Goal: Task Accomplishment & Management: Manage account settings

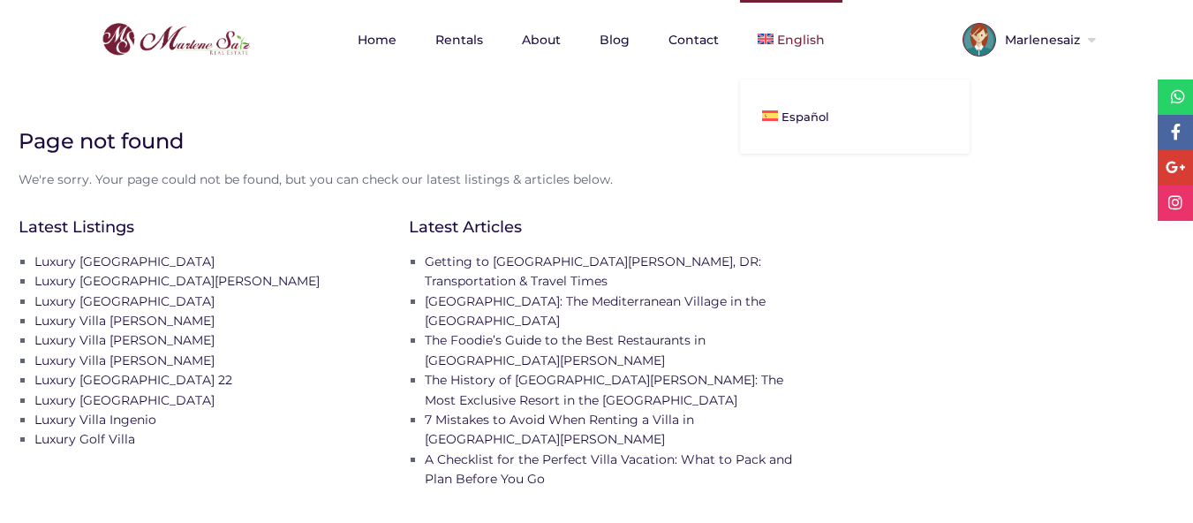
click at [813, 39] on span "English" at bounding box center [801, 40] width 48 height 16
click at [804, 108] on link "Español" at bounding box center [855, 116] width 230 height 39
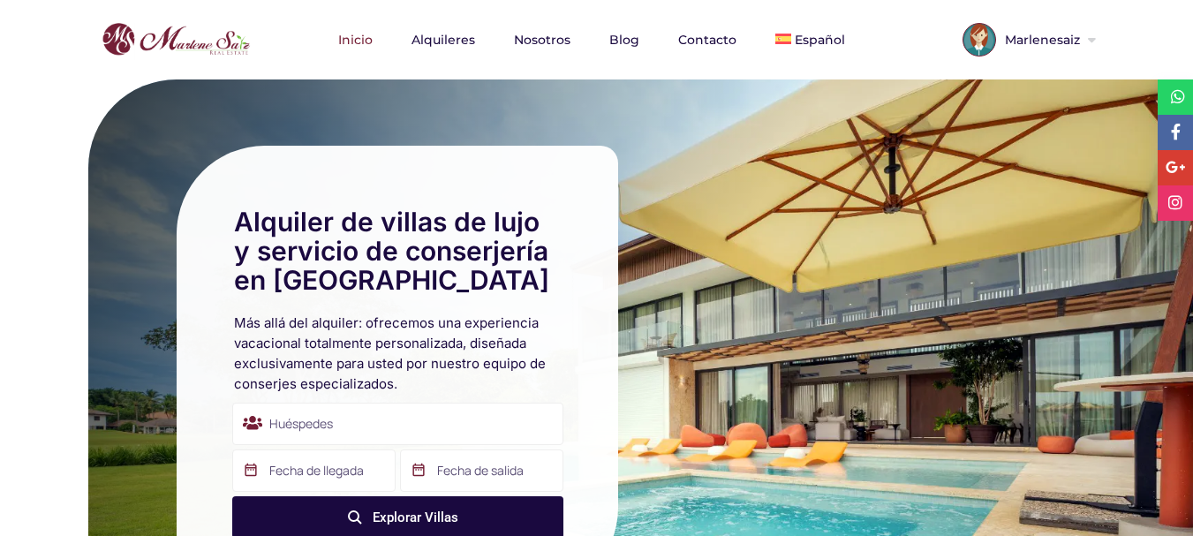
click at [1086, 46] on link "Marlenesaiz" at bounding box center [1046, 43] width 100 height 18
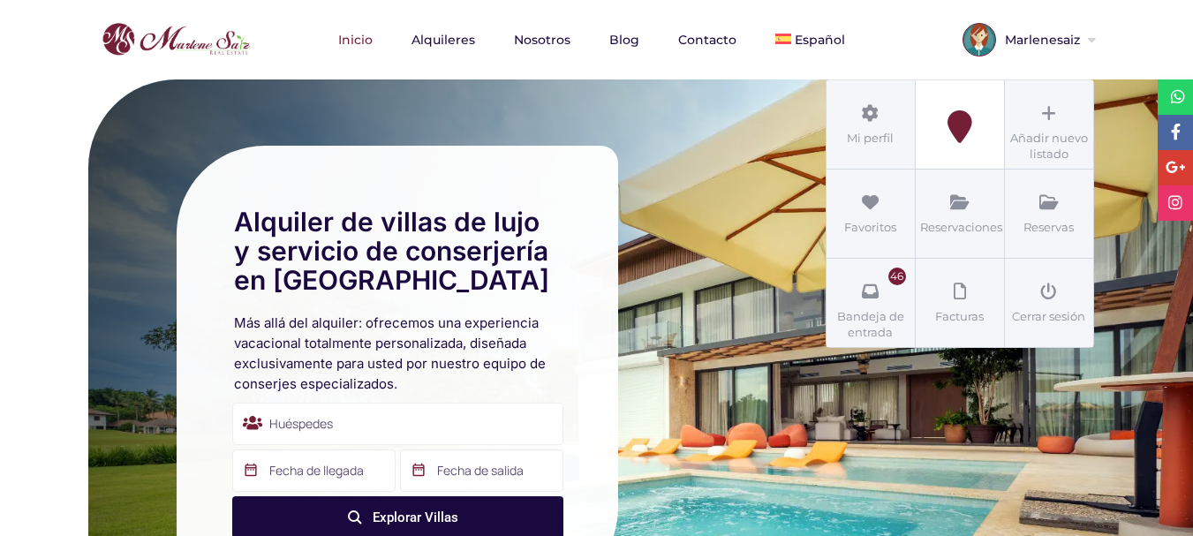
click at [968, 118] on icon at bounding box center [959, 126] width 79 height 33
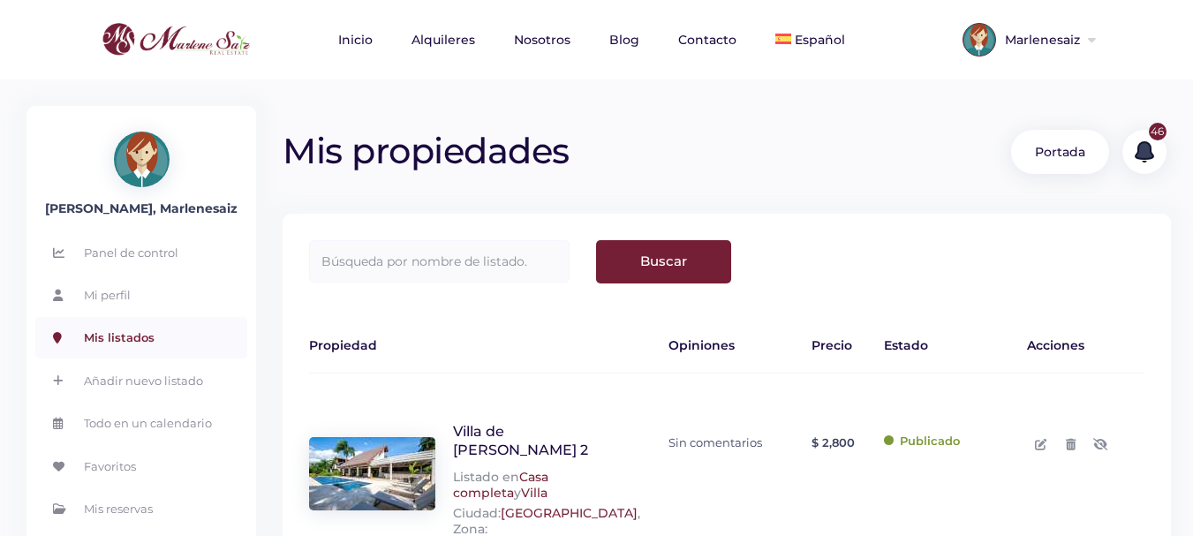
scroll to position [88, 0]
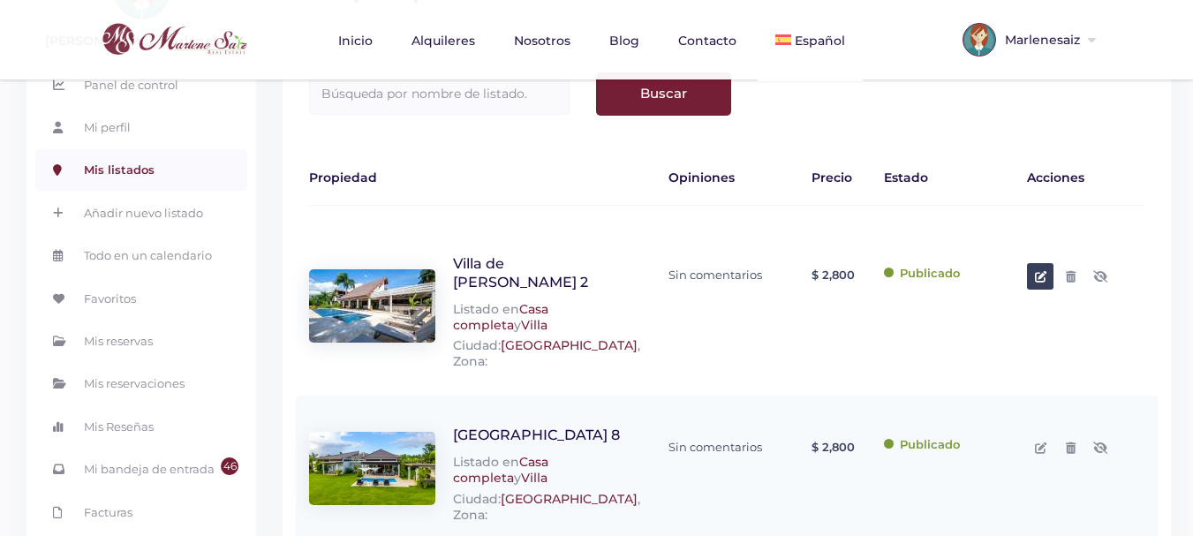
click at [1038, 279] on icon at bounding box center [1040, 276] width 11 height 11
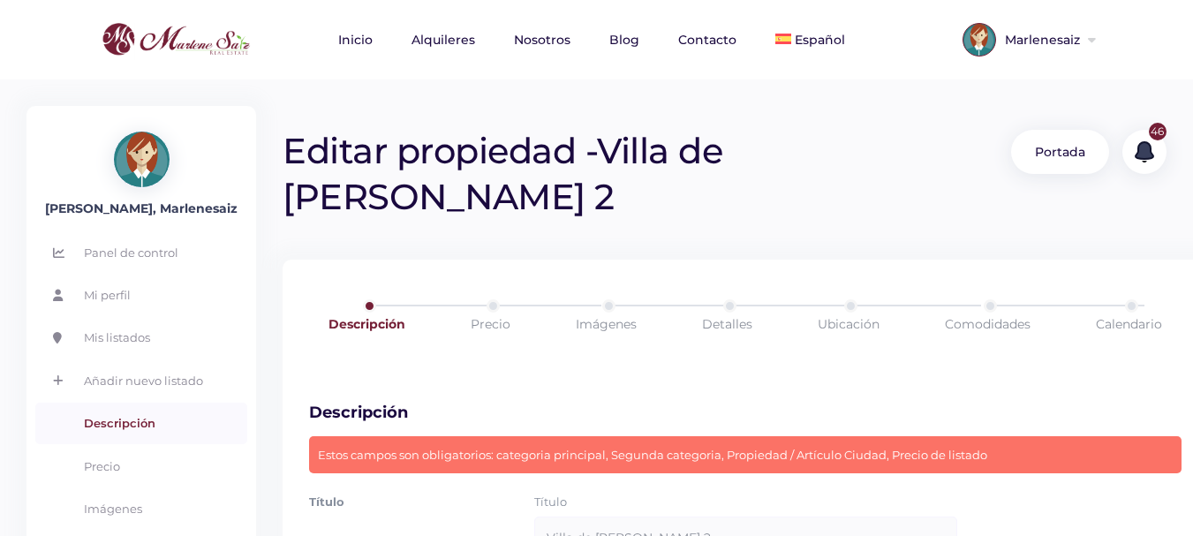
scroll to position [177, 0]
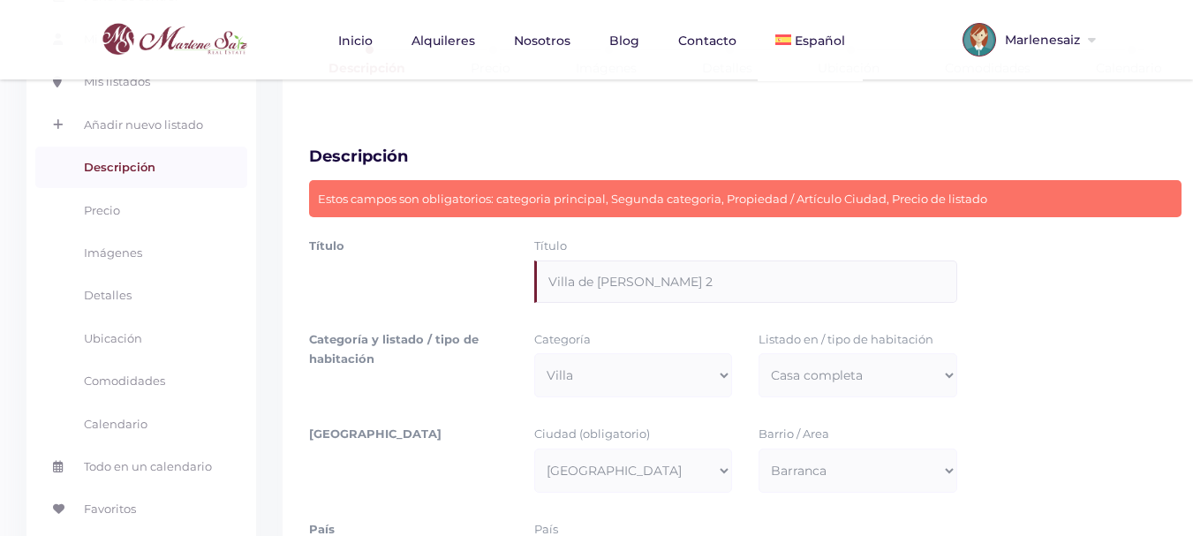
click at [693, 261] on input "Villa de lujo Colinas 2" at bounding box center [745, 282] width 423 height 42
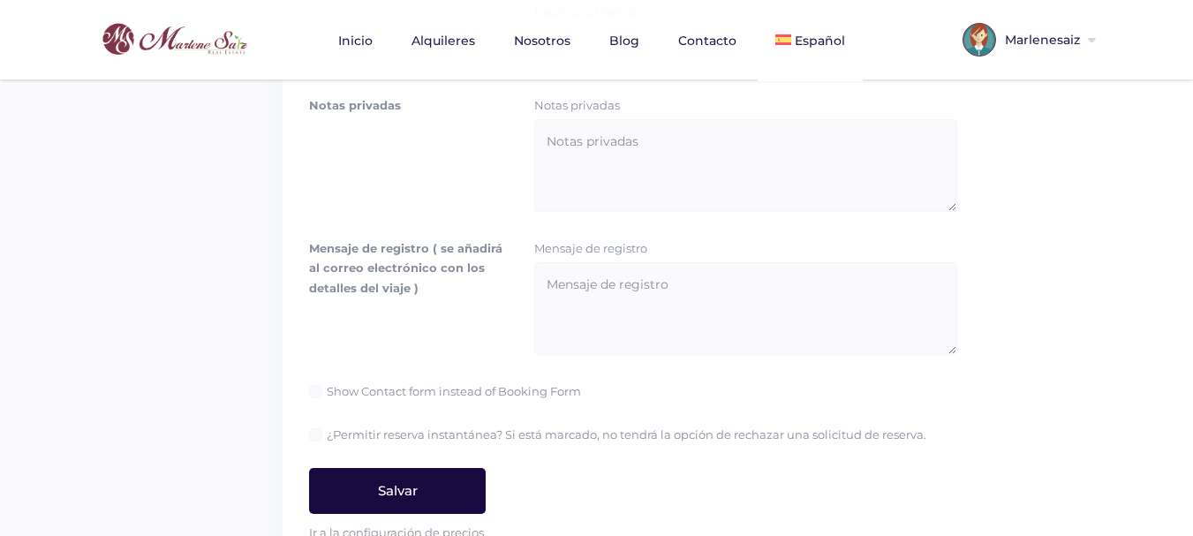
type input "Villa de lujo Colinas"
click at [465, 468] on input "Salvar" at bounding box center [397, 491] width 177 height 46
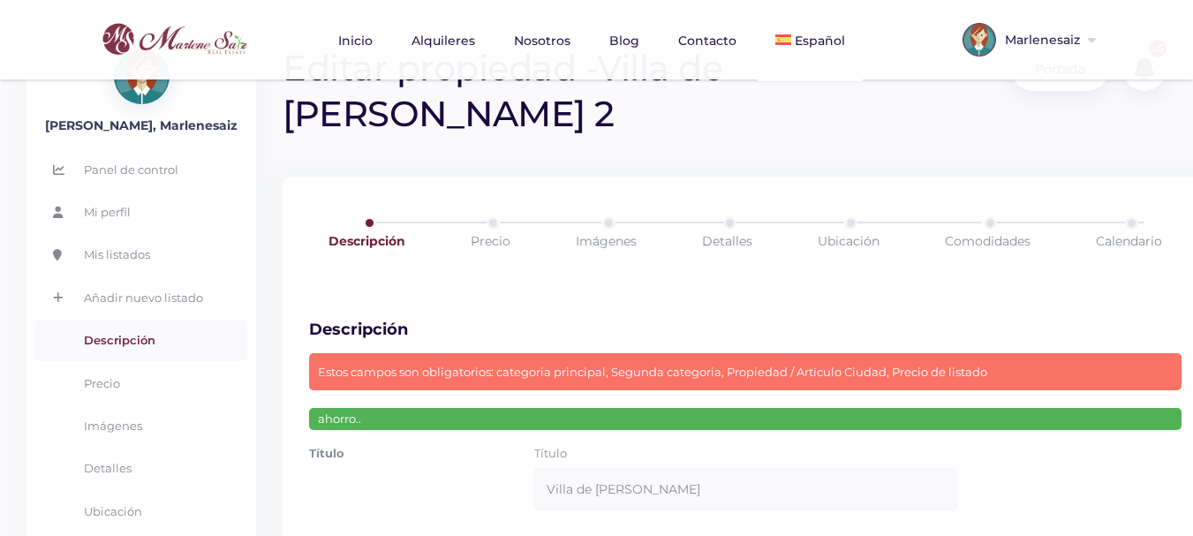
scroll to position [0, 0]
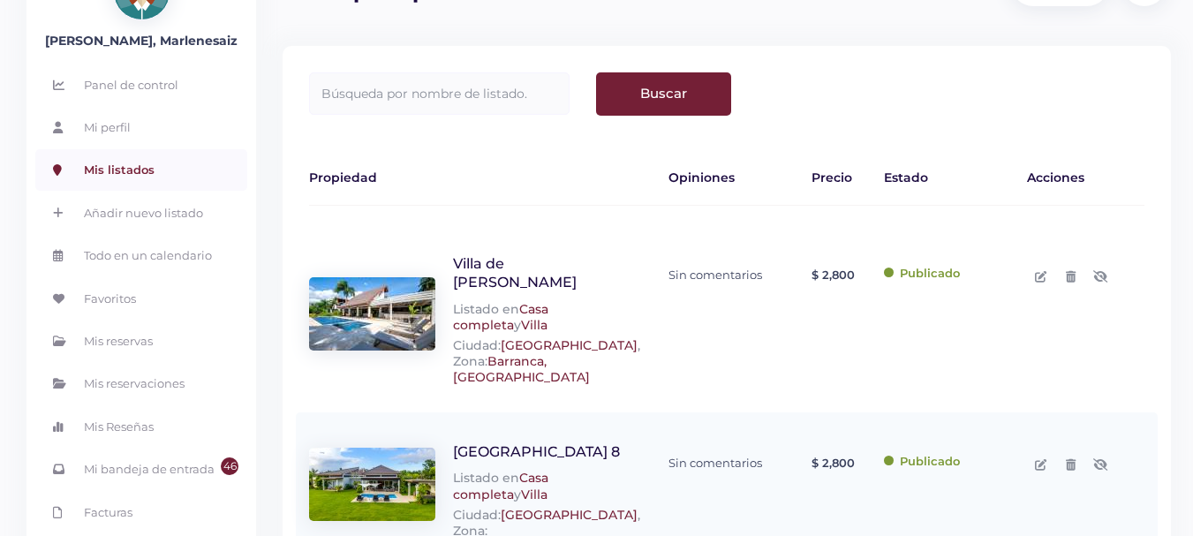
scroll to position [256, 0]
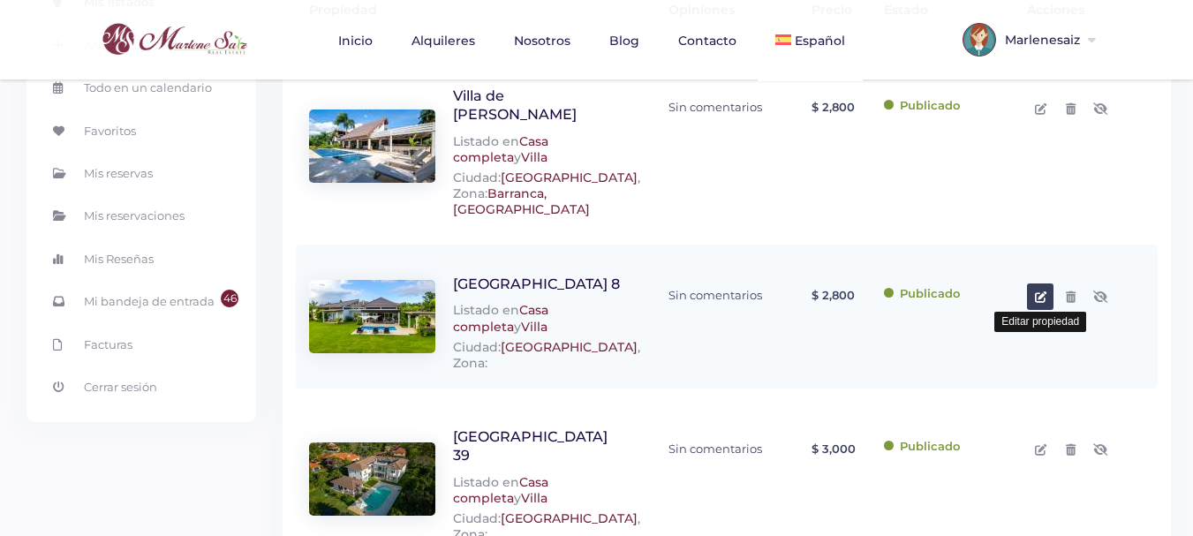
click at [1044, 291] on icon at bounding box center [1040, 296] width 11 height 11
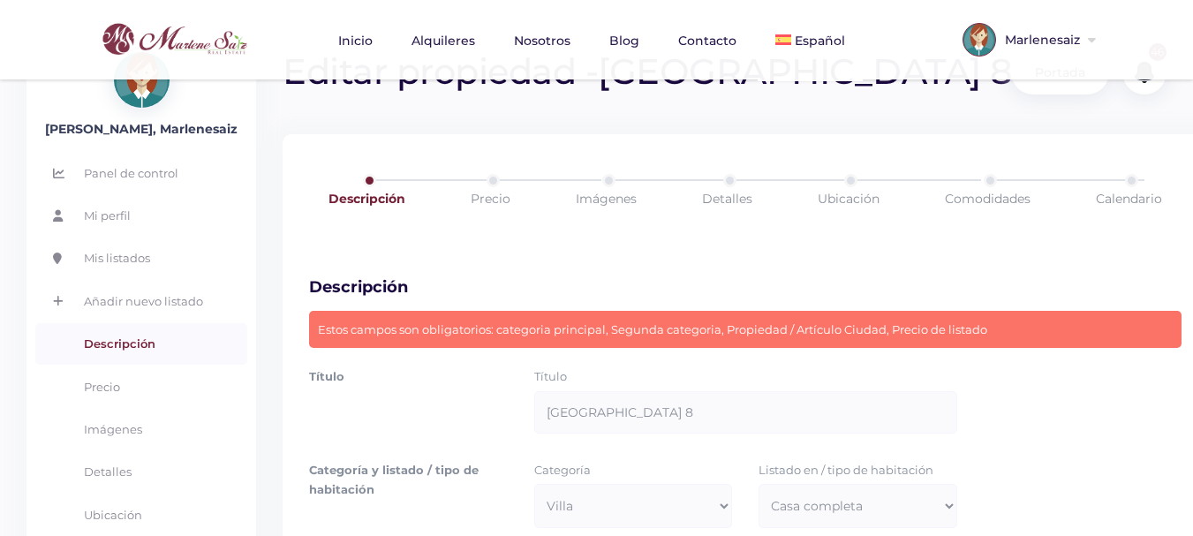
scroll to position [177, 0]
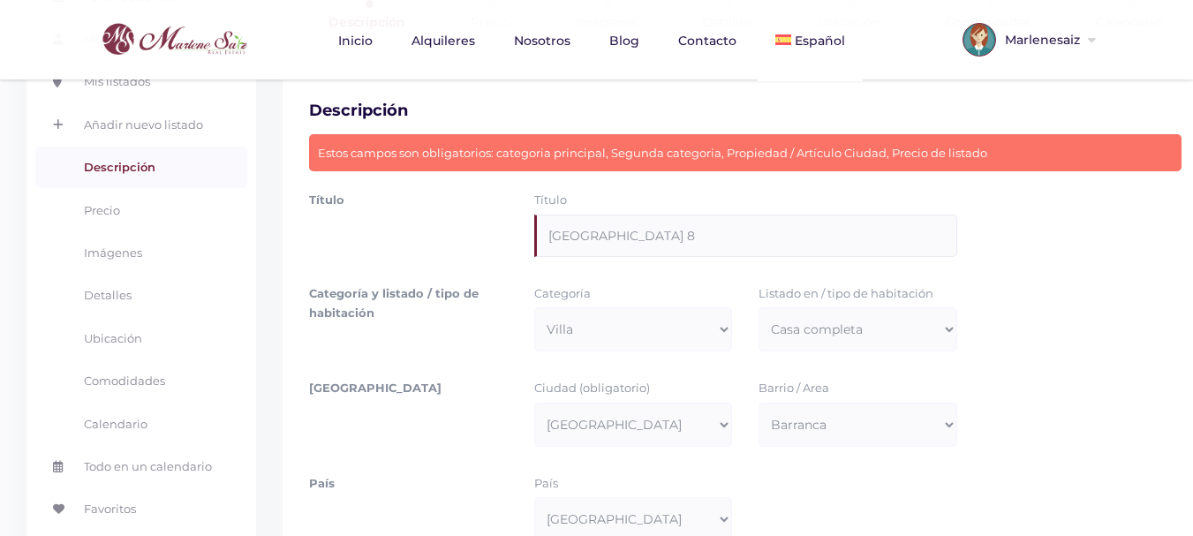
click at [726, 234] on input "Villa de lujo Cañas 8" at bounding box center [745, 236] width 423 height 42
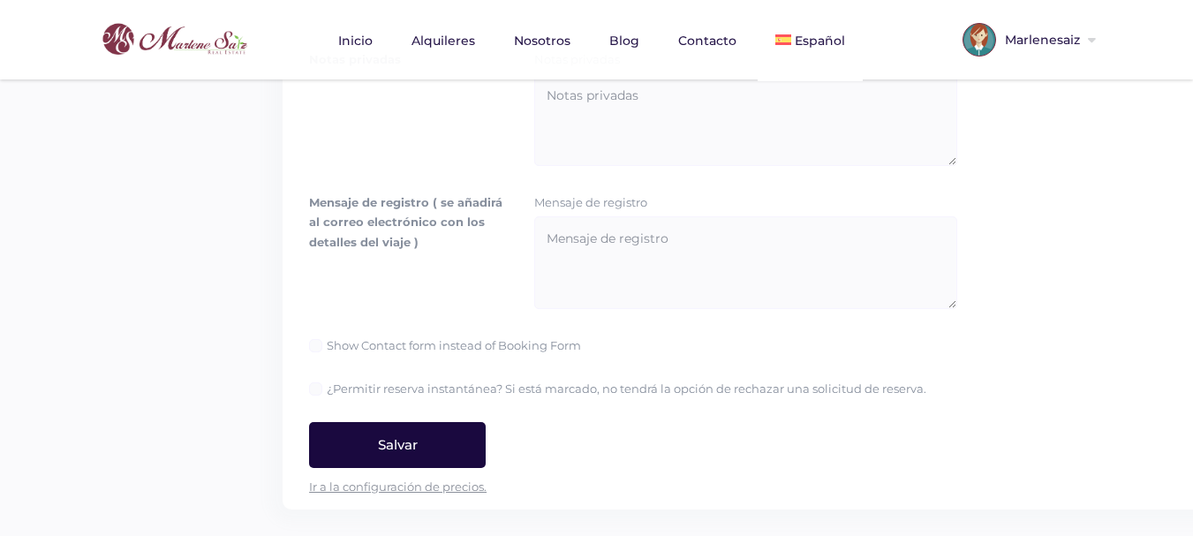
type input "[GEOGRAPHIC_DATA][PERSON_NAME]"
click at [348, 442] on input "Salvar" at bounding box center [397, 445] width 177 height 46
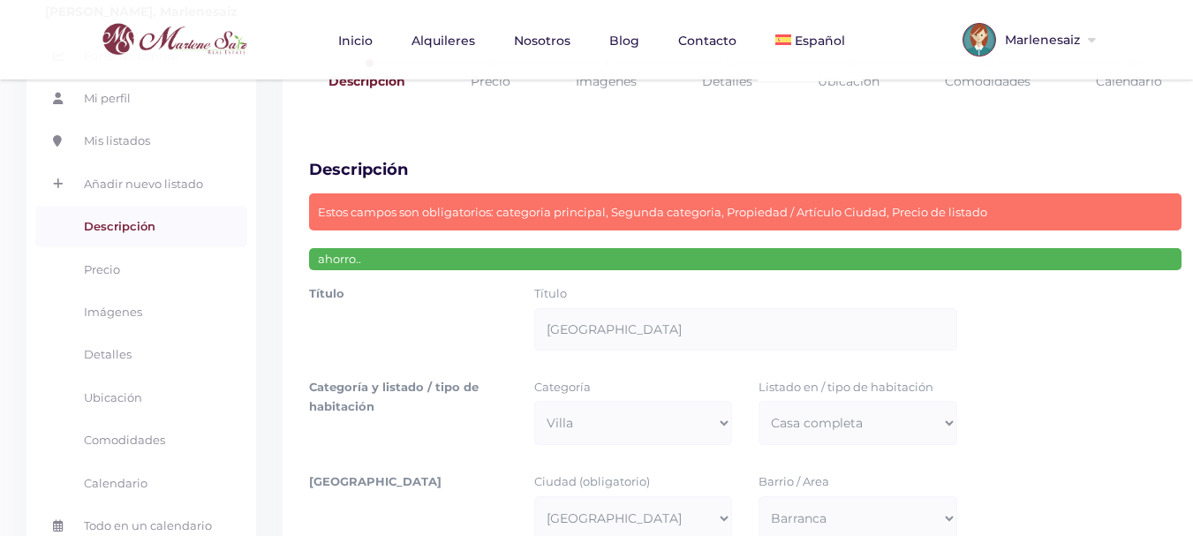
scroll to position [0, 0]
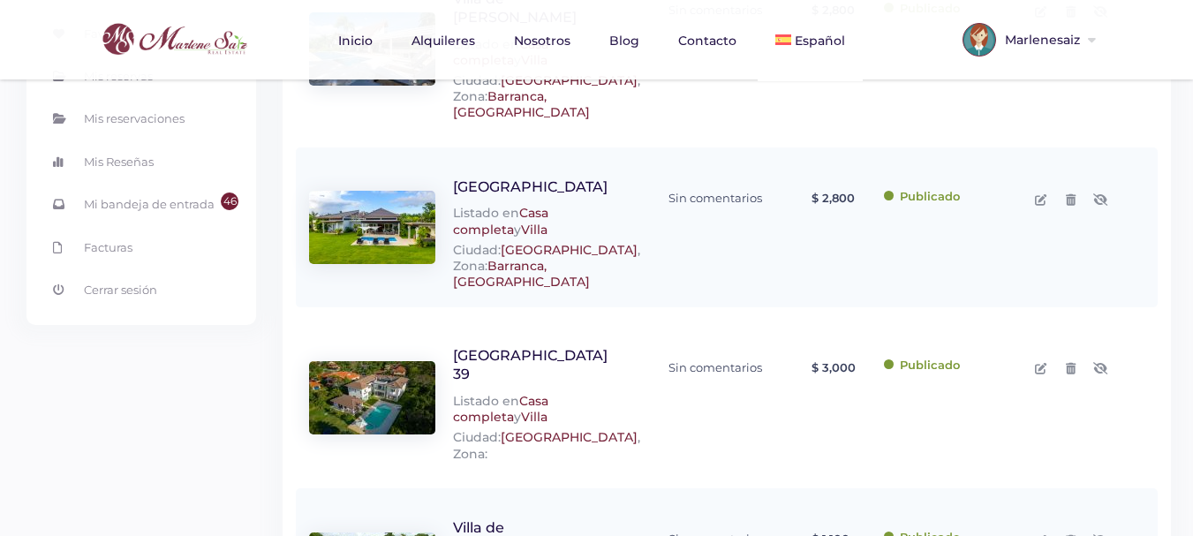
scroll to position [442, 0]
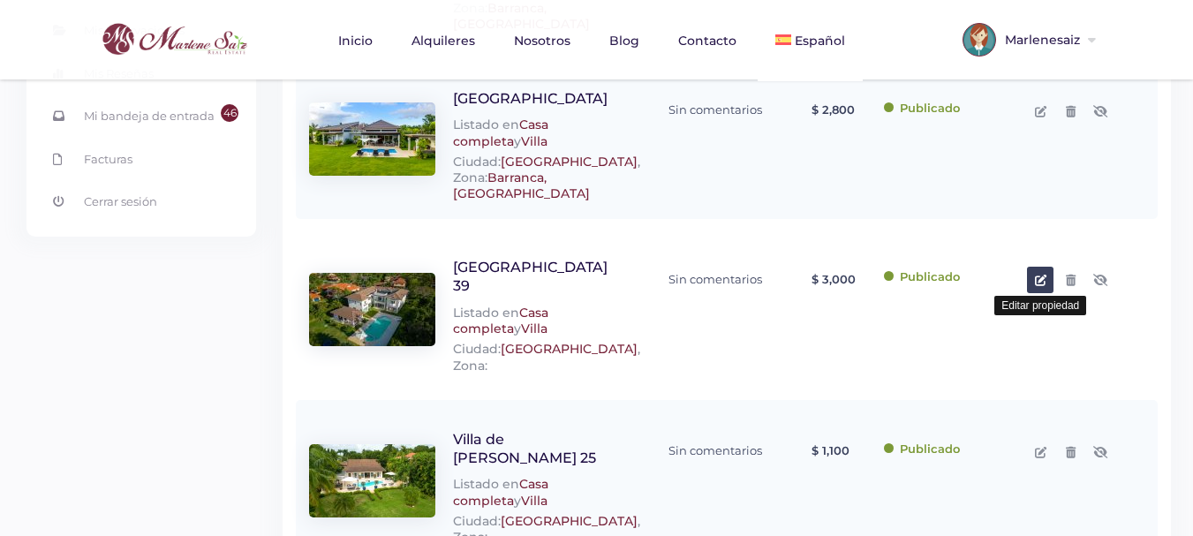
click at [1036, 275] on icon at bounding box center [1040, 280] width 11 height 11
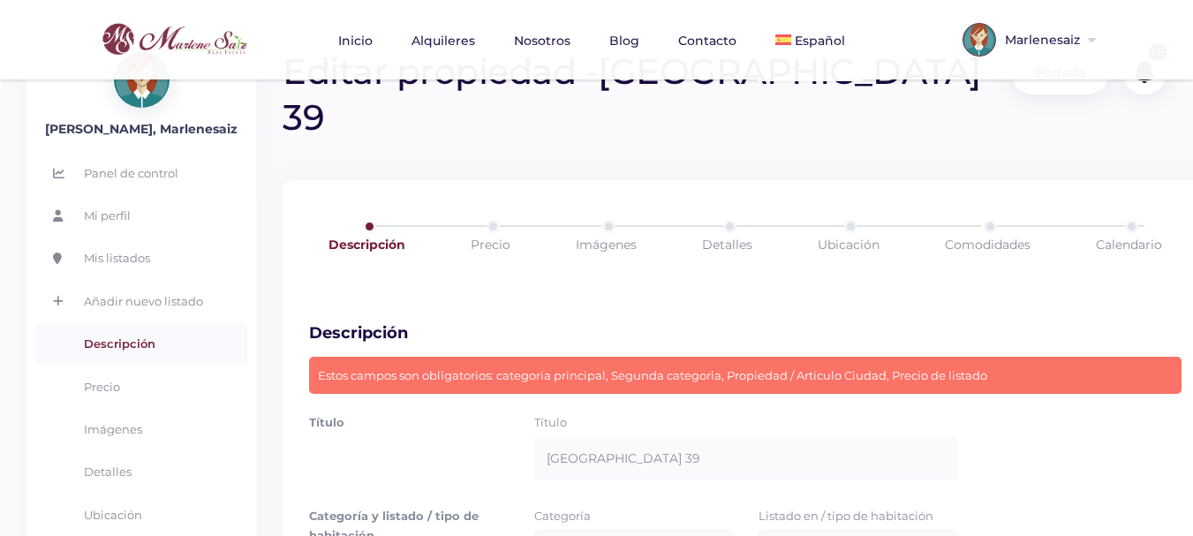
scroll to position [265, 0]
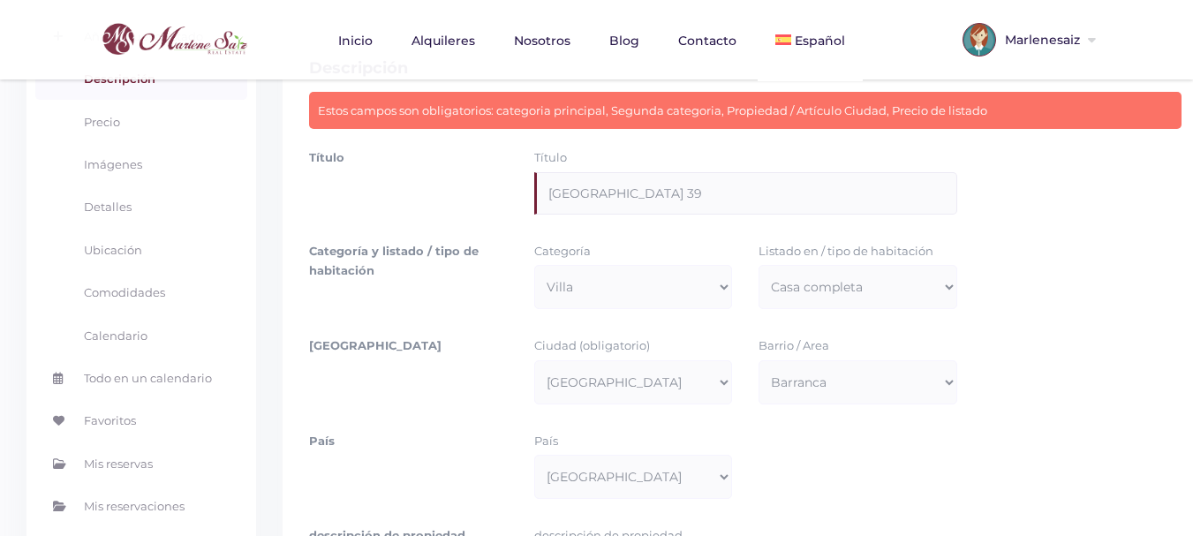
click at [707, 200] on input "Villa de lujo Barranca 39" at bounding box center [745, 193] width 423 height 42
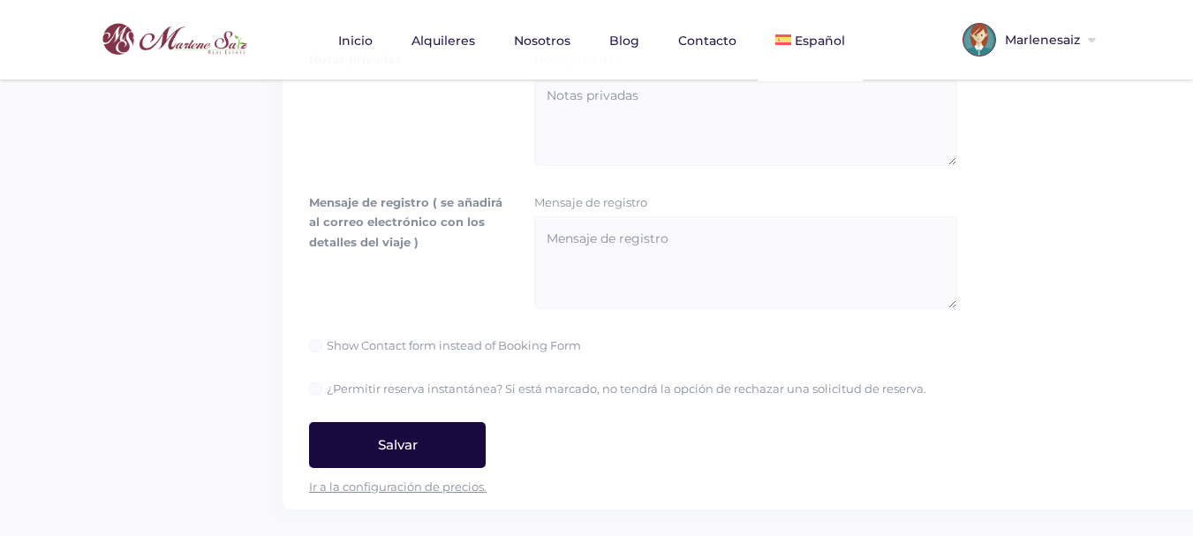
type input "Villa de lujo Barranca"
click at [399, 444] on input "Salvar" at bounding box center [397, 445] width 177 height 46
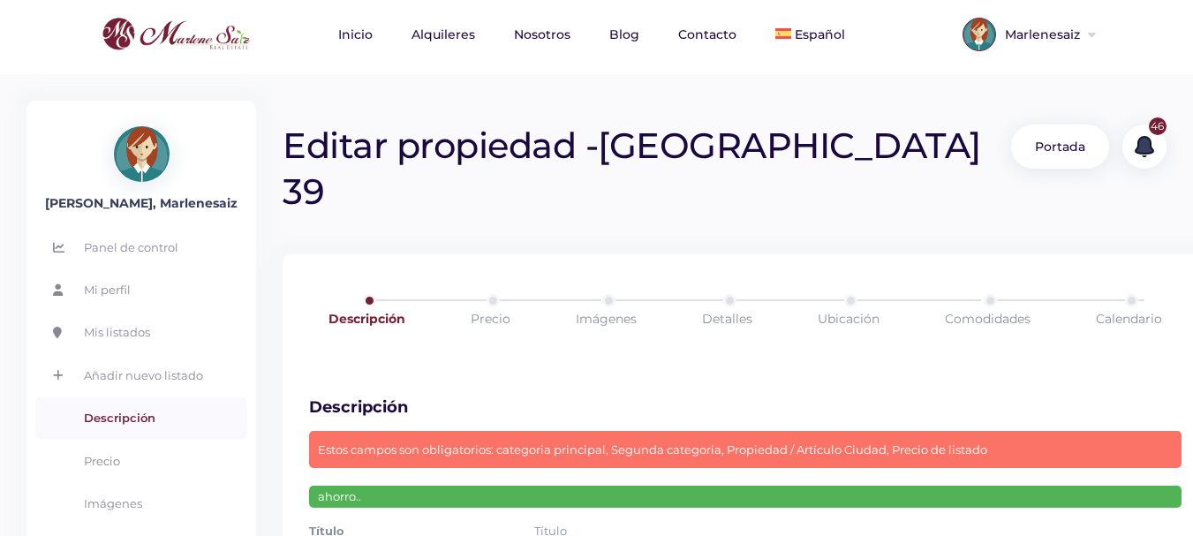
scroll to position [0, 0]
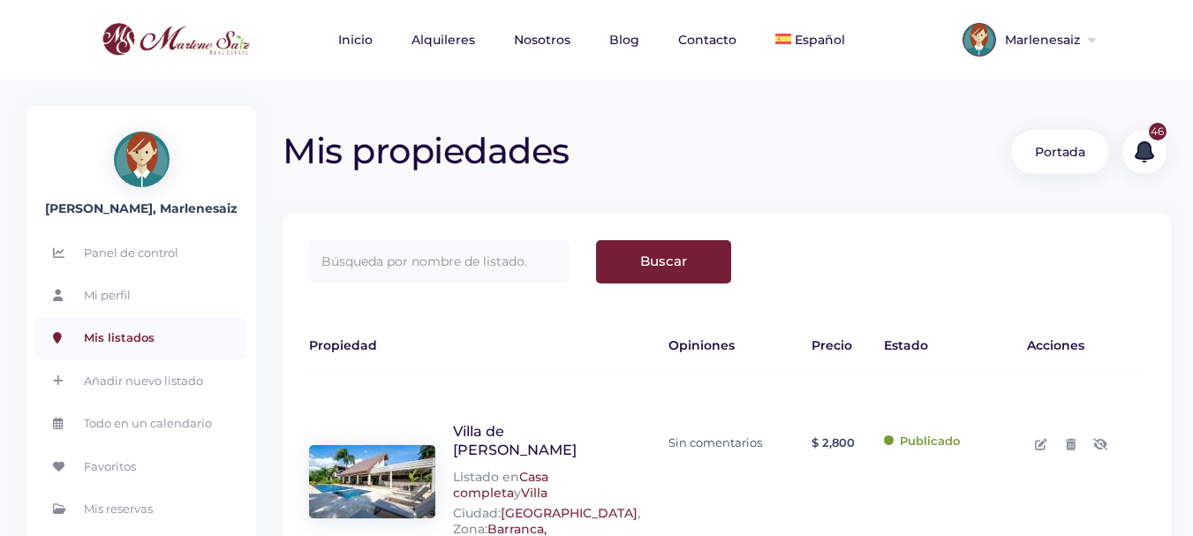
scroll to position [177, 0]
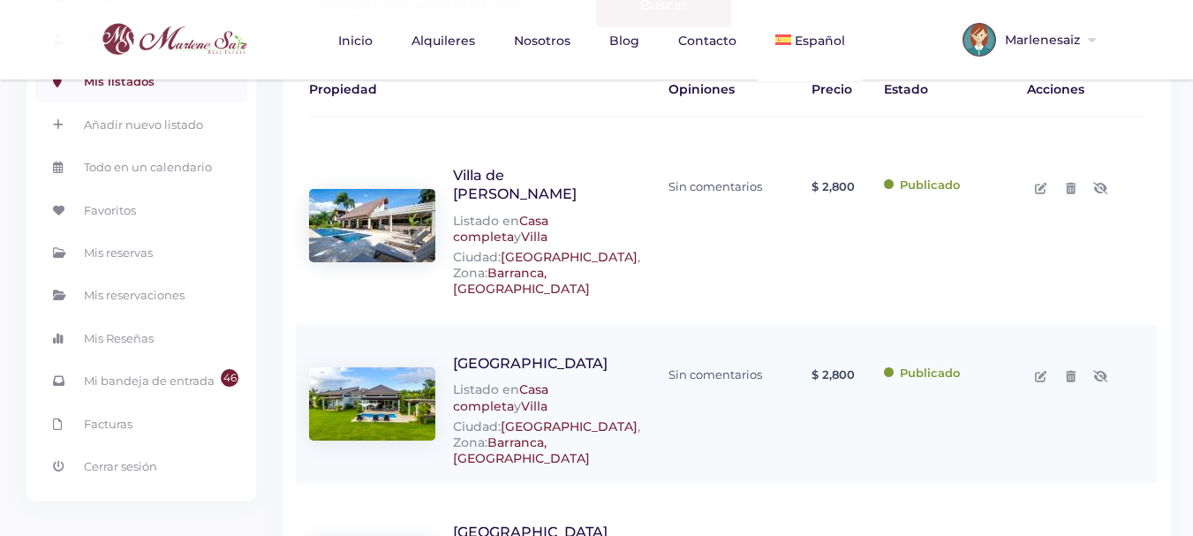
click at [510, 177] on link "Villa de [PERSON_NAME]" at bounding box center [515, 184] width 124 height 35
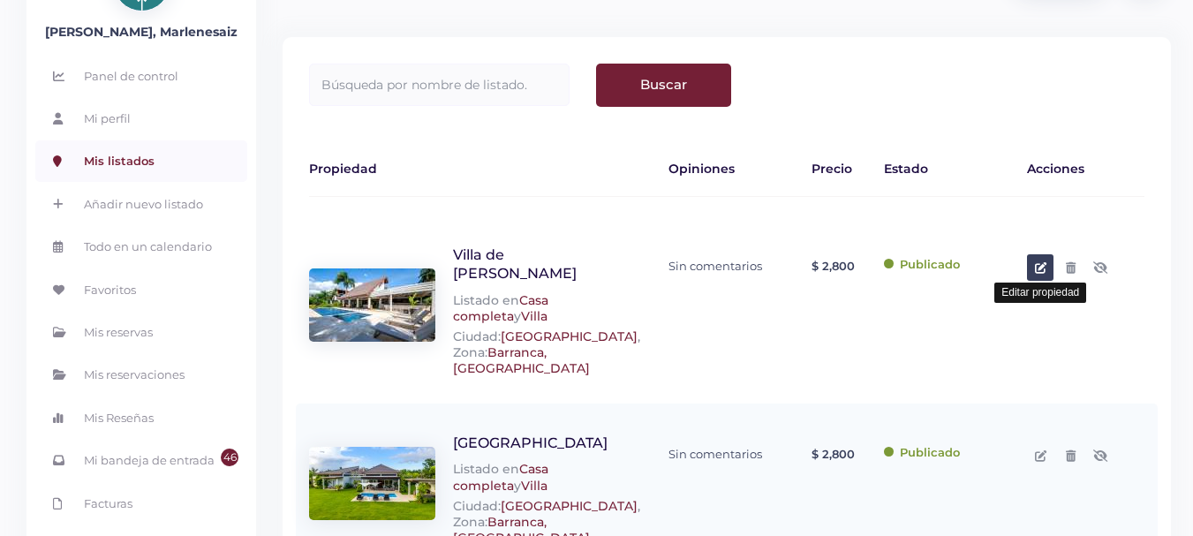
click at [1040, 267] on icon at bounding box center [1040, 267] width 11 height 11
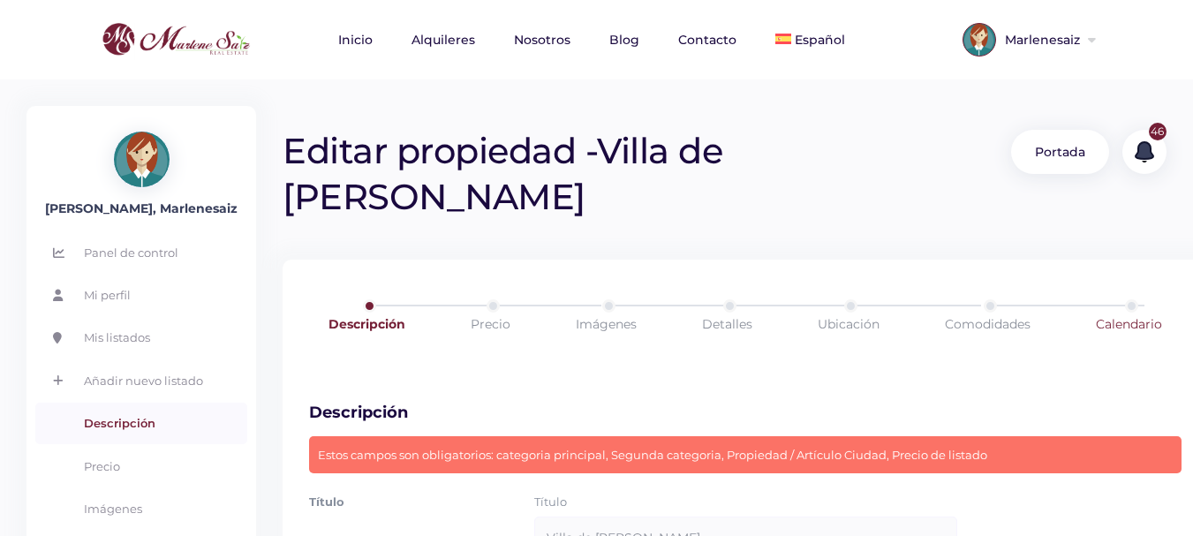
click at [1145, 299] on link "Calendario" at bounding box center [1129, 323] width 137 height 49
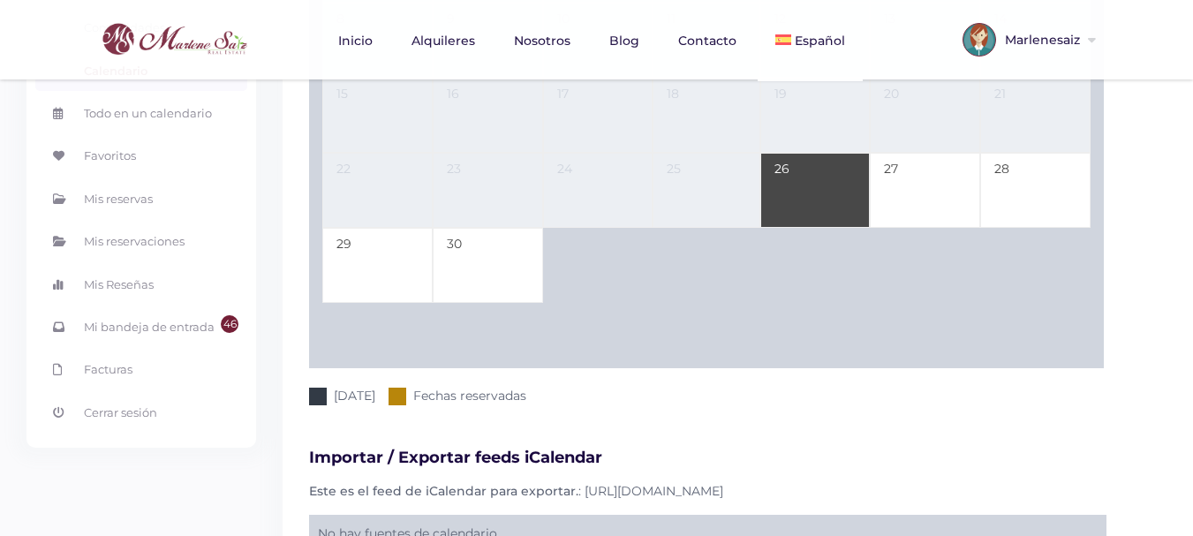
scroll to position [177, 0]
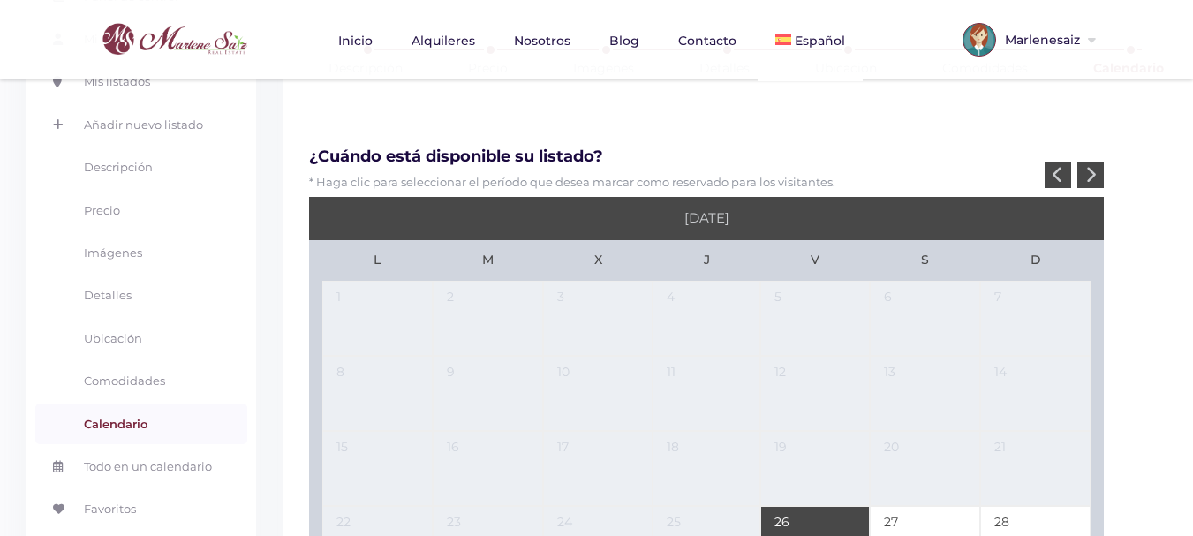
click at [1083, 162] on div at bounding box center [1090, 175] width 26 height 26
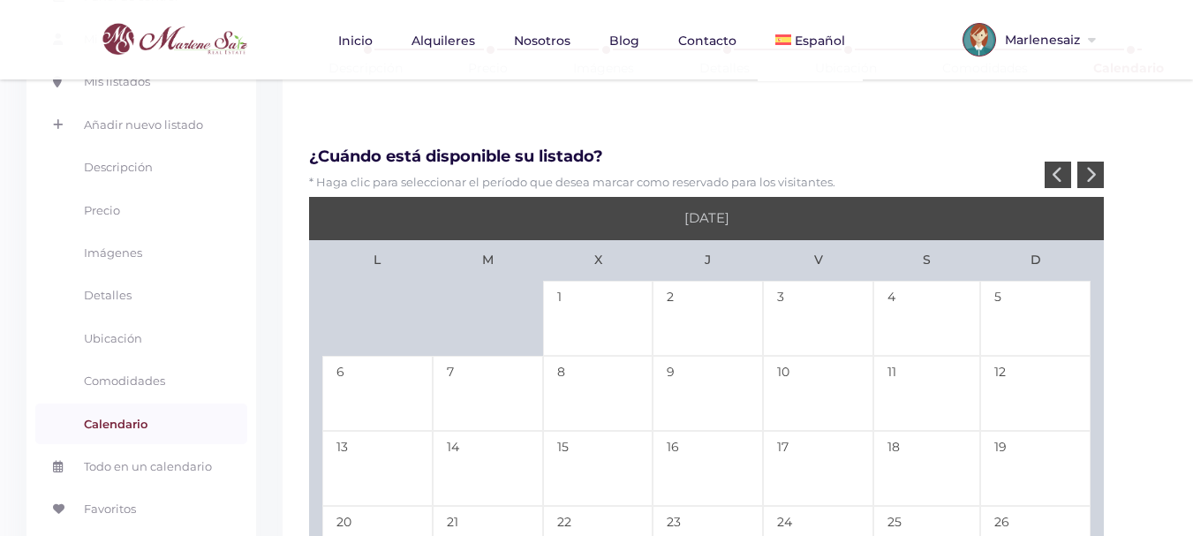
click at [1089, 166] on icon at bounding box center [1090, 174] width 11 height 17
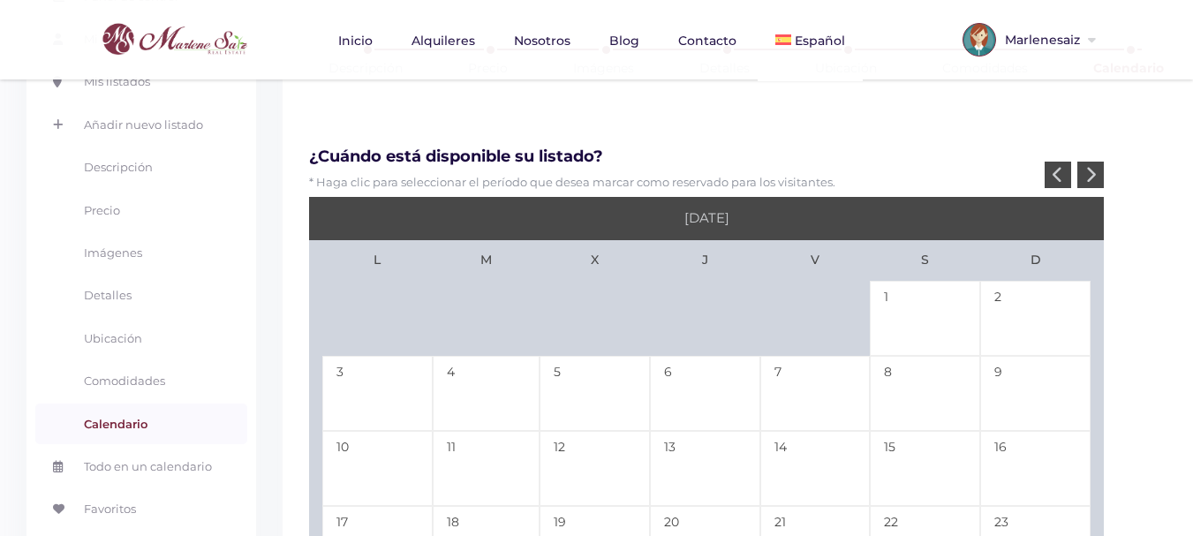
click at [1089, 166] on icon at bounding box center [1090, 174] width 11 height 17
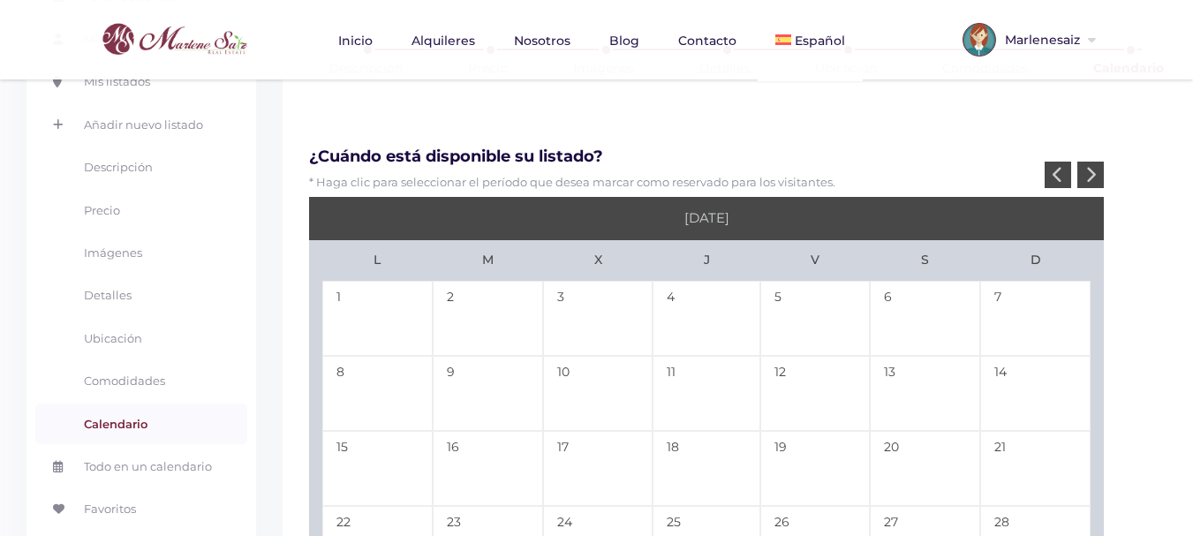
scroll to position [353, 0]
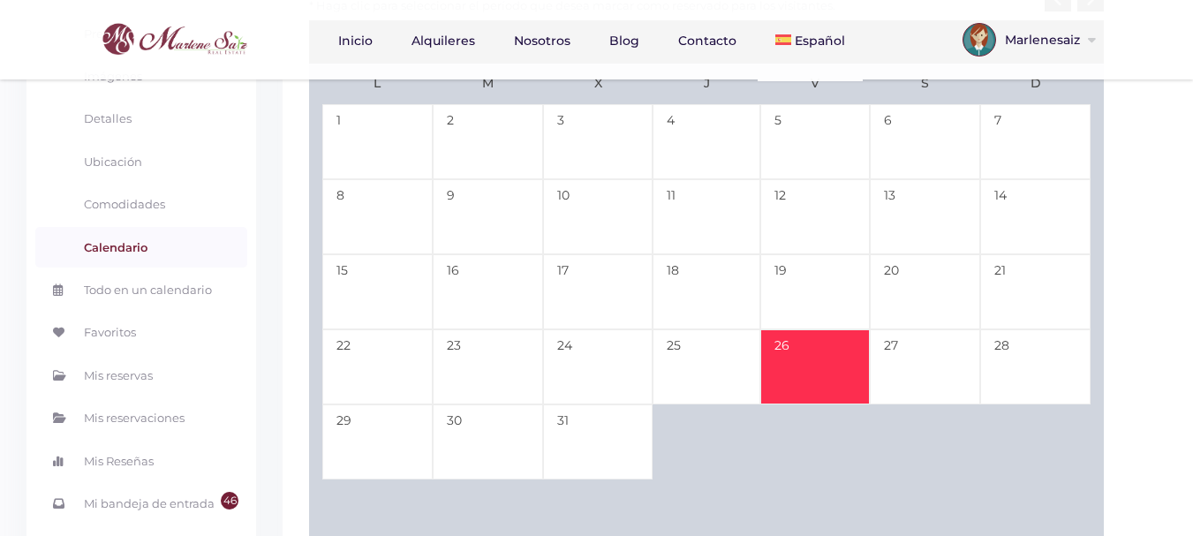
click at [832, 329] on td "26" at bounding box center [815, 366] width 110 height 75
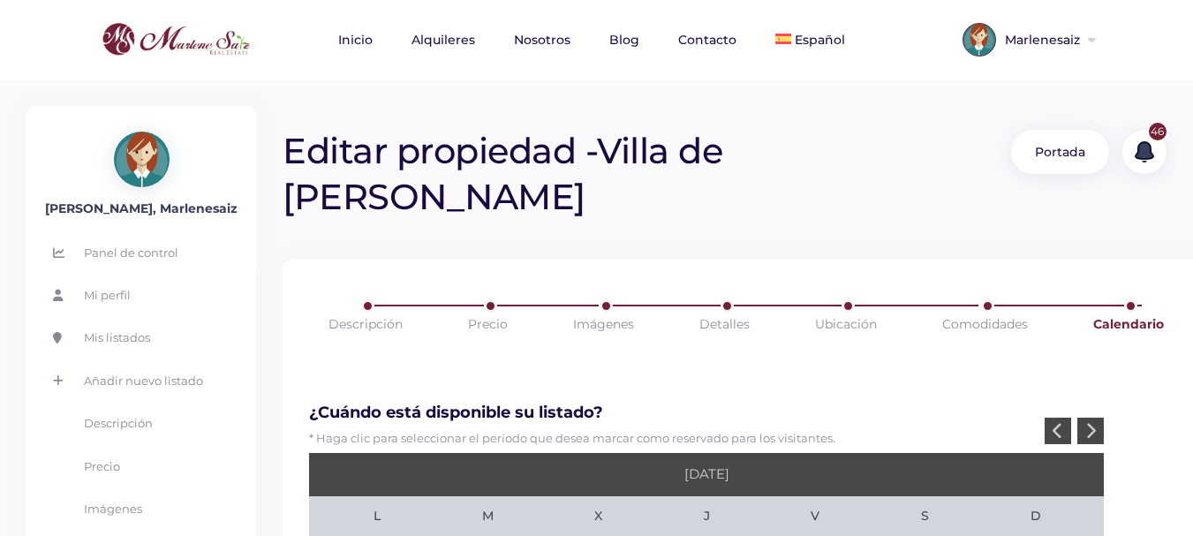
click at [1093, 422] on icon at bounding box center [1090, 430] width 11 height 17
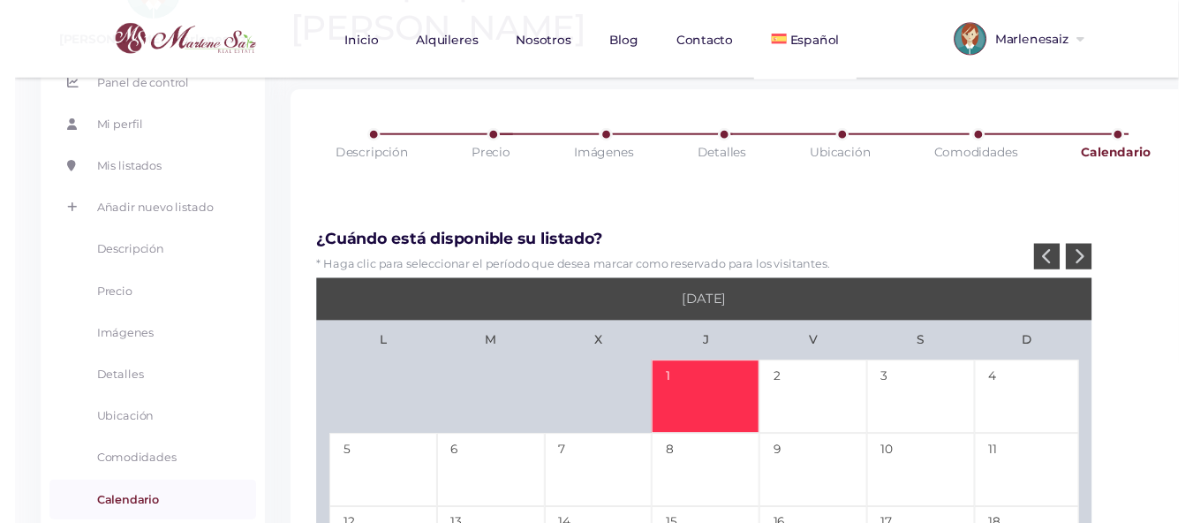
scroll to position [177, 0]
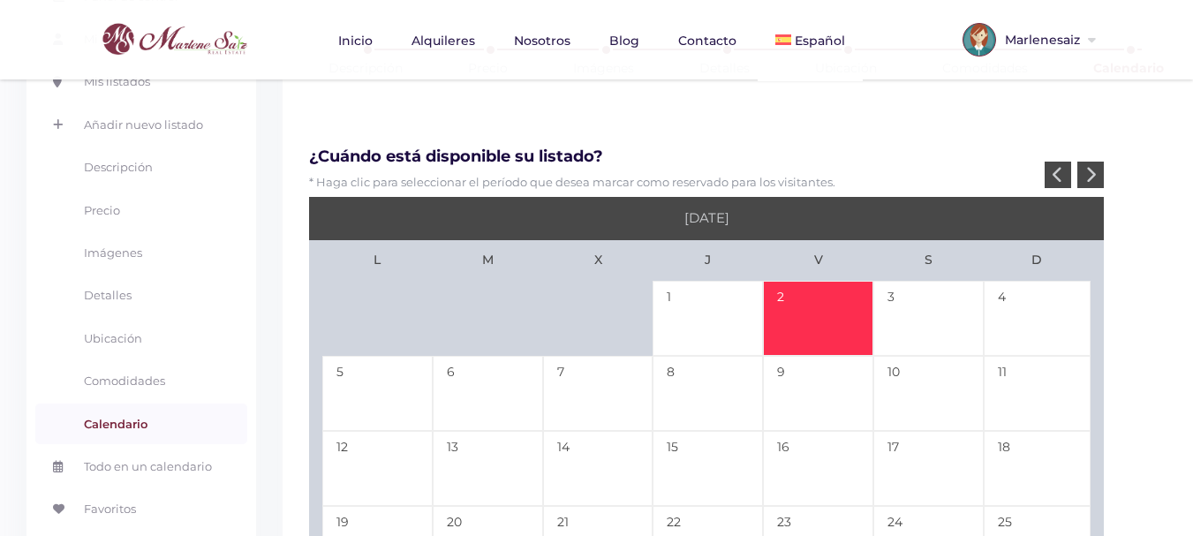
click at [801, 281] on td "2" at bounding box center [818, 318] width 110 height 75
type input "12-26-25"
type input "01-02-26"
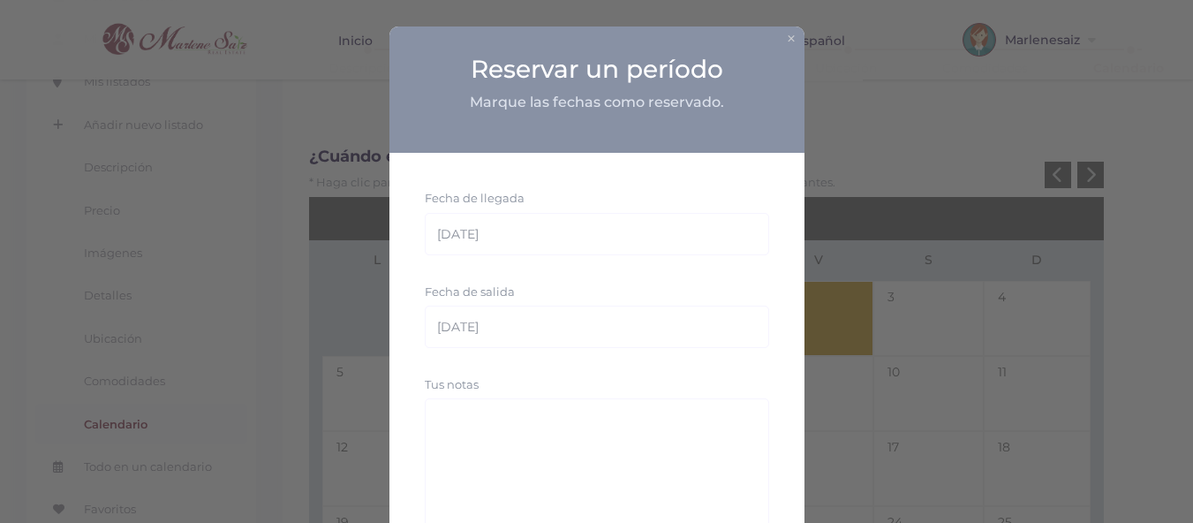
scroll to position [147, 0]
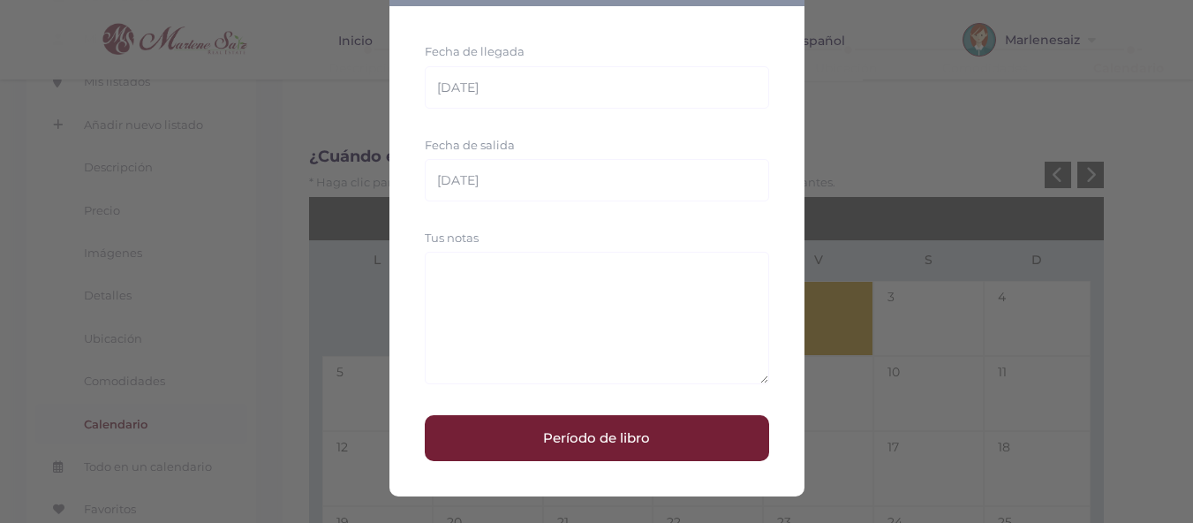
click at [574, 440] on button "Período de libro" at bounding box center [597, 438] width 344 height 46
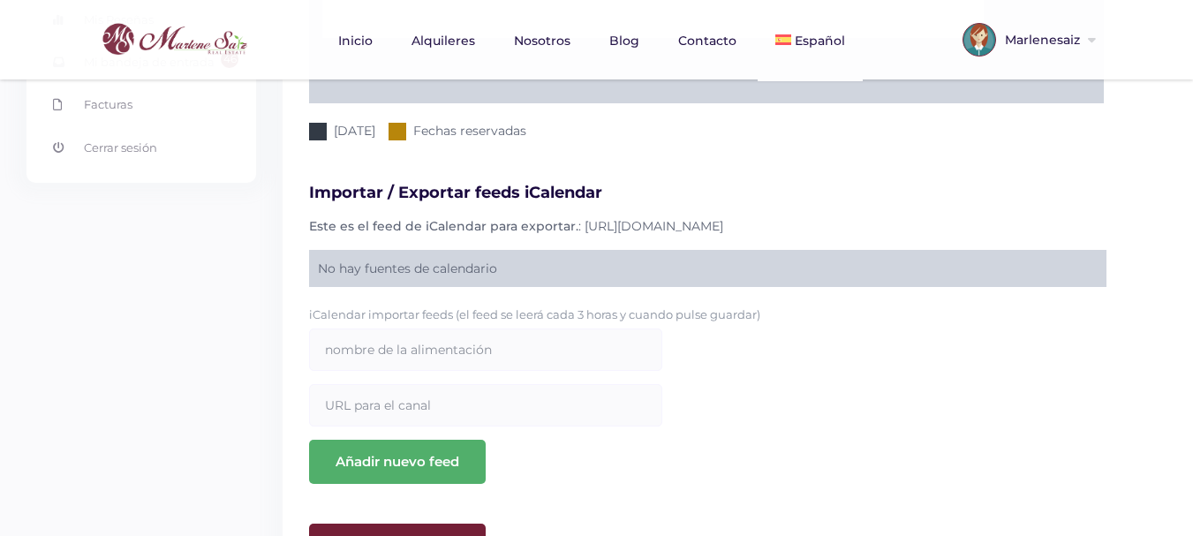
scroll to position [841, 0]
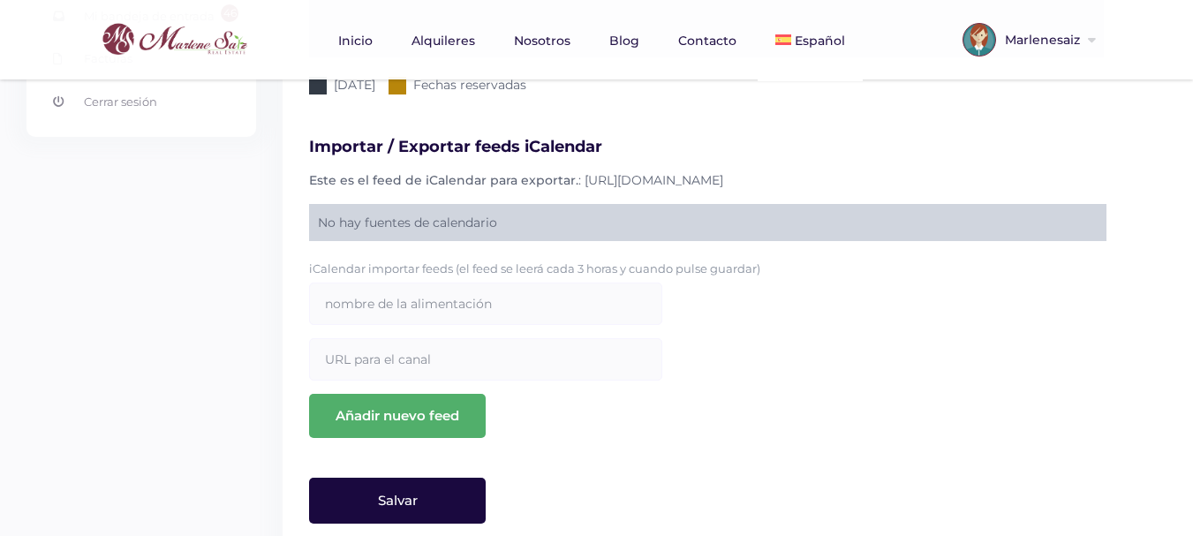
click at [456, 478] on input "Salvar" at bounding box center [397, 501] width 177 height 46
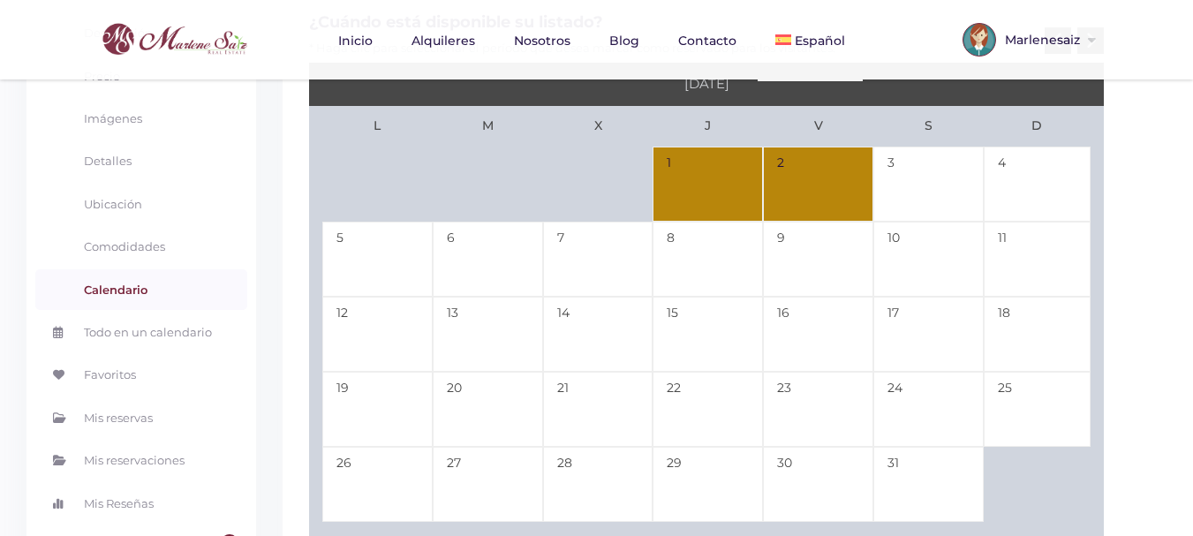
scroll to position [0, 0]
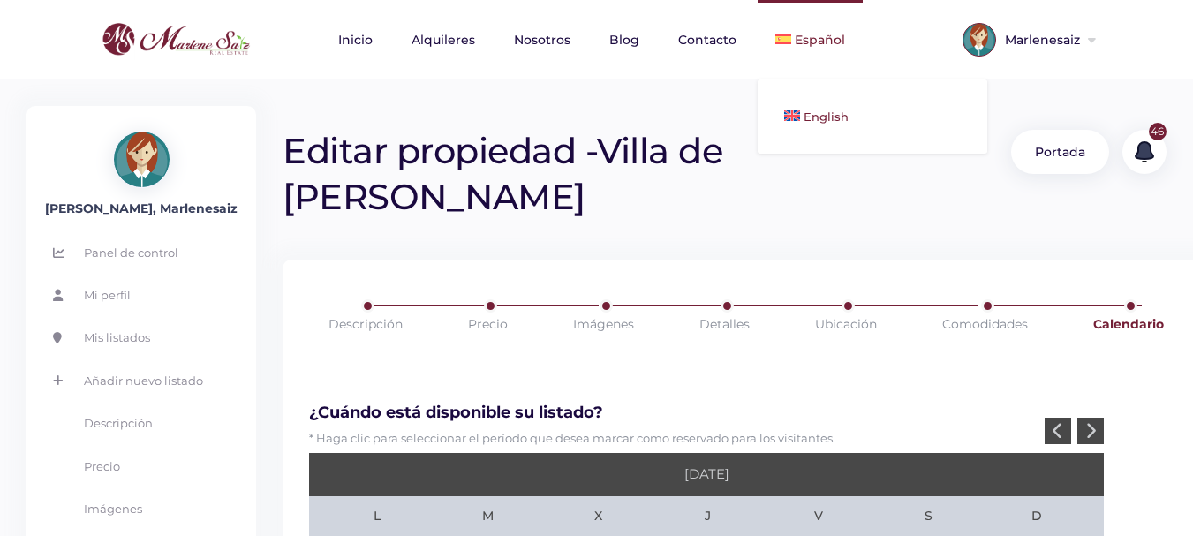
click at [818, 117] on span "English" at bounding box center [826, 117] width 45 height 14
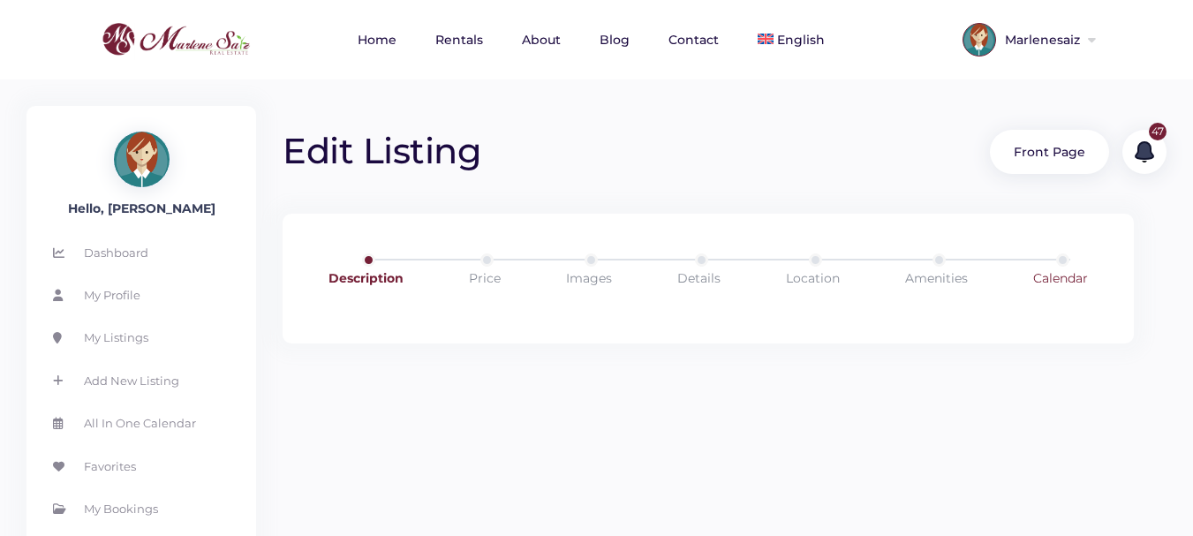
click at [1072, 277] on link "Calendar" at bounding box center [1060, 277] width 125 height 49
click at [1054, 272] on link "Calendar" at bounding box center [1060, 277] width 125 height 49
click at [366, 281] on link "Description" at bounding box center [366, 277] width 146 height 49
click at [796, 115] on span "Español" at bounding box center [810, 117] width 48 height 14
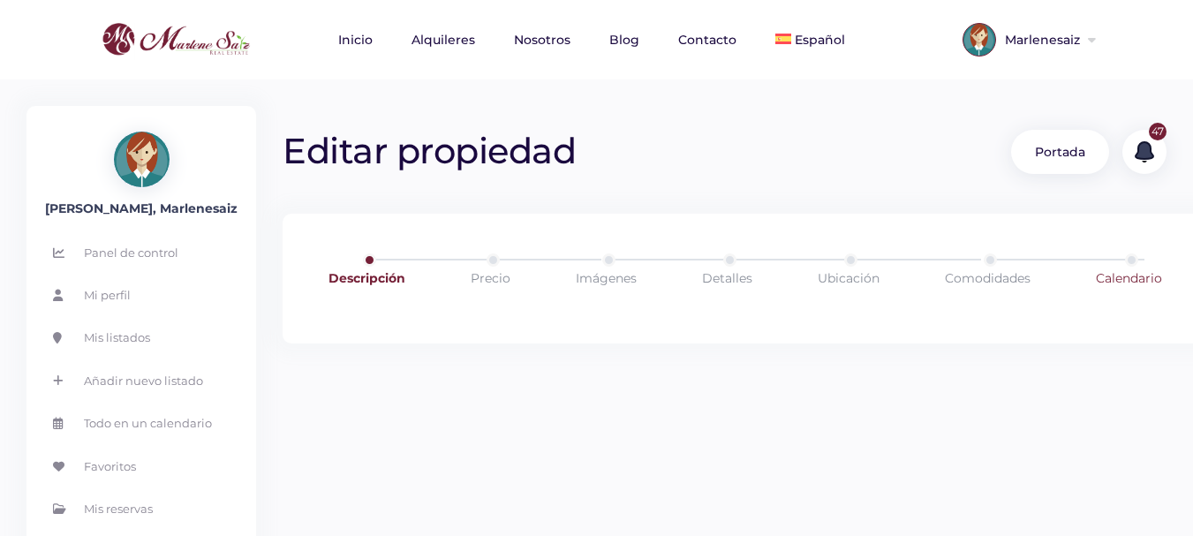
click at [1130, 282] on link "Calendario" at bounding box center [1129, 277] width 137 height 49
click at [1122, 278] on link "Calendario" at bounding box center [1129, 277] width 137 height 49
click at [134, 333] on link "Mis listados" at bounding box center [141, 337] width 212 height 41
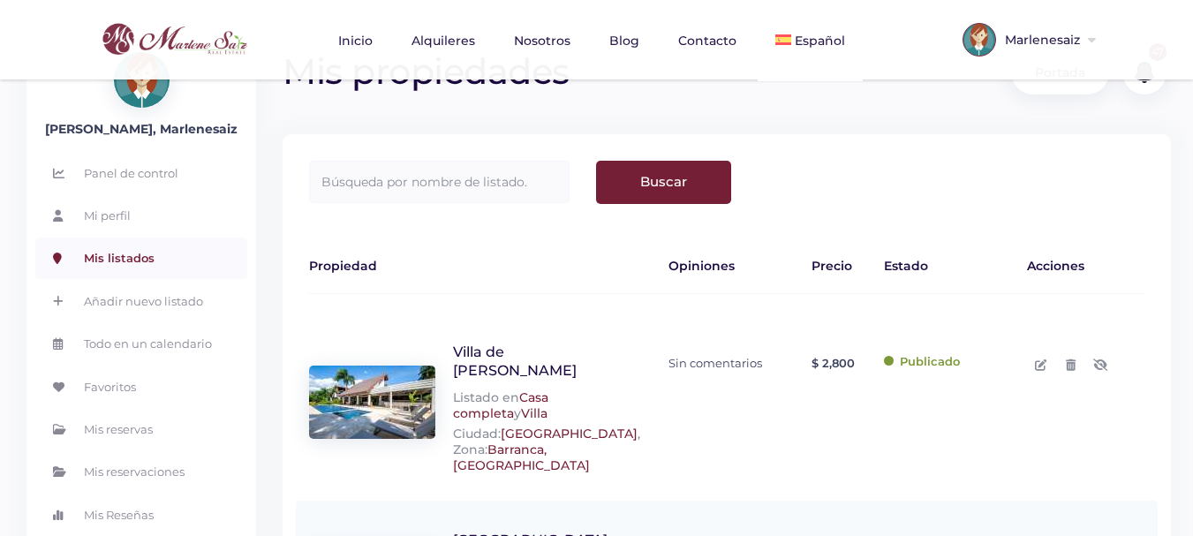
scroll to position [88, 0]
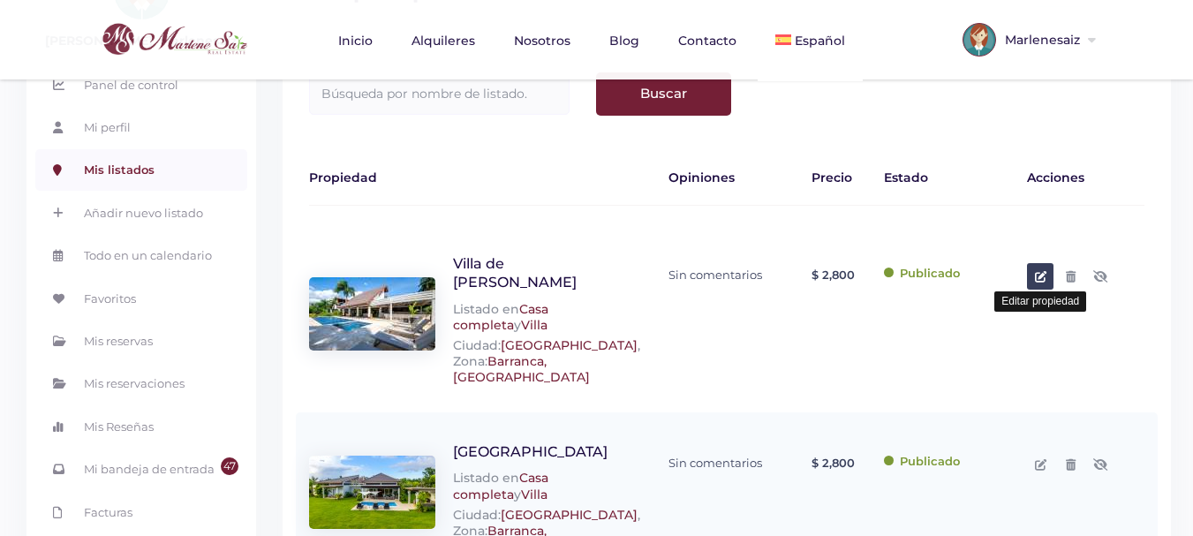
click at [1040, 279] on icon at bounding box center [1040, 276] width 11 height 11
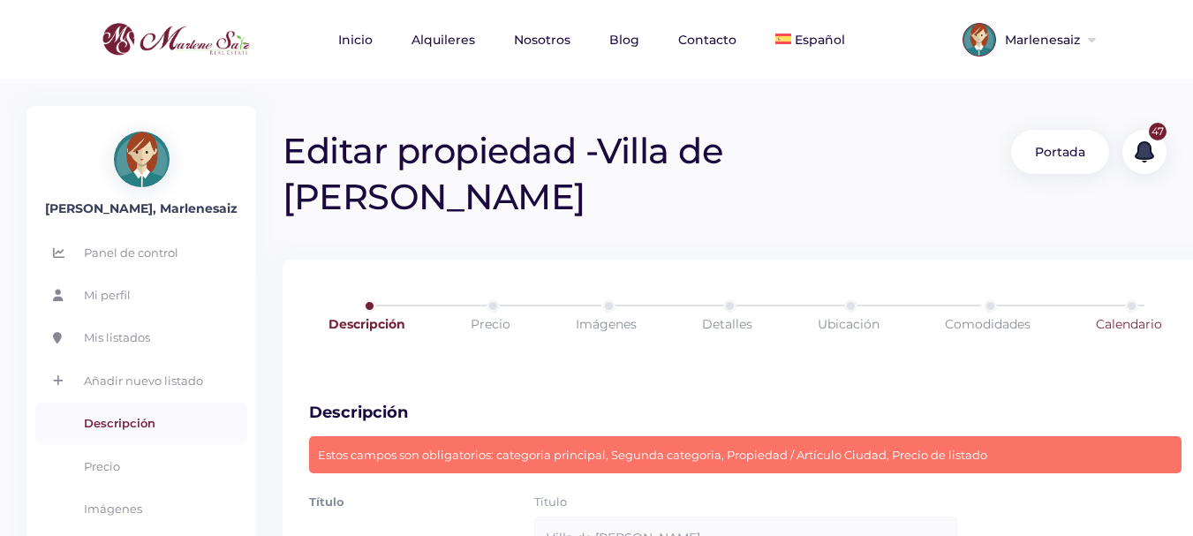
click at [1133, 299] on link "Calendario" at bounding box center [1129, 323] width 137 height 49
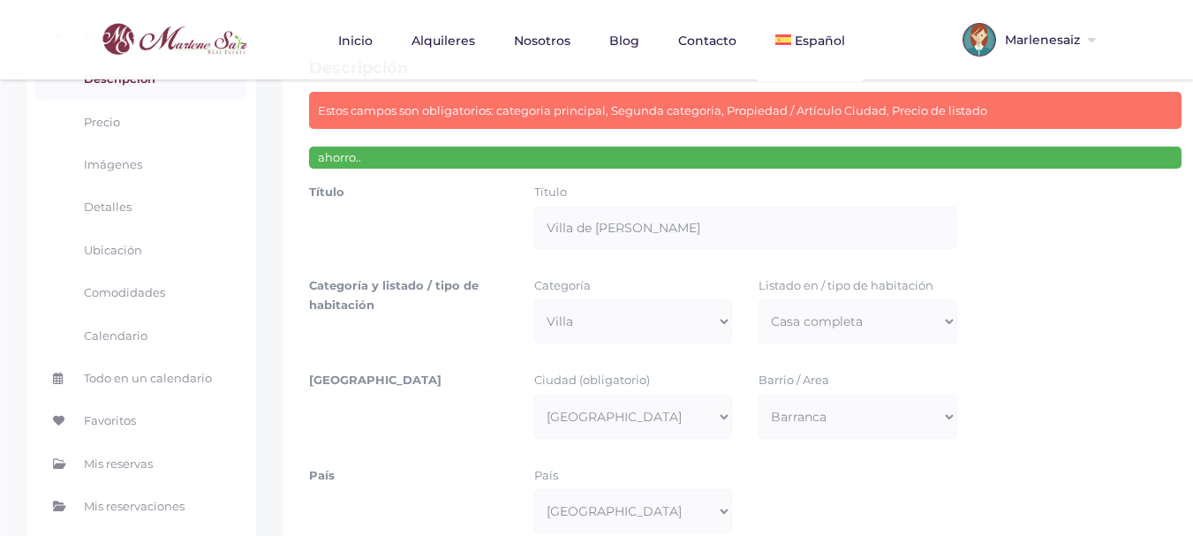
scroll to position [353, 0]
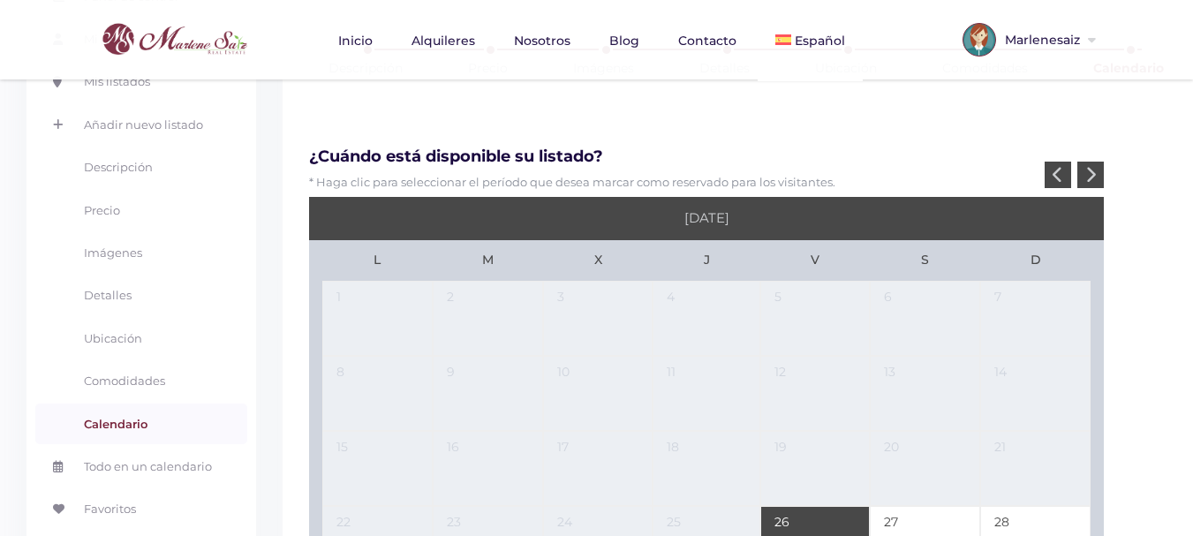
click at [1096, 162] on div at bounding box center [1090, 175] width 26 height 26
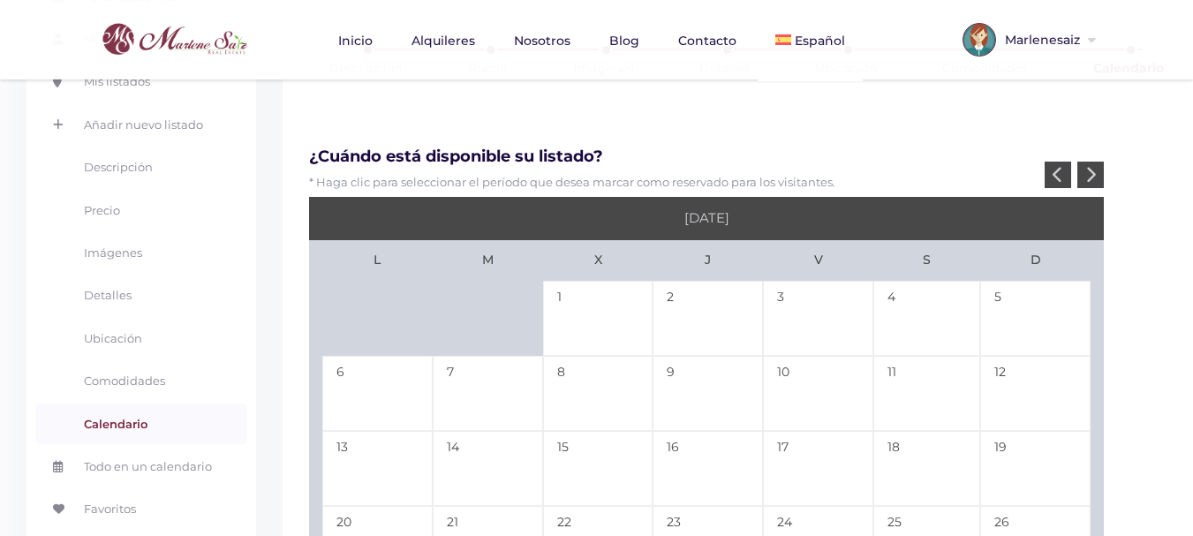
click at [1062, 162] on div at bounding box center [1058, 175] width 26 height 26
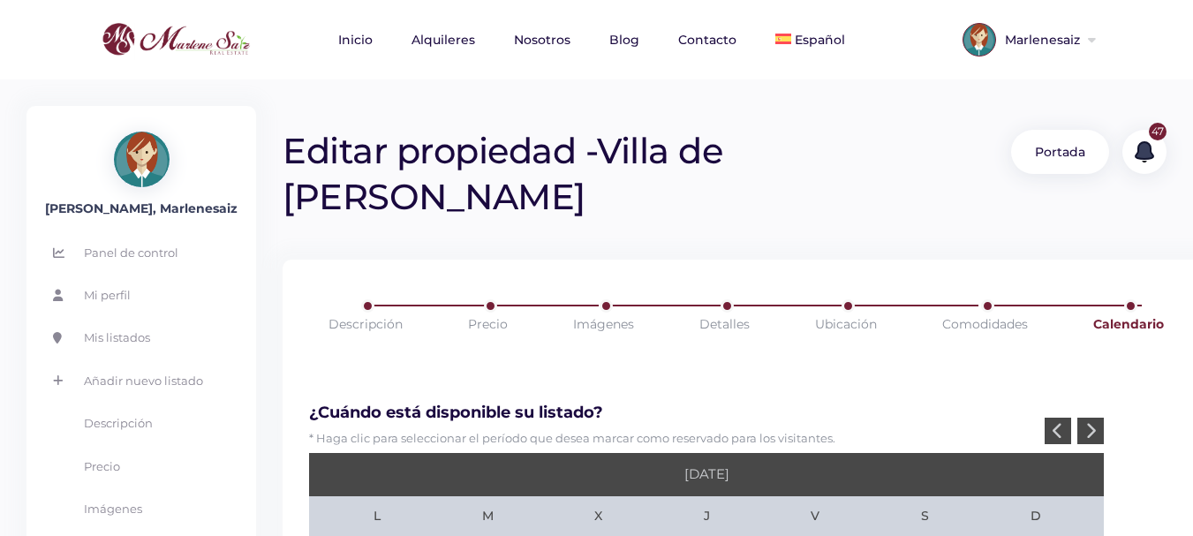
click at [1089, 422] on icon at bounding box center [1090, 430] width 11 height 17
click at [1088, 422] on icon at bounding box center [1090, 430] width 11 height 17
click at [1094, 422] on icon at bounding box center [1090, 430] width 11 height 17
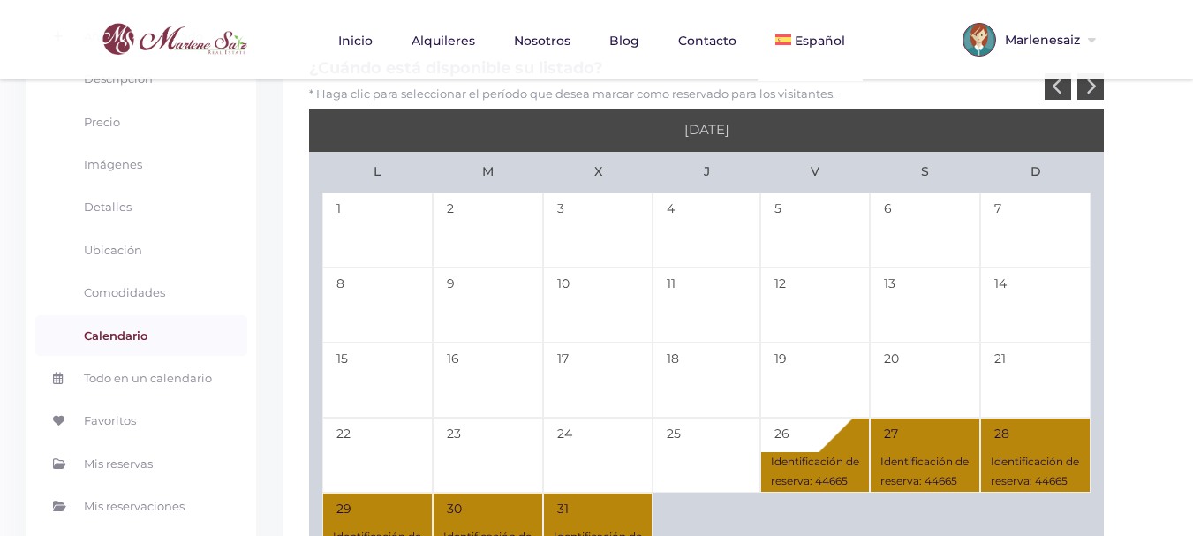
scroll to position [177, 0]
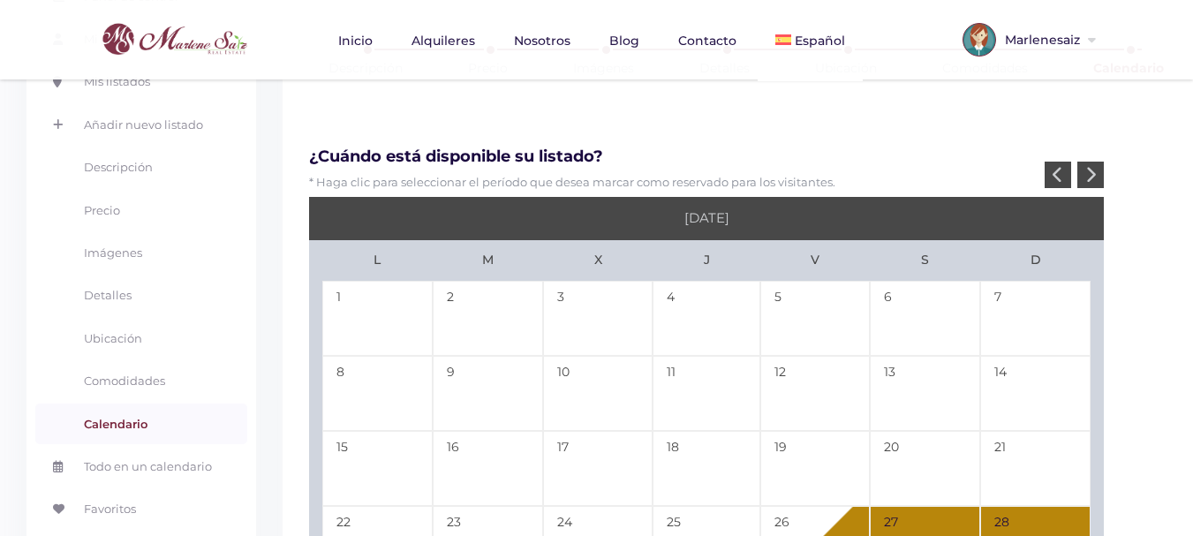
click at [1092, 166] on icon at bounding box center [1090, 174] width 11 height 17
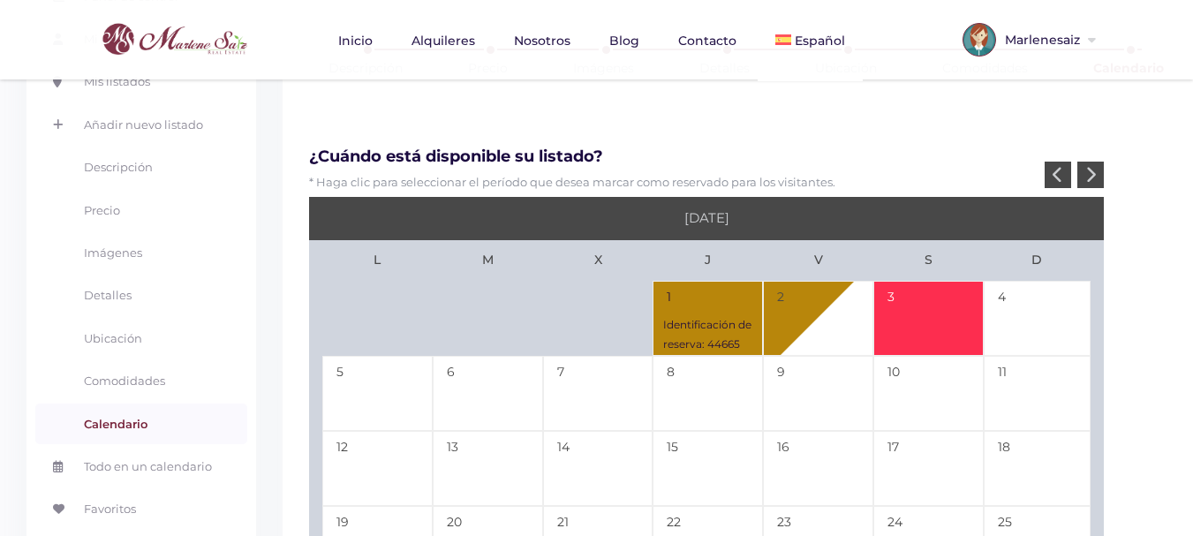
scroll to position [0, 0]
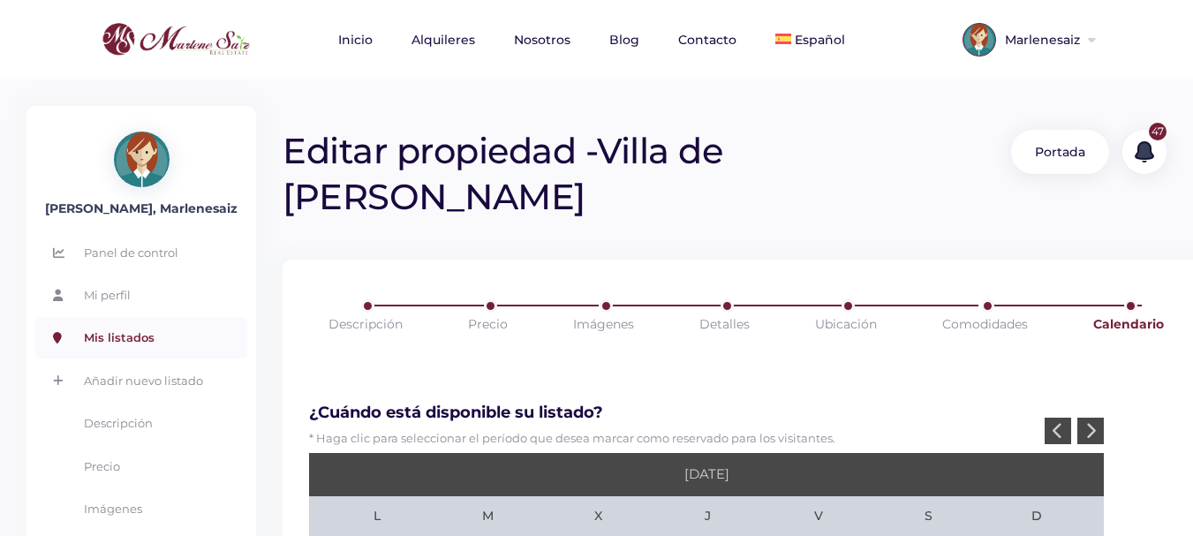
click at [117, 340] on link "Mis listados" at bounding box center [141, 337] width 212 height 41
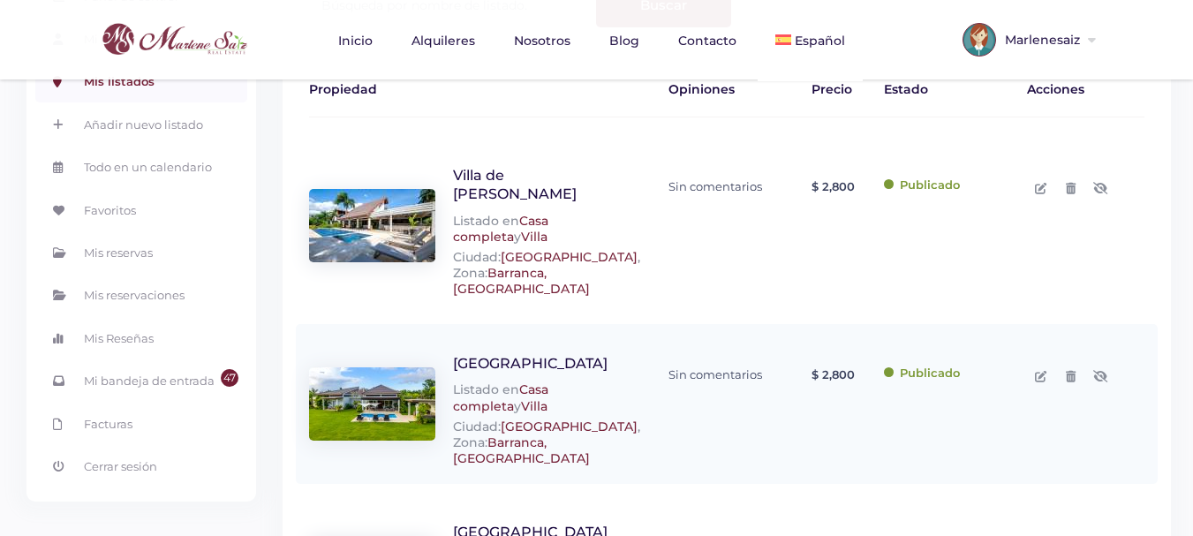
scroll to position [265, 0]
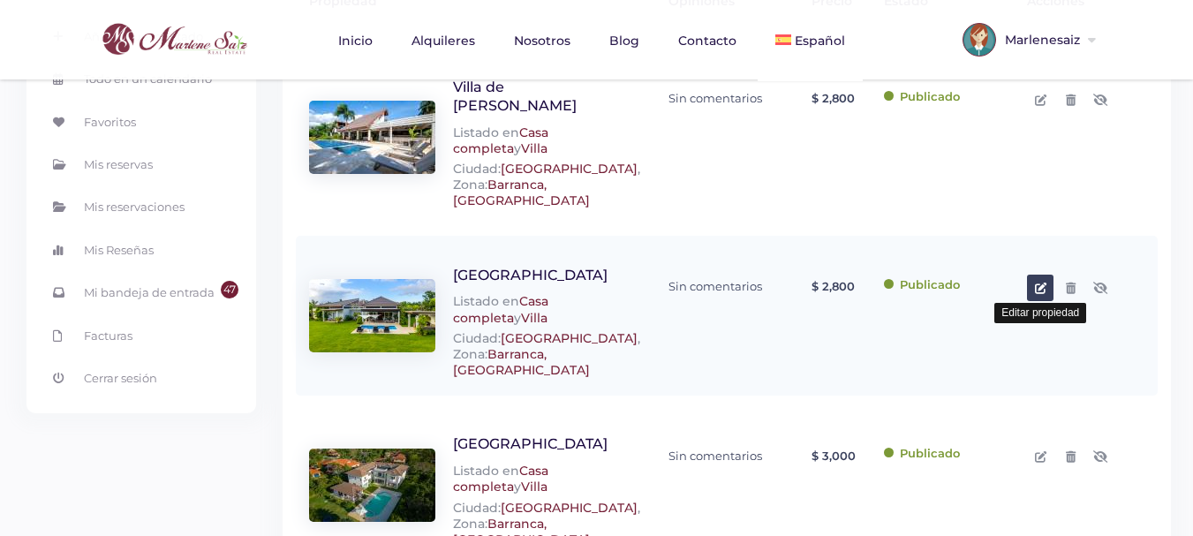
click at [1042, 283] on icon at bounding box center [1040, 288] width 11 height 11
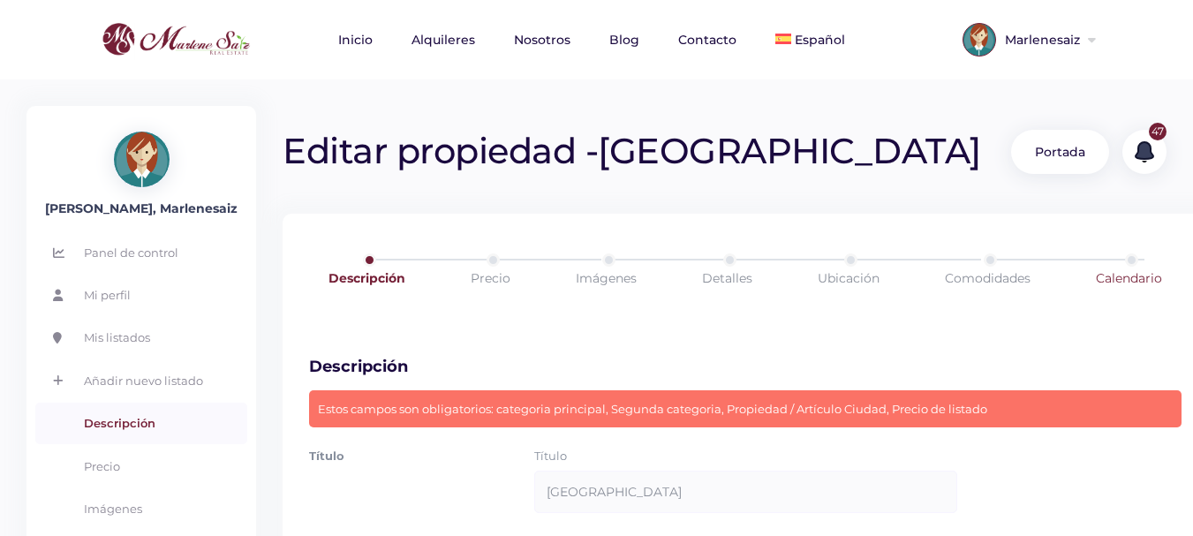
click at [1107, 279] on link "Calendario" at bounding box center [1129, 277] width 137 height 49
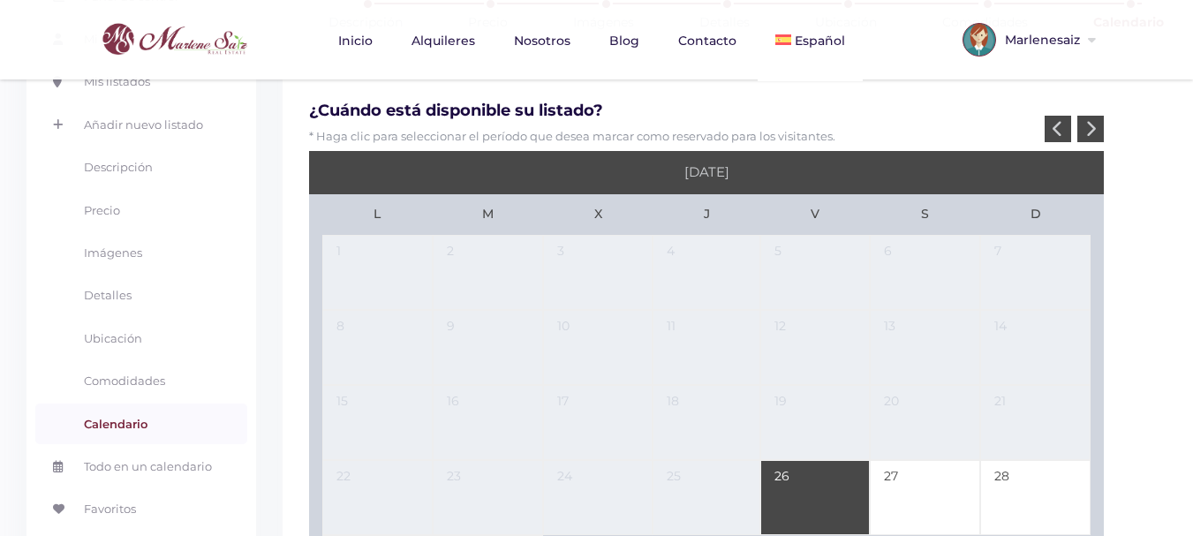
click at [1100, 130] on div at bounding box center [1090, 129] width 26 height 26
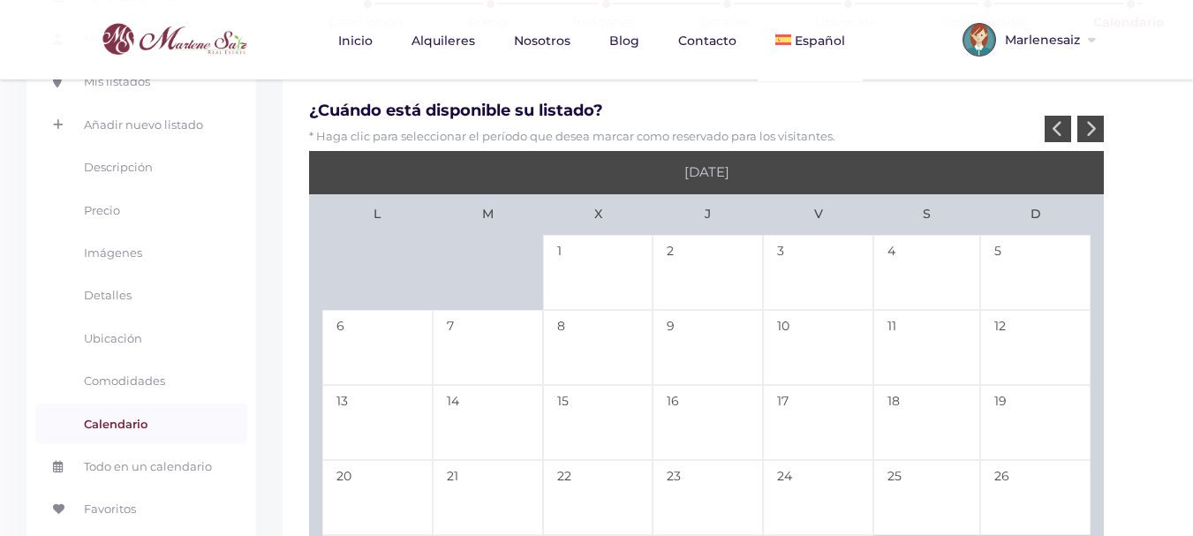
click at [1100, 130] on div at bounding box center [1090, 129] width 26 height 26
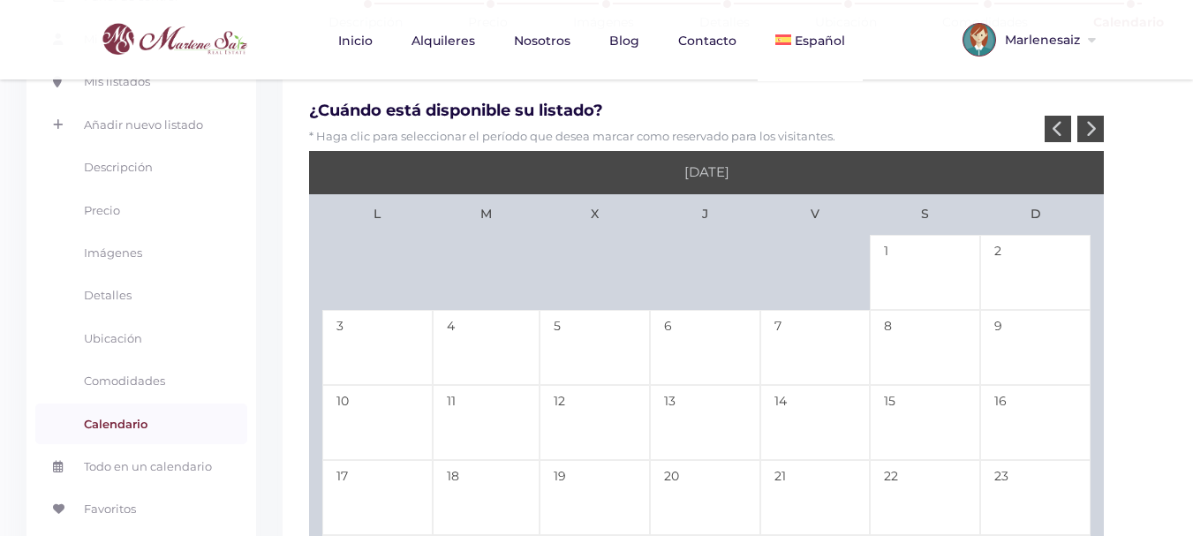
click at [1100, 130] on div at bounding box center [1090, 129] width 26 height 26
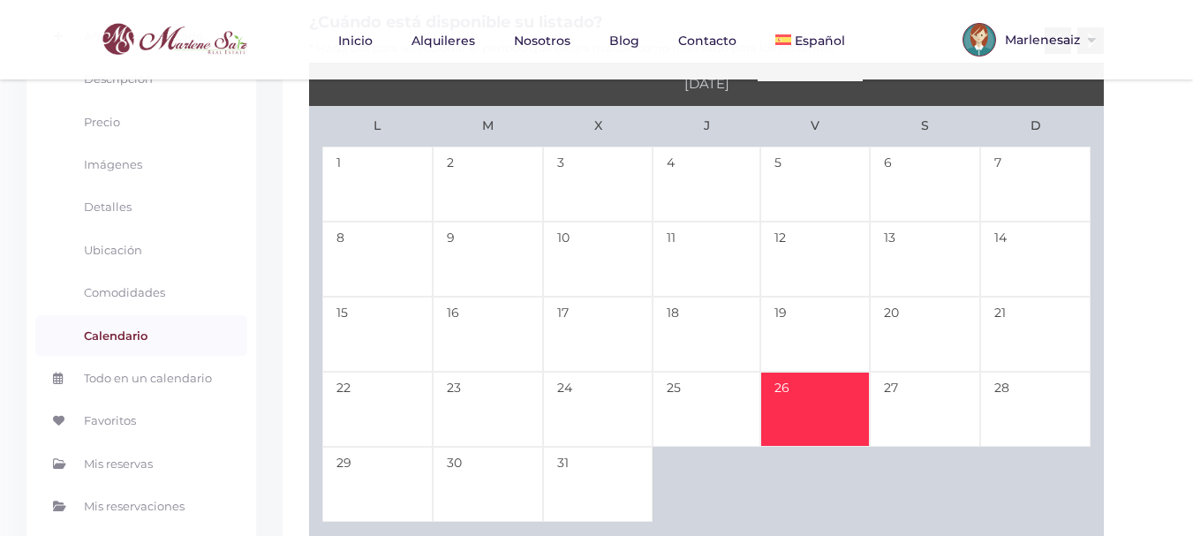
scroll to position [353, 0]
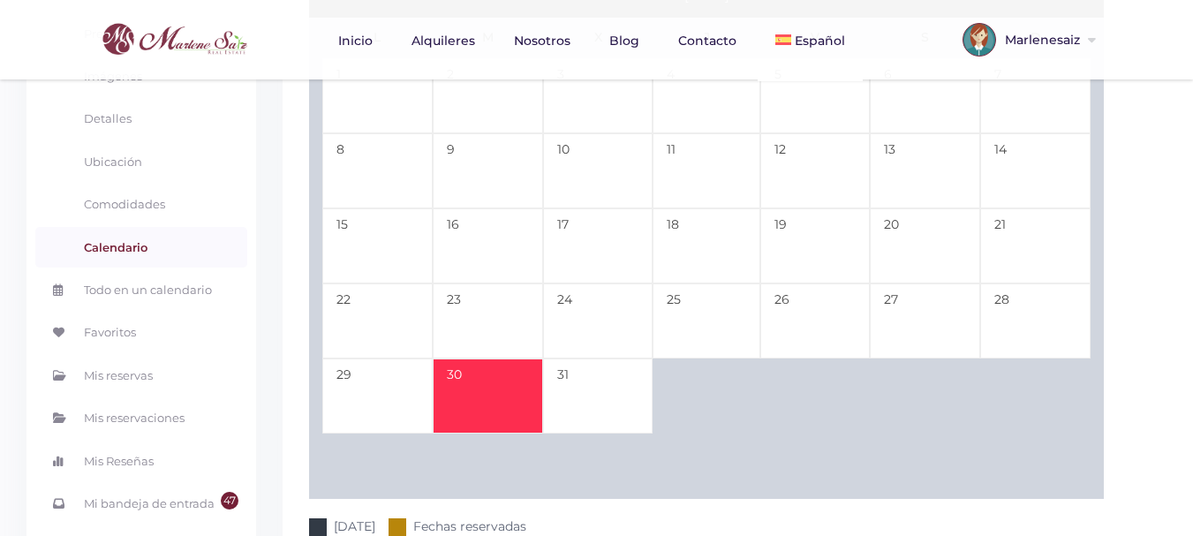
click at [458, 386] on td "30" at bounding box center [488, 396] width 110 height 75
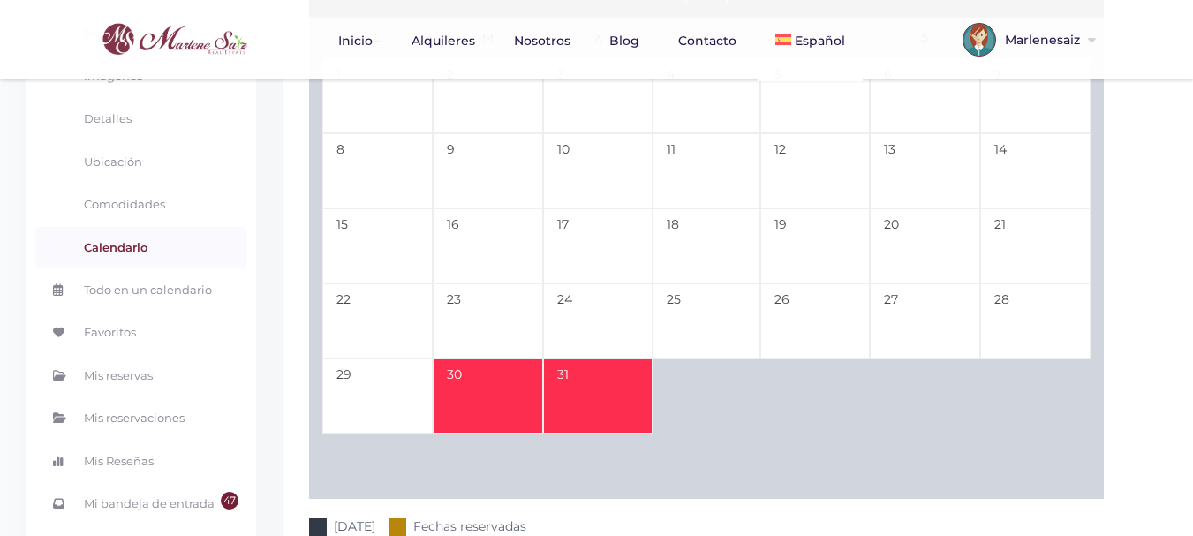
click at [614, 397] on td "31" at bounding box center [598, 396] width 110 height 75
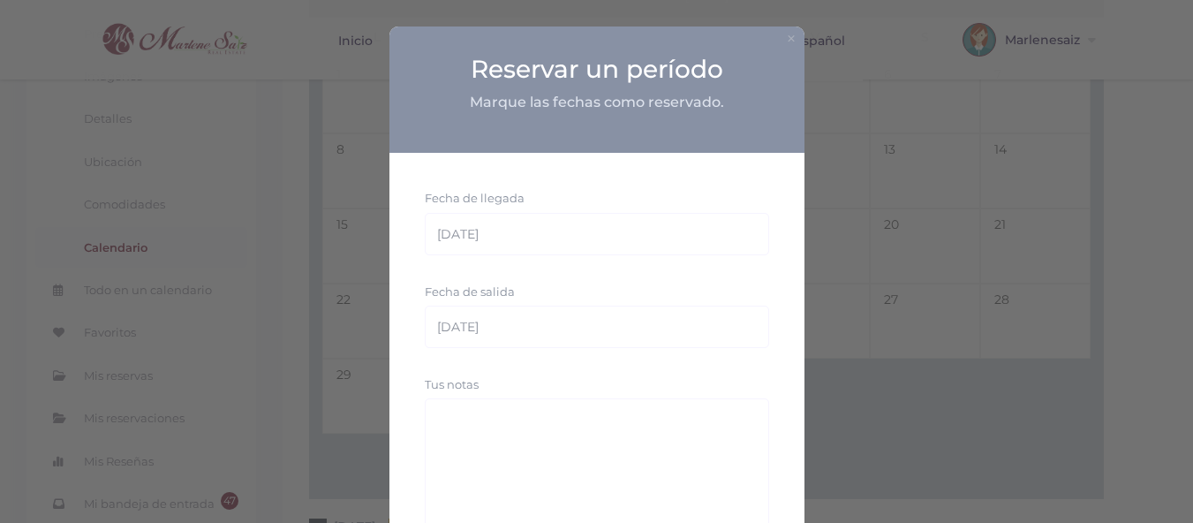
click at [786, 32] on button "×" at bounding box center [791, 38] width 11 height 19
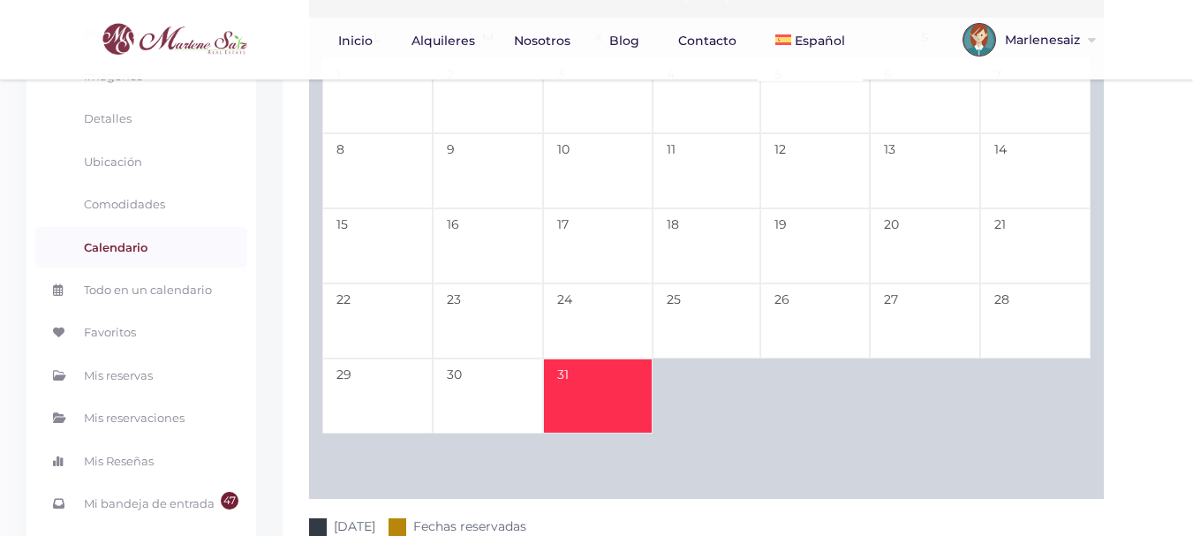
click at [591, 391] on td "31" at bounding box center [598, 396] width 110 height 75
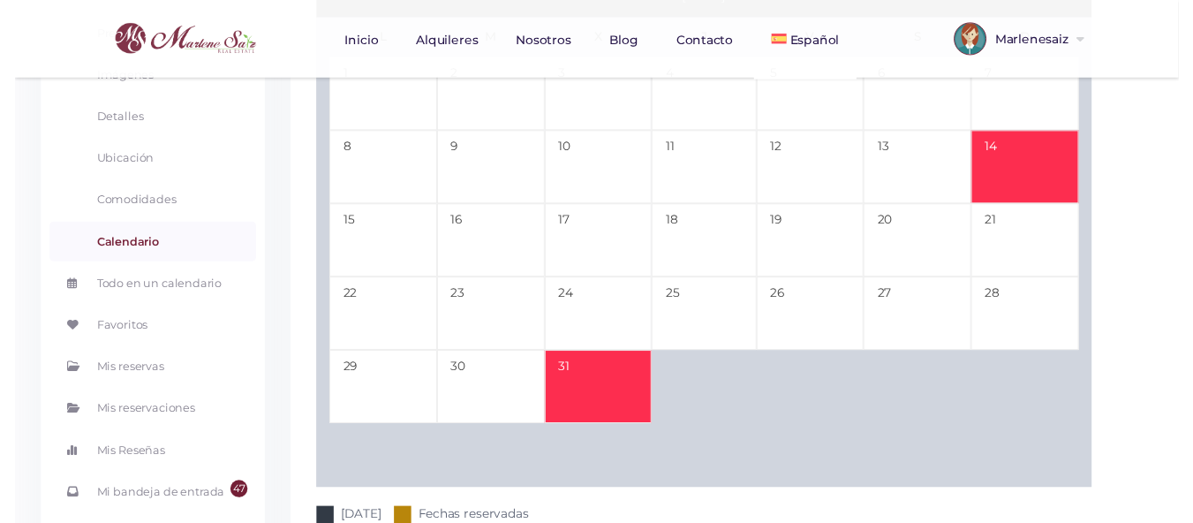
scroll to position [88, 0]
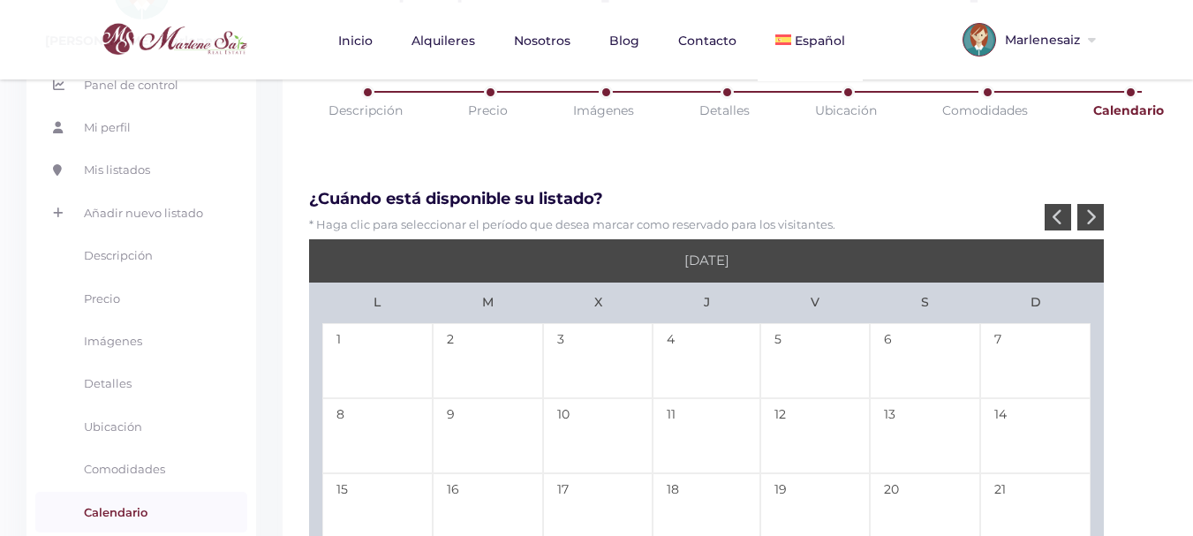
click at [1087, 211] on icon at bounding box center [1090, 216] width 11 height 17
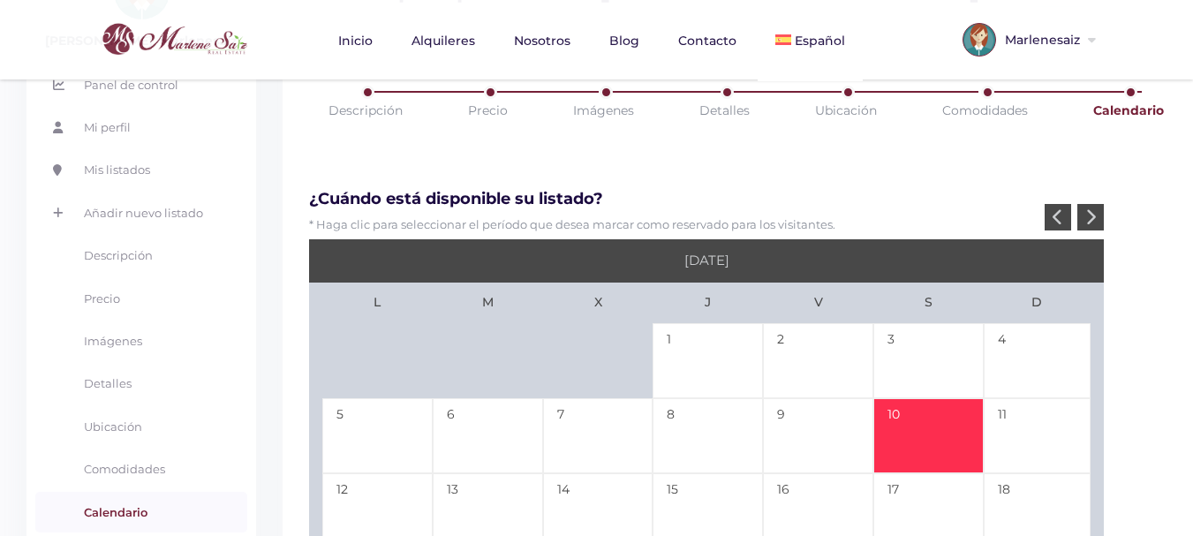
click at [898, 439] on td "10" at bounding box center [928, 435] width 110 height 75
type input "12-31-25"
type input "01-10-26"
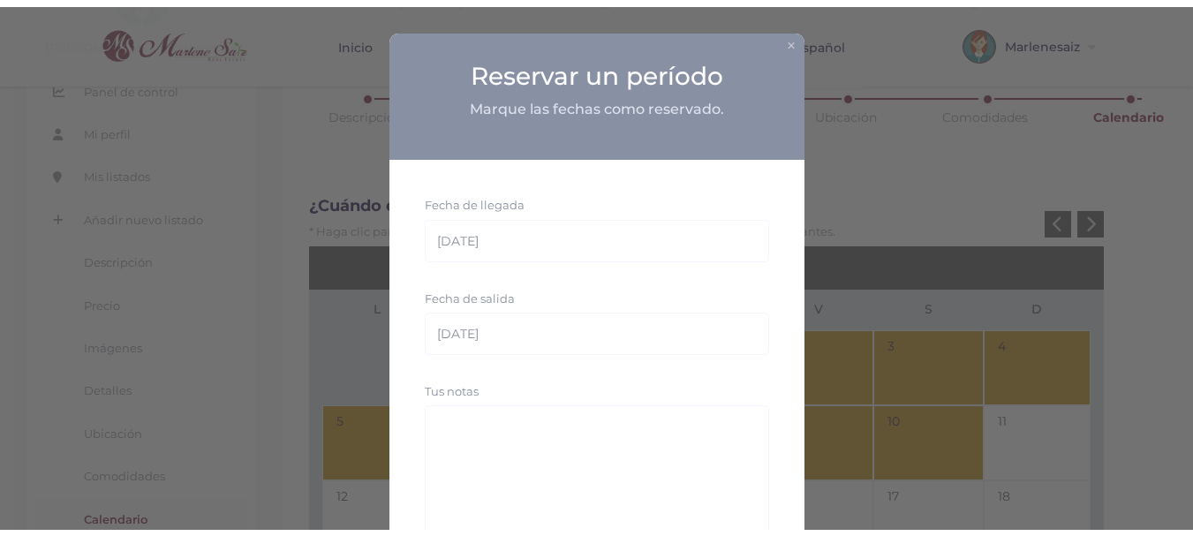
scroll to position [147, 0]
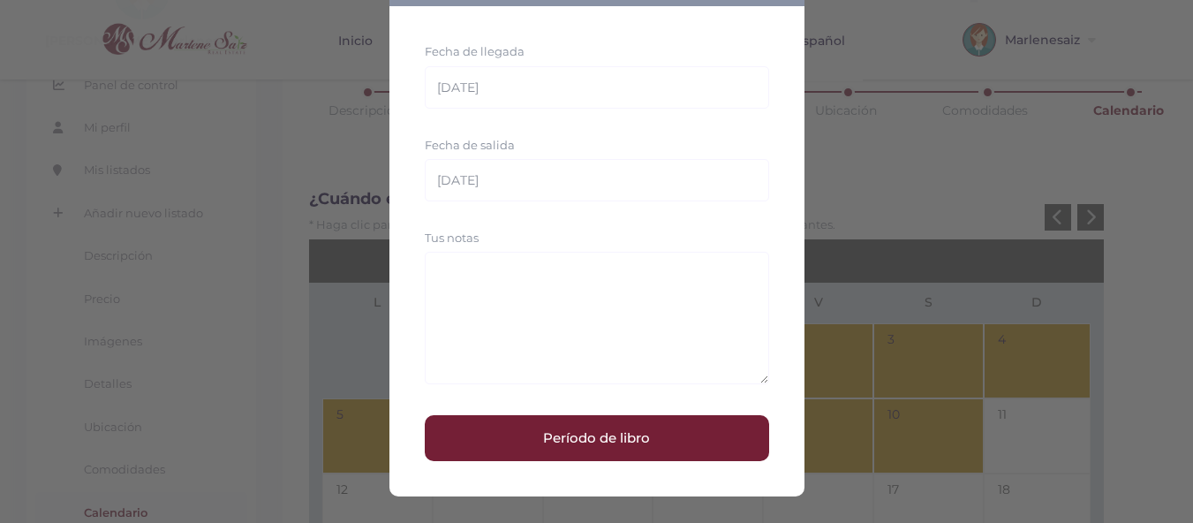
click at [569, 442] on button "Período de libro" at bounding box center [597, 438] width 344 height 46
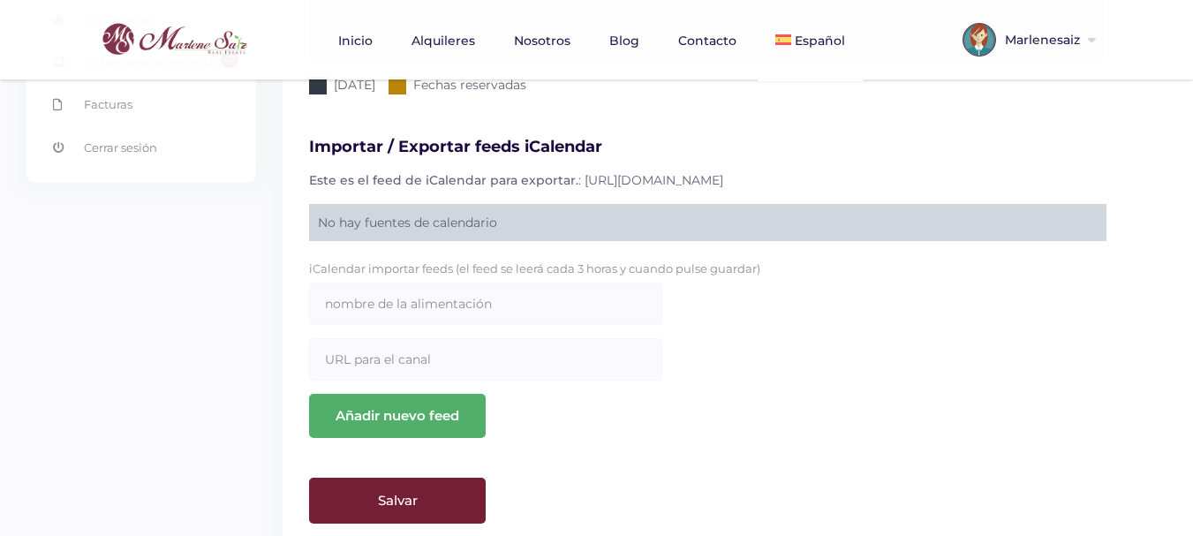
scroll to position [841, 0]
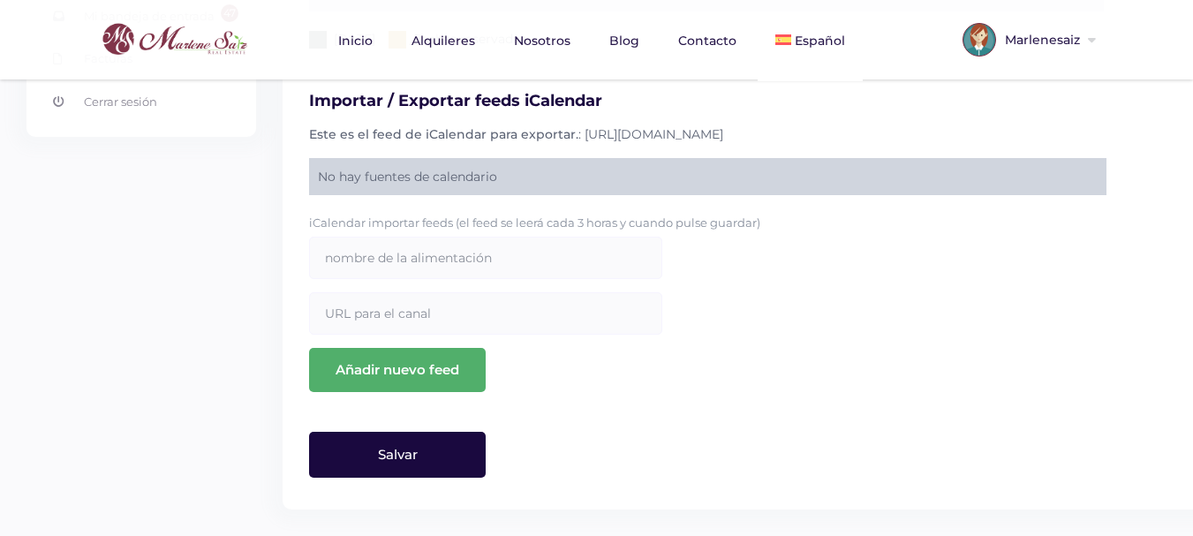
click at [412, 458] on input "Salvar" at bounding box center [397, 455] width 177 height 46
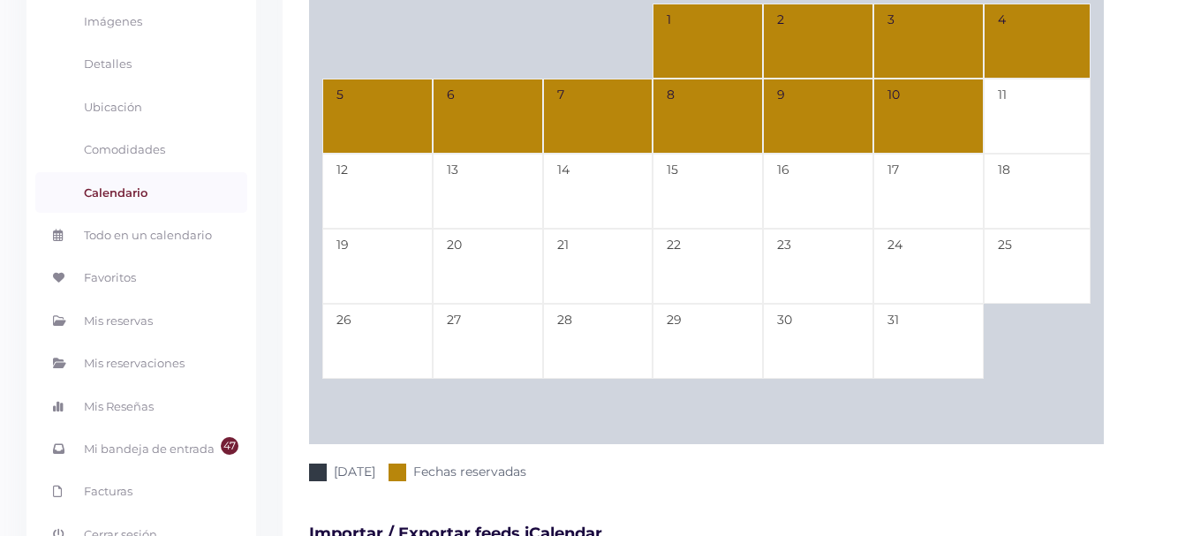
scroll to position [0, 0]
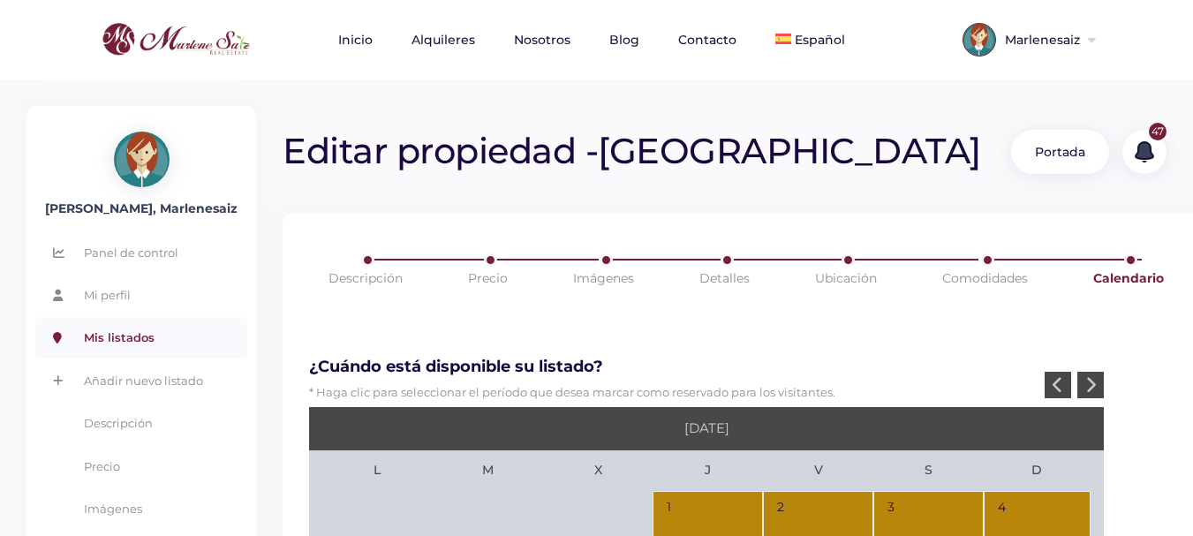
click at [140, 337] on link "Mis listados" at bounding box center [141, 337] width 212 height 41
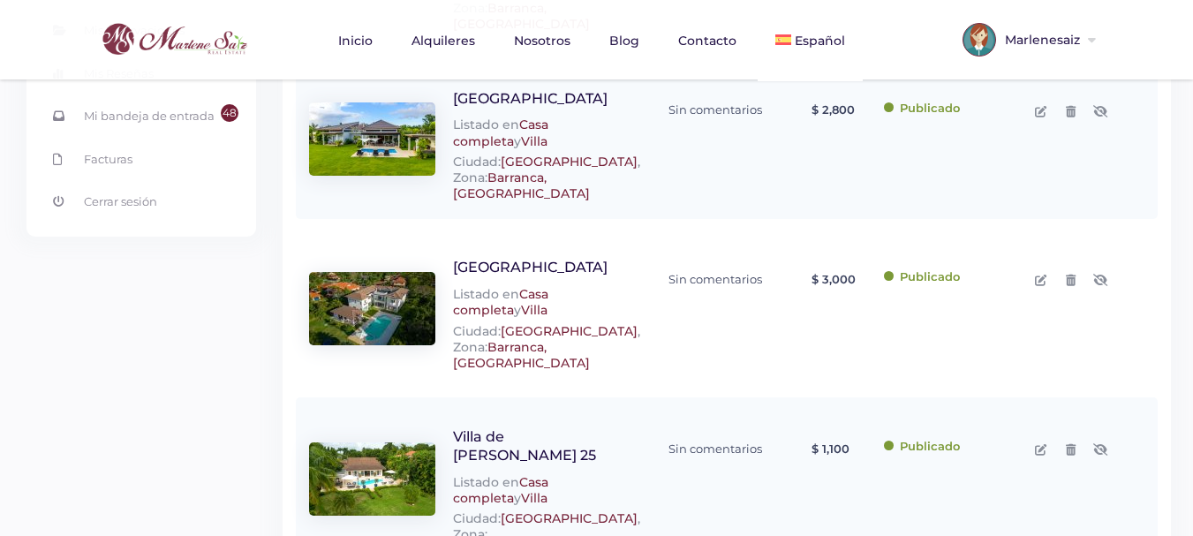
scroll to position [530, 0]
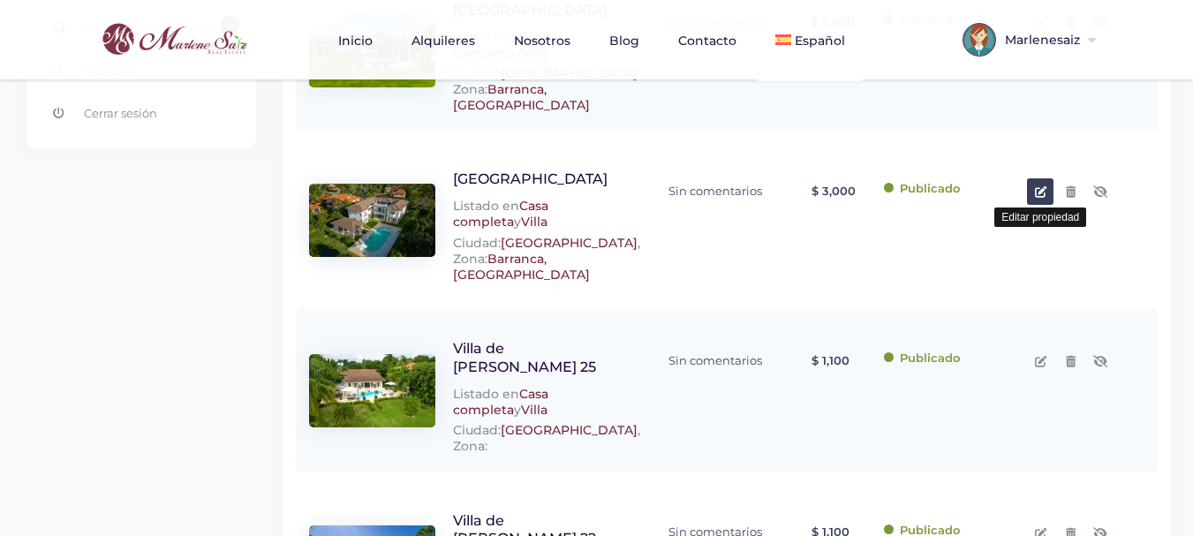
click at [1041, 186] on icon at bounding box center [1040, 191] width 11 height 11
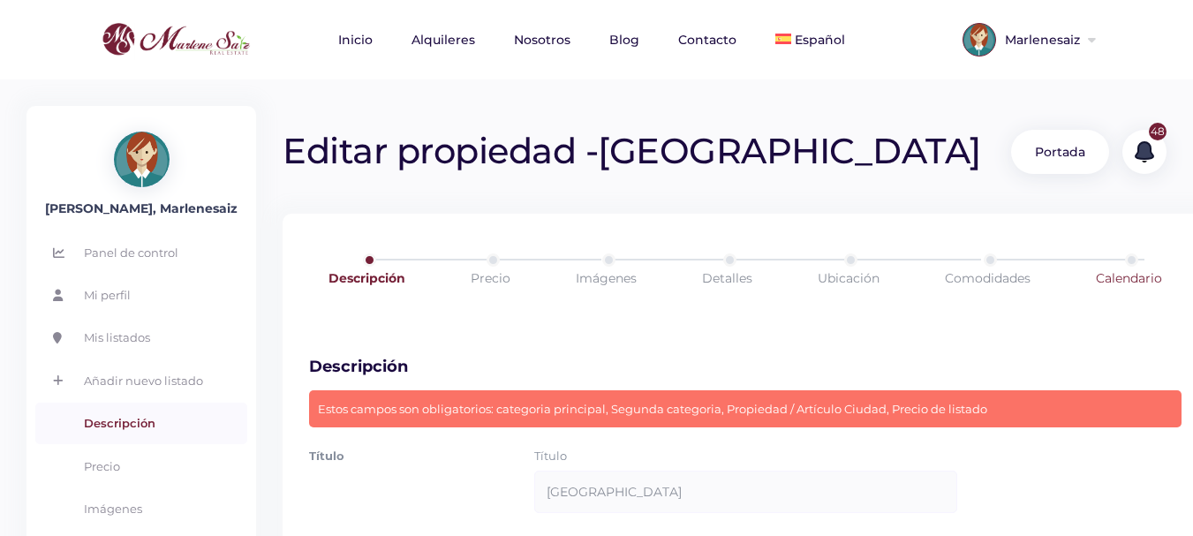
click at [1138, 281] on link "Calendario" at bounding box center [1129, 277] width 137 height 49
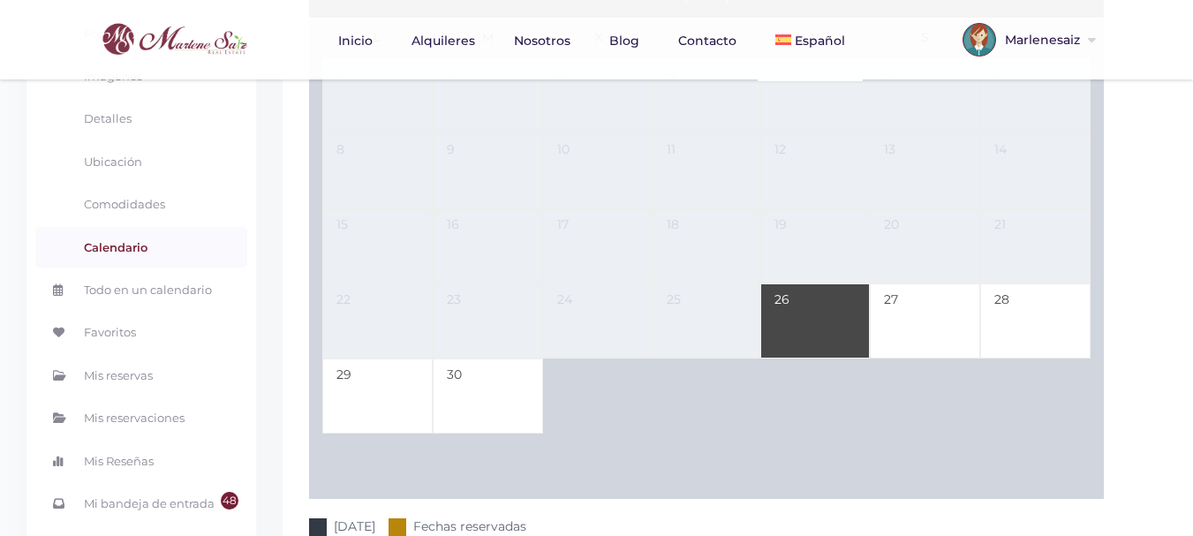
scroll to position [177, 0]
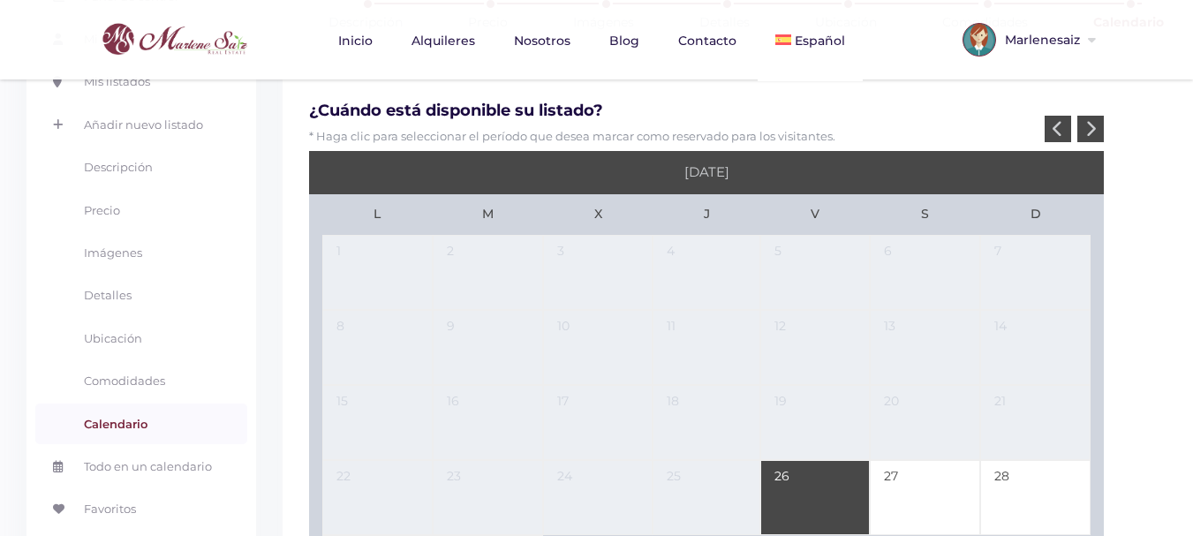
click at [1084, 125] on div at bounding box center [1090, 129] width 26 height 26
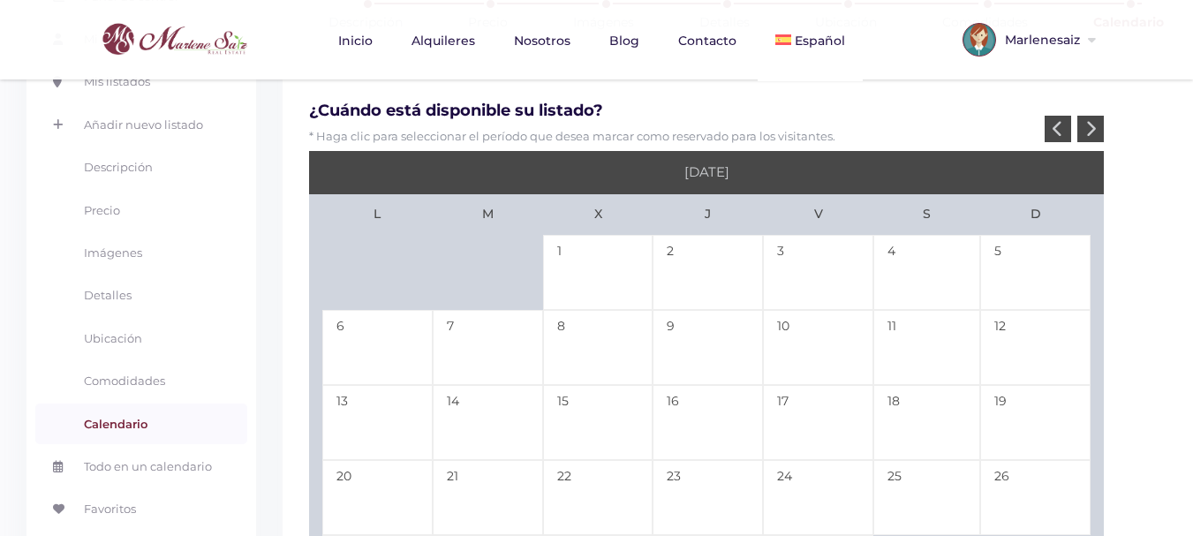
click at [1089, 126] on icon at bounding box center [1090, 128] width 11 height 17
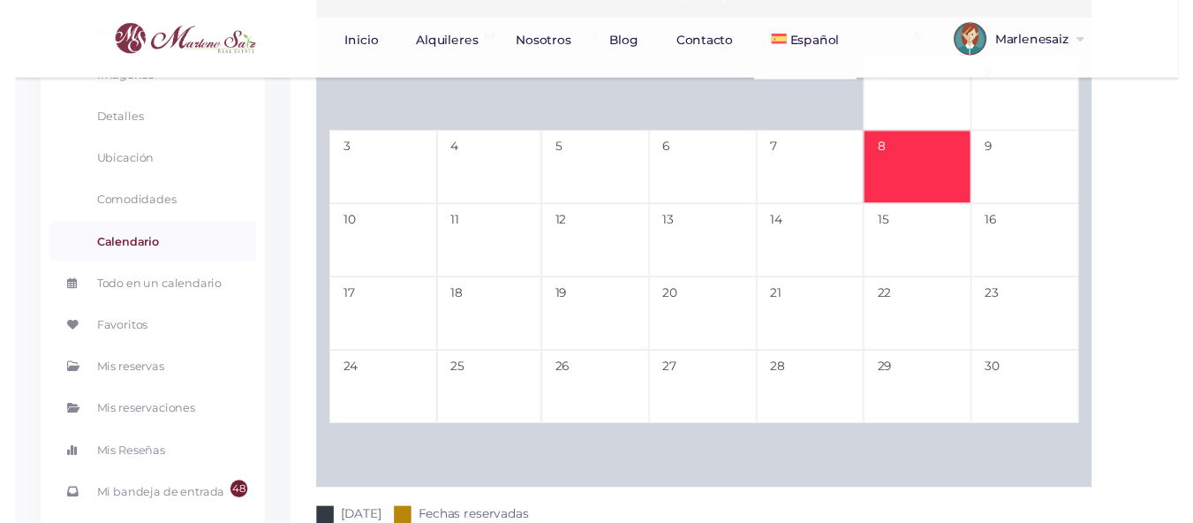
scroll to position [265, 0]
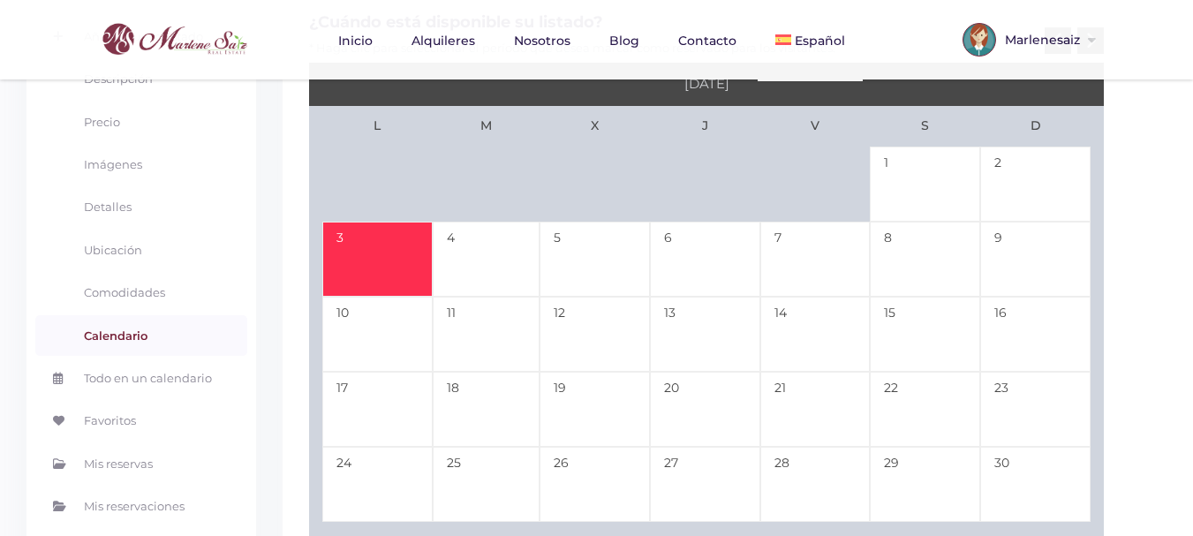
click at [380, 255] on td "3" at bounding box center [377, 259] width 110 height 75
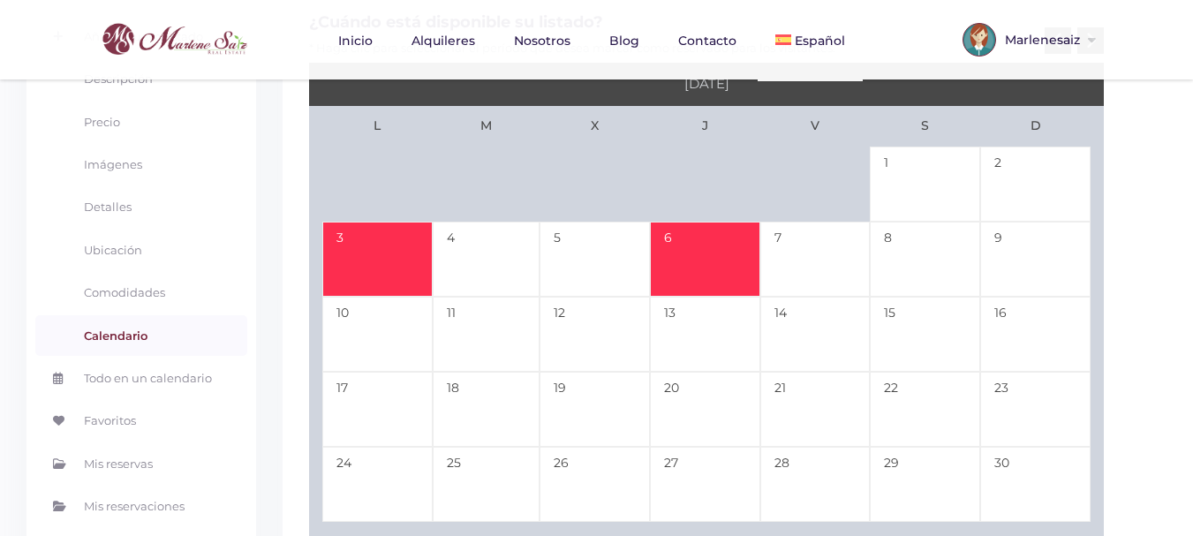
click at [699, 264] on td "6" at bounding box center [705, 259] width 110 height 75
type input "11-03-25"
type input "11-06-25"
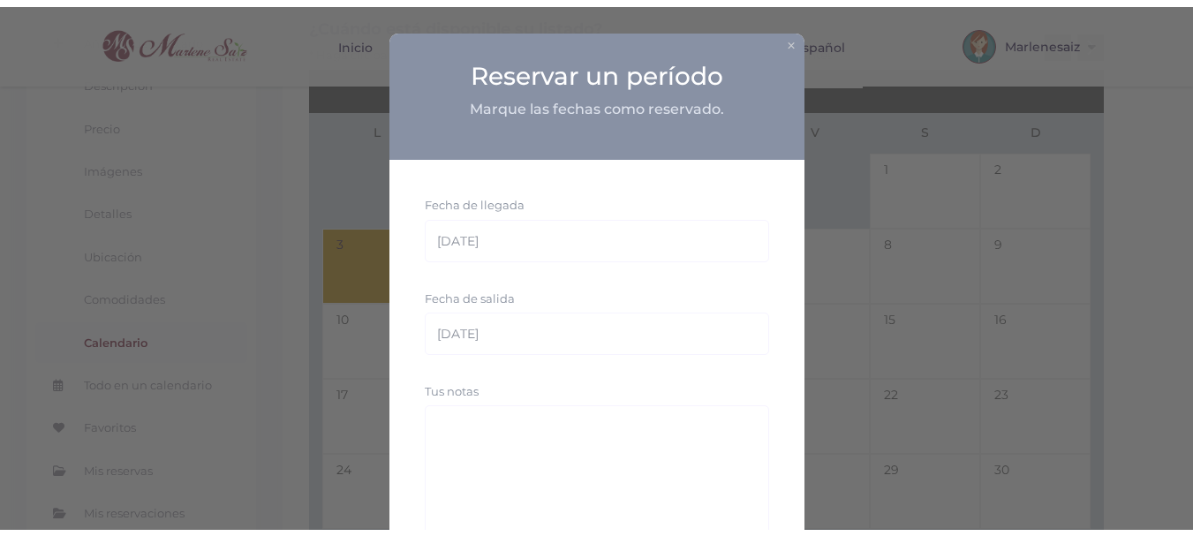
scroll to position [147, 0]
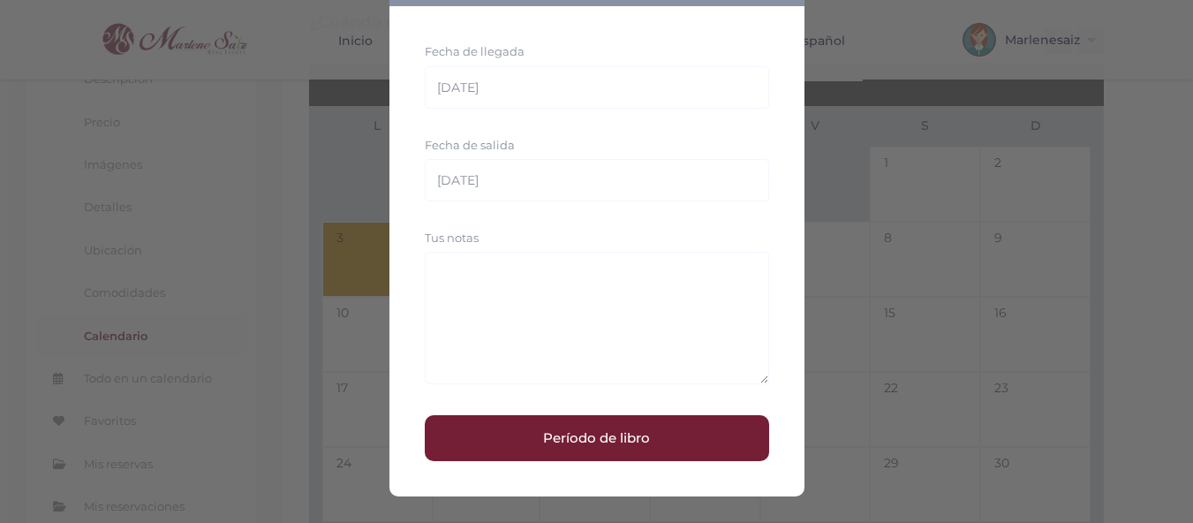
click at [586, 446] on button "Período de libro" at bounding box center [597, 438] width 344 height 46
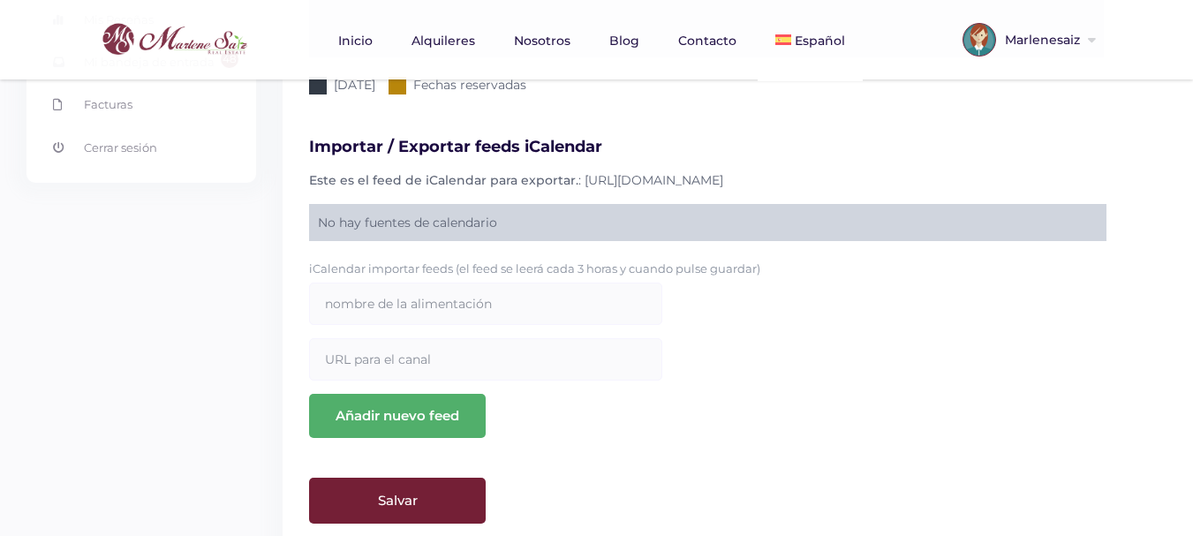
scroll to position [841, 0]
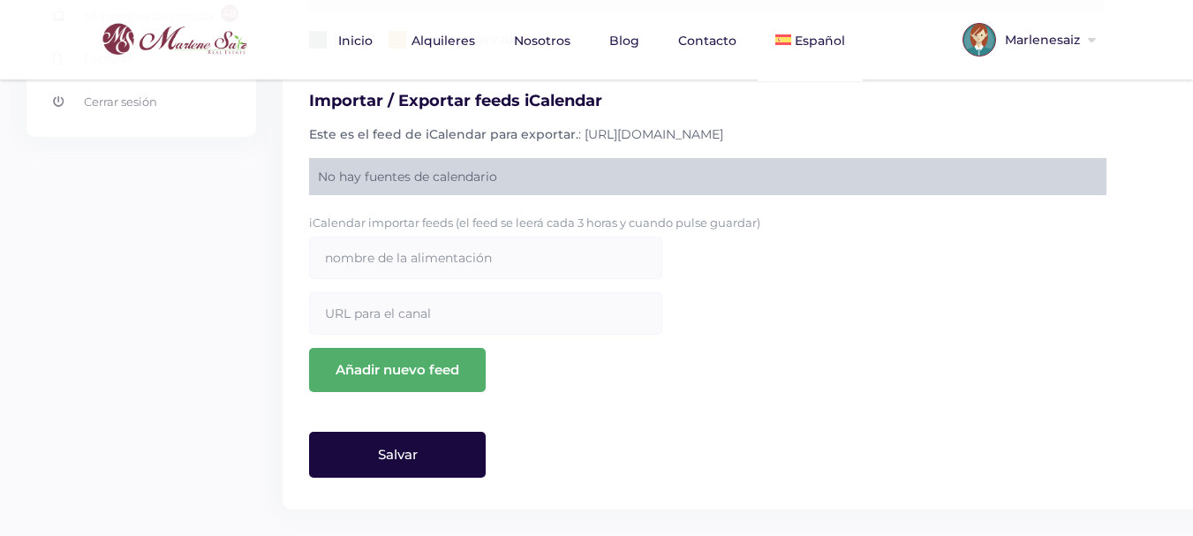
click at [442, 459] on input "Salvar" at bounding box center [397, 455] width 177 height 46
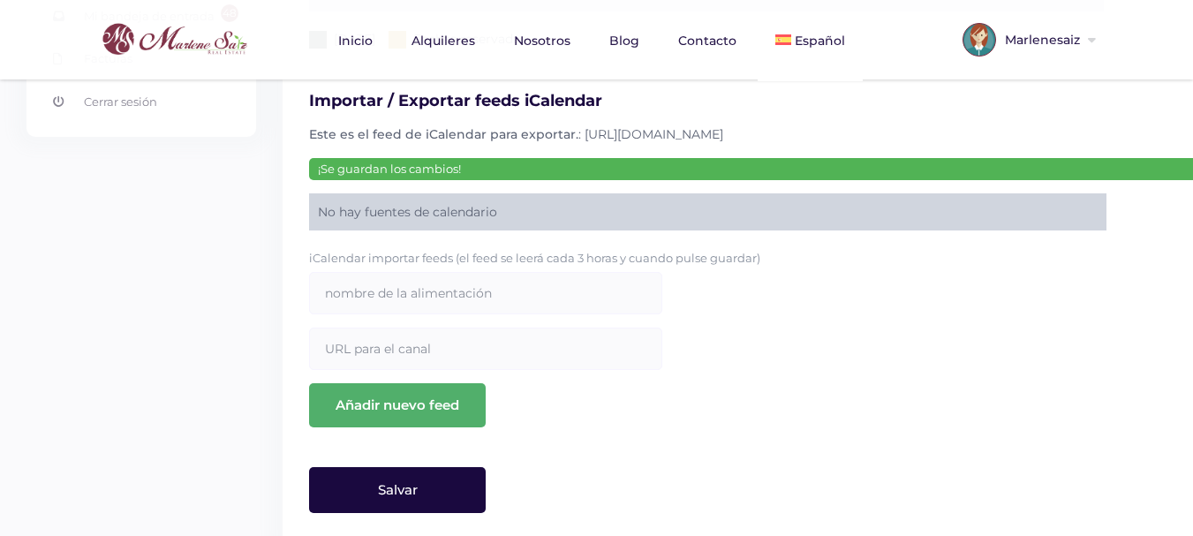
click at [464, 496] on input "Salvar" at bounding box center [397, 490] width 177 height 46
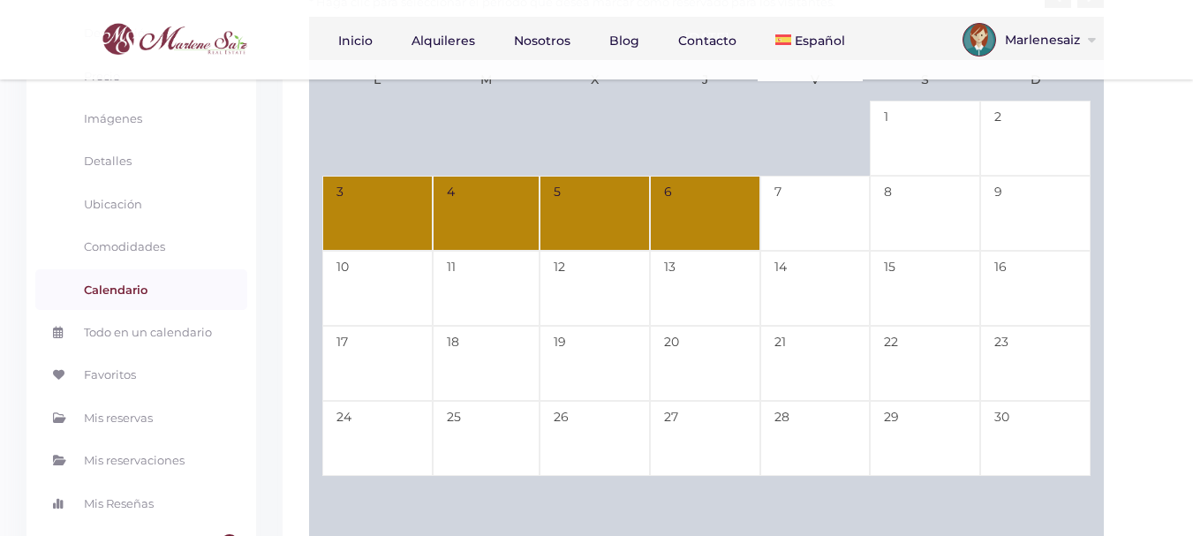
scroll to position [0, 0]
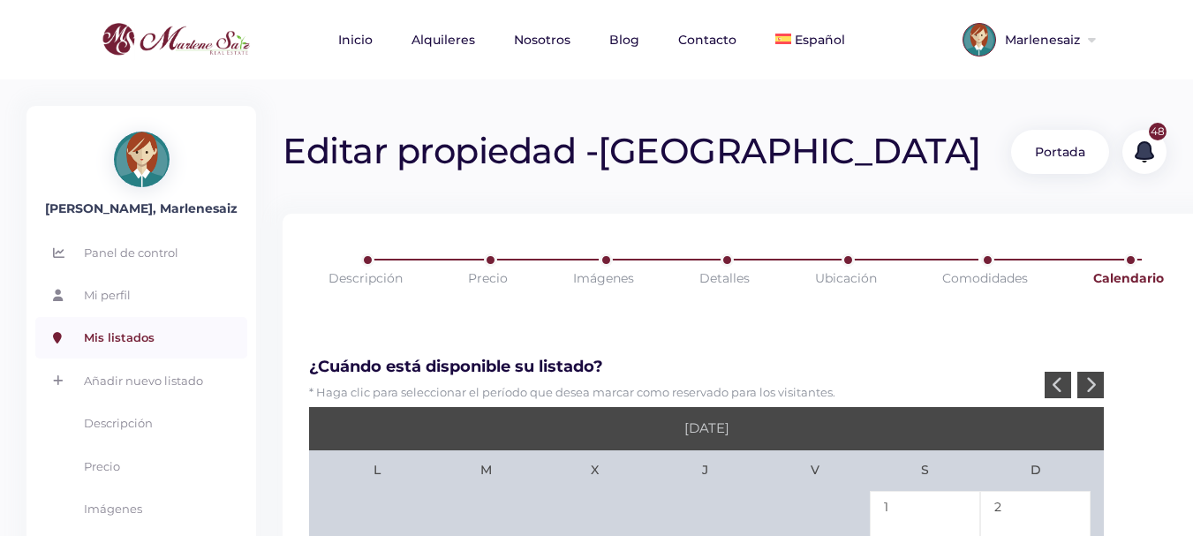
click at [128, 342] on link "Mis listados" at bounding box center [141, 337] width 212 height 41
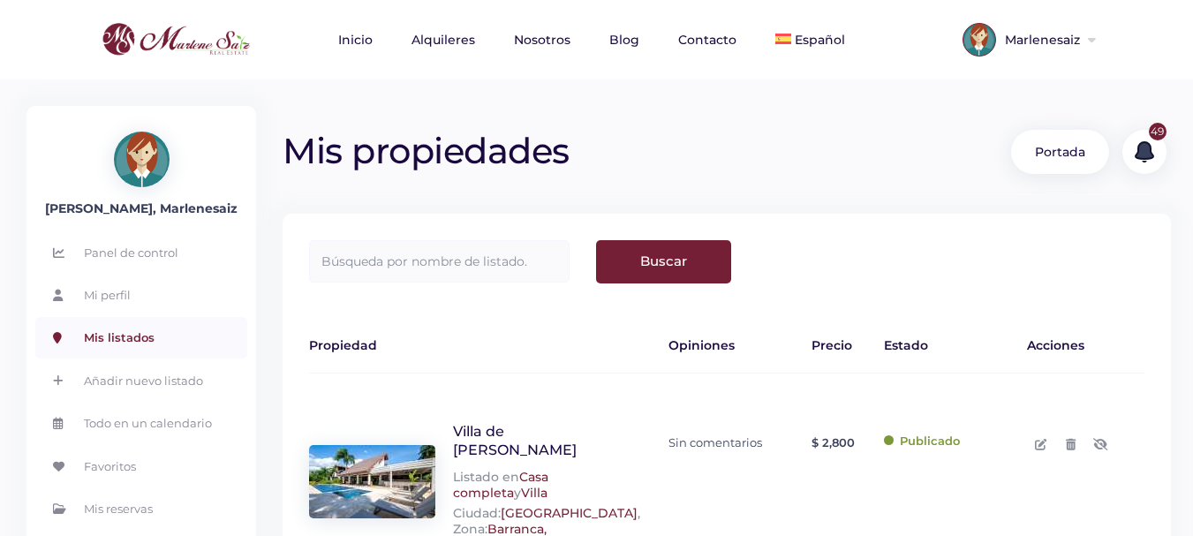
scroll to position [353, 0]
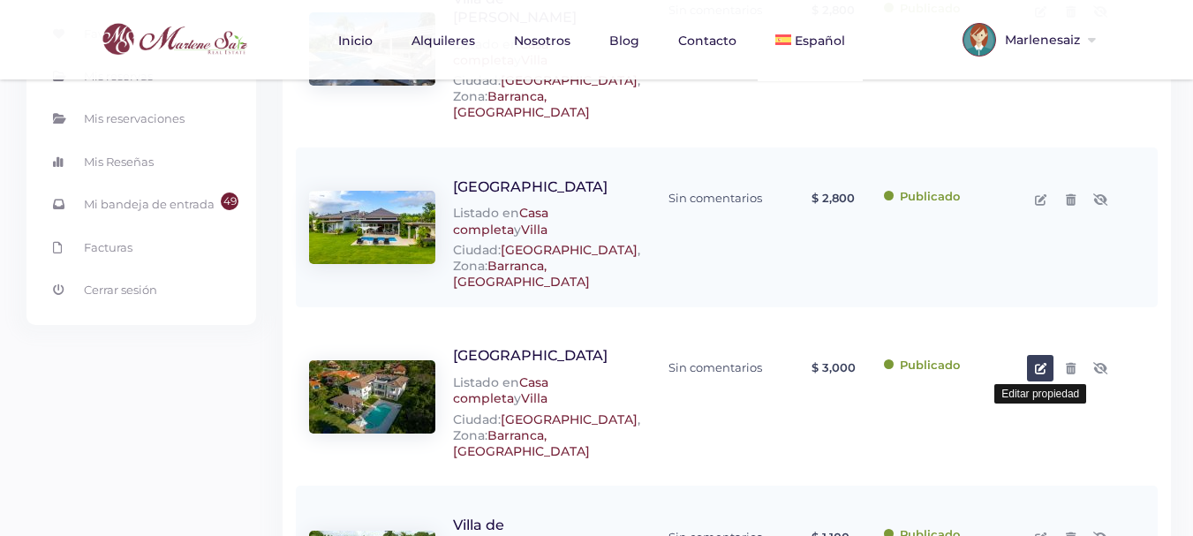
click at [1049, 355] on link at bounding box center [1040, 368] width 26 height 26
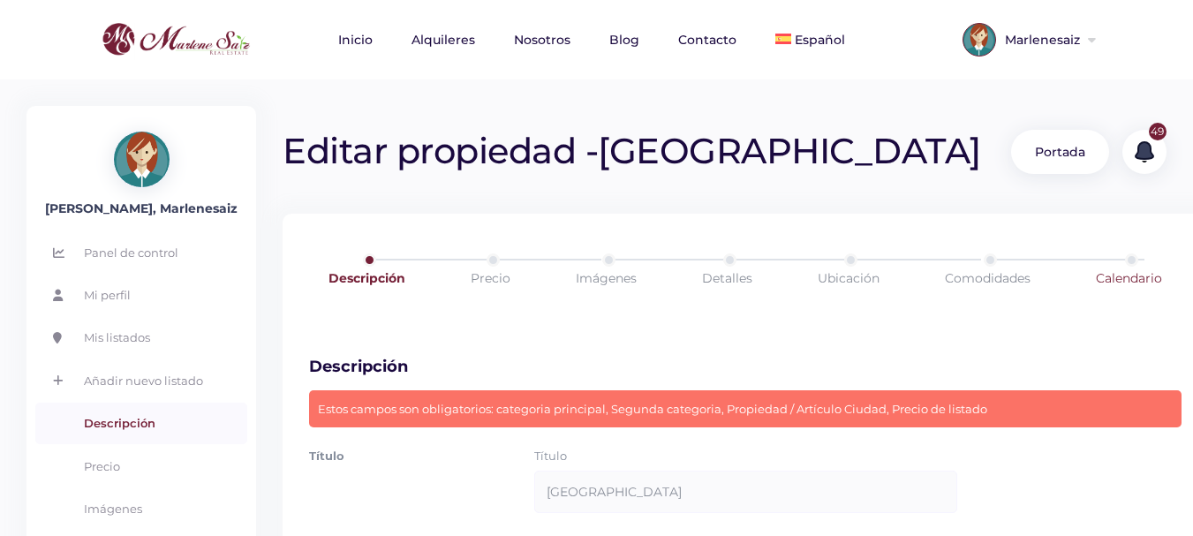
click at [1138, 273] on link "Calendario" at bounding box center [1129, 277] width 137 height 49
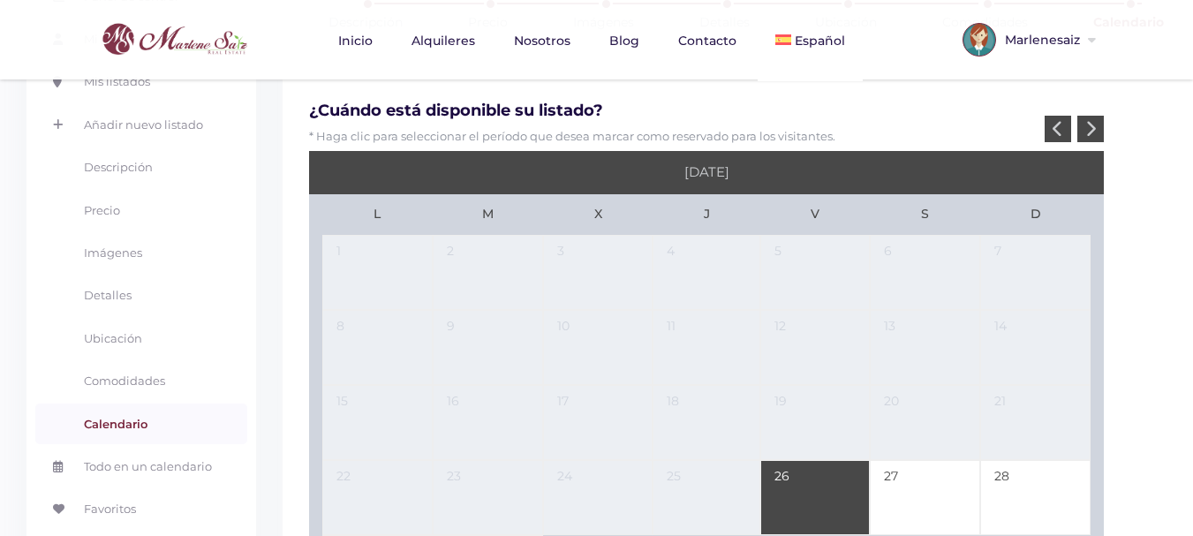
click at [1094, 126] on icon at bounding box center [1090, 128] width 11 height 17
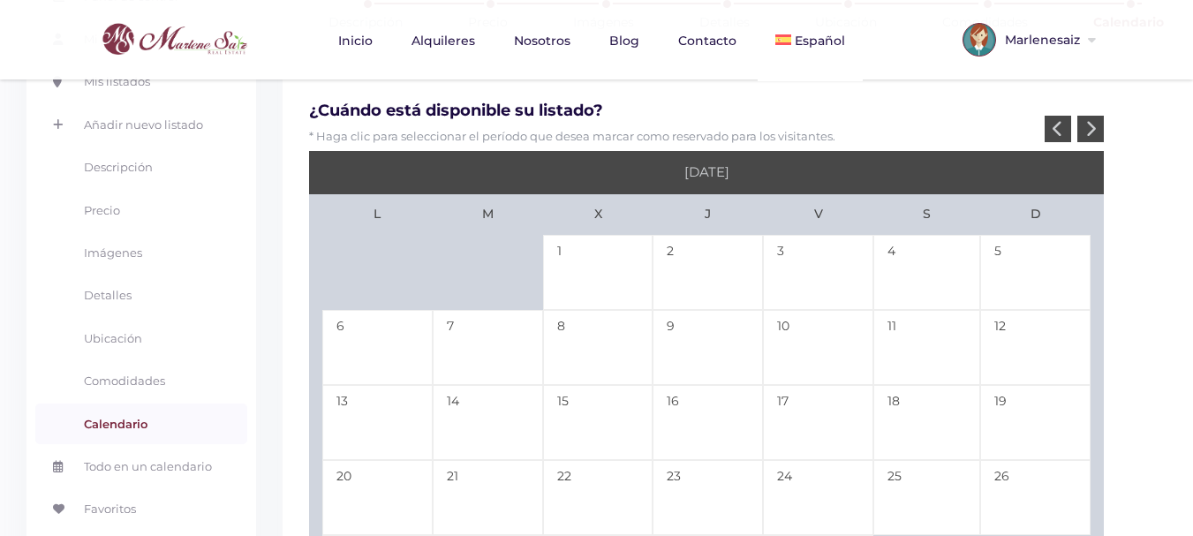
click at [1094, 126] on icon at bounding box center [1090, 128] width 11 height 17
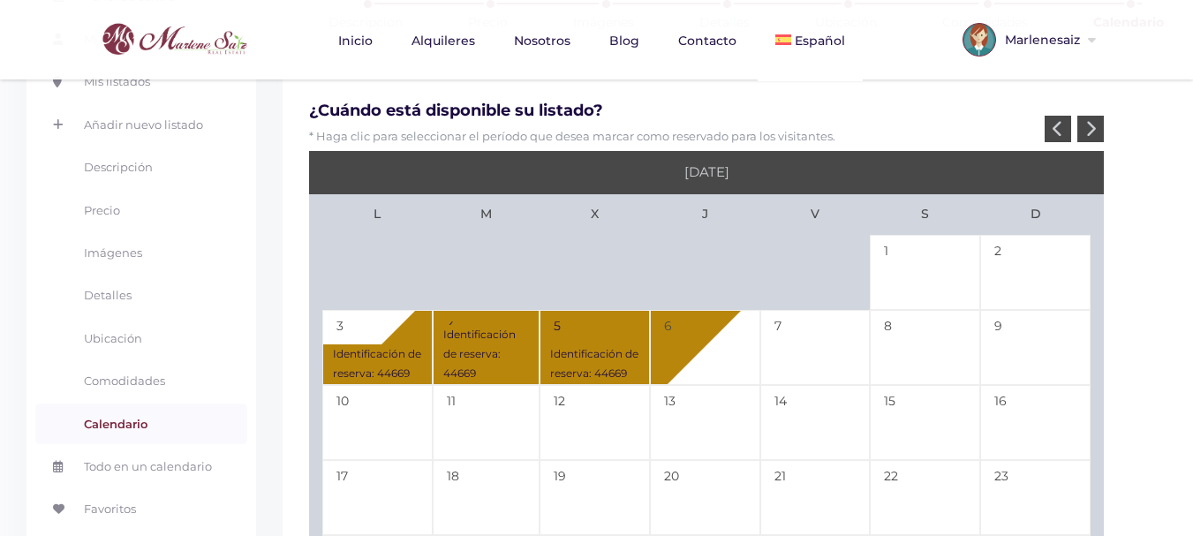
click at [370, 326] on td "Identificación de reserva: 44669 3" at bounding box center [377, 347] width 110 height 75
click at [488, 347] on table "L M X J V S D 1 2 Identificación de reserva: 44669 3 Identificación de reserva:…" at bounding box center [706, 422] width 795 height 457
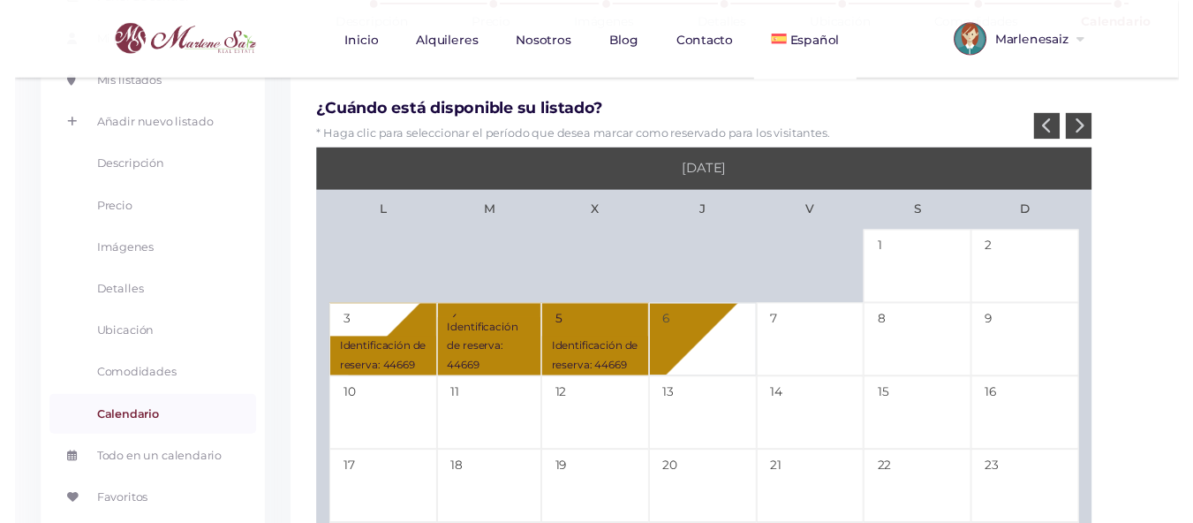
scroll to position [265, 0]
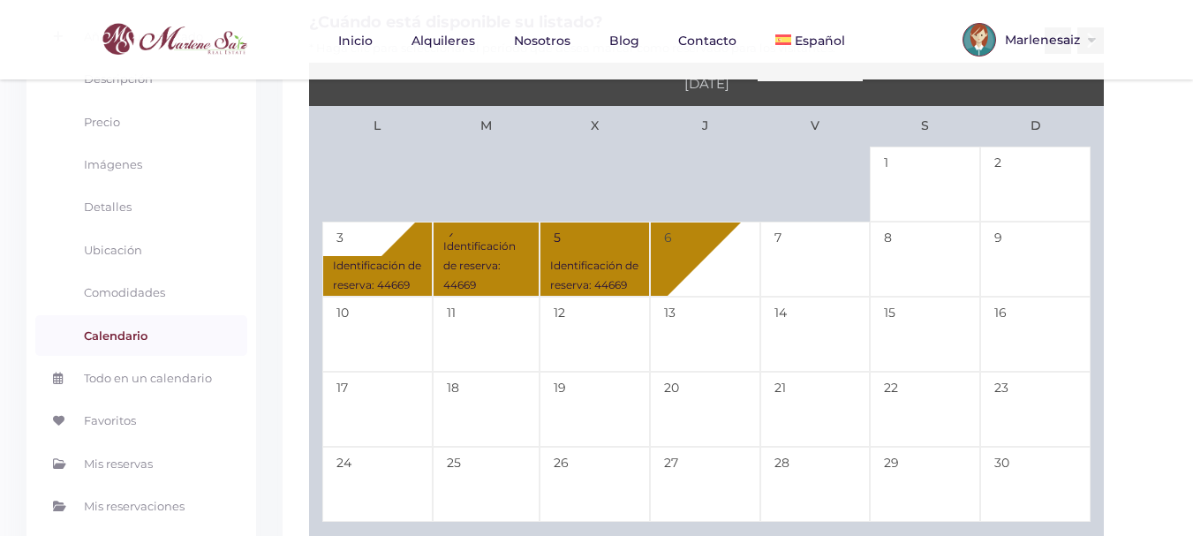
click at [411, 254] on td "Identificación de reserva: 44669 3" at bounding box center [377, 259] width 110 height 75
click at [525, 254] on table "L M X J V S D 1 2 Identificación de reserva: 44669 3 Identificación de reserva:…" at bounding box center [706, 334] width 795 height 457
click at [628, 257] on table "L M X J V S D 1 2 Identificación de reserva: 44669 3 Identificación de reserva:…" at bounding box center [706, 334] width 795 height 457
click at [713, 256] on td "6" at bounding box center [705, 259] width 110 height 75
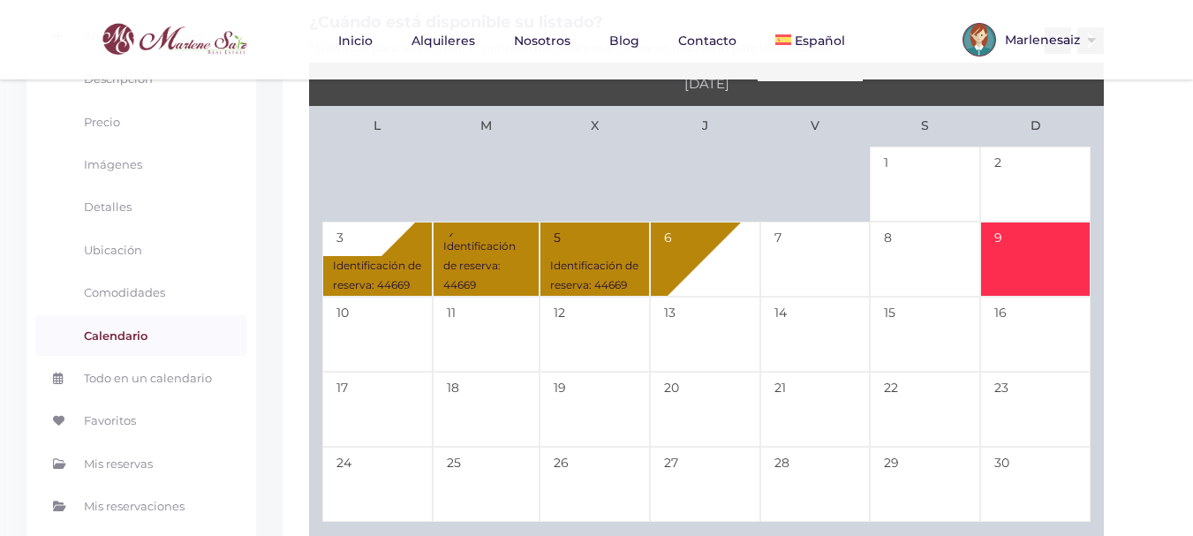
click at [1039, 260] on td "9" at bounding box center [1035, 259] width 110 height 75
type input "11-06-25"
type input "11-09-25"
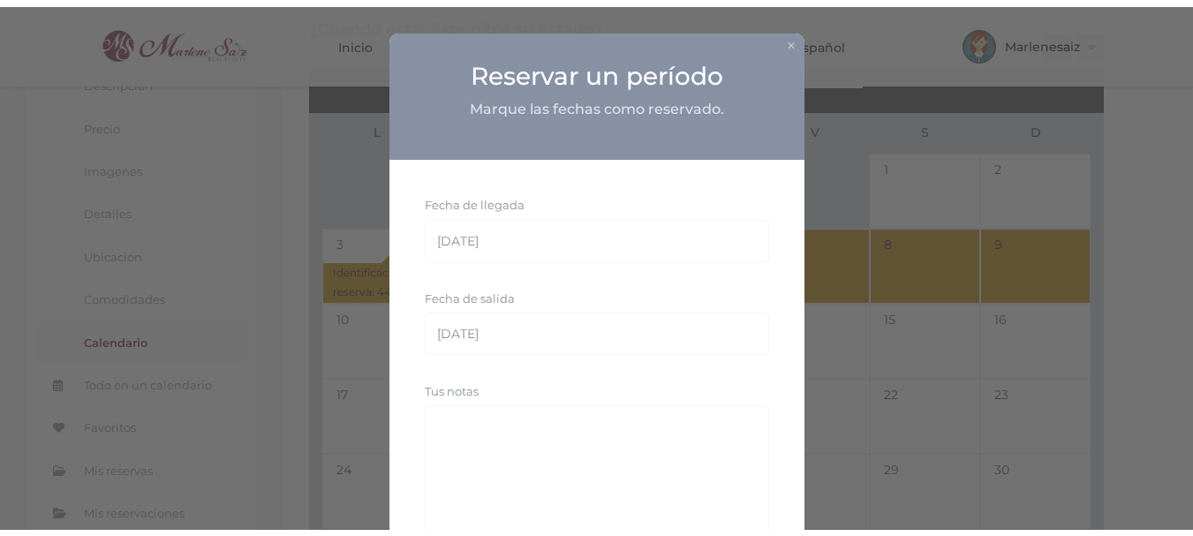
scroll to position [88, 0]
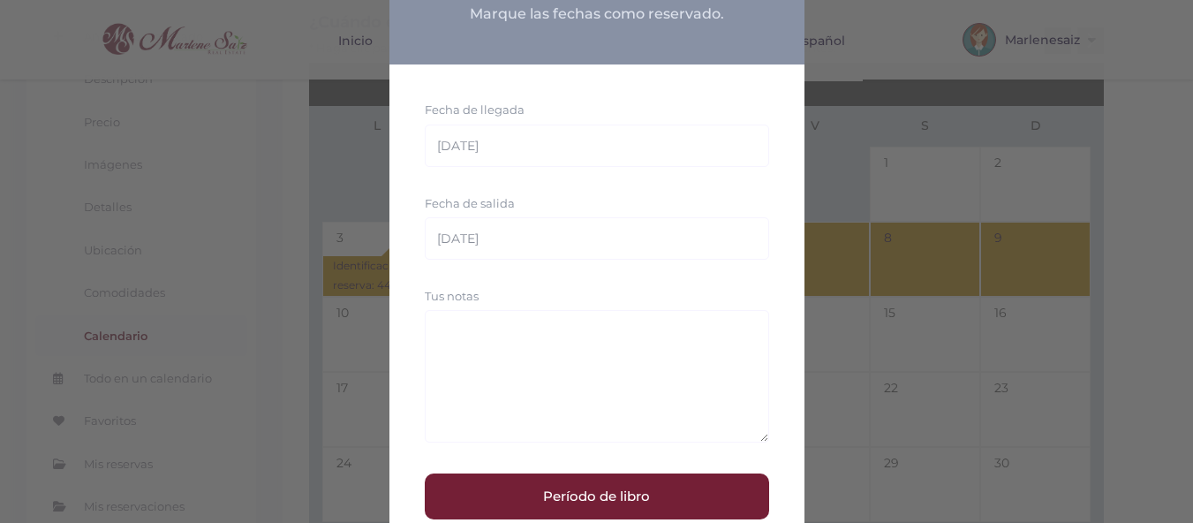
click at [585, 499] on button "Período de libro" at bounding box center [597, 496] width 344 height 46
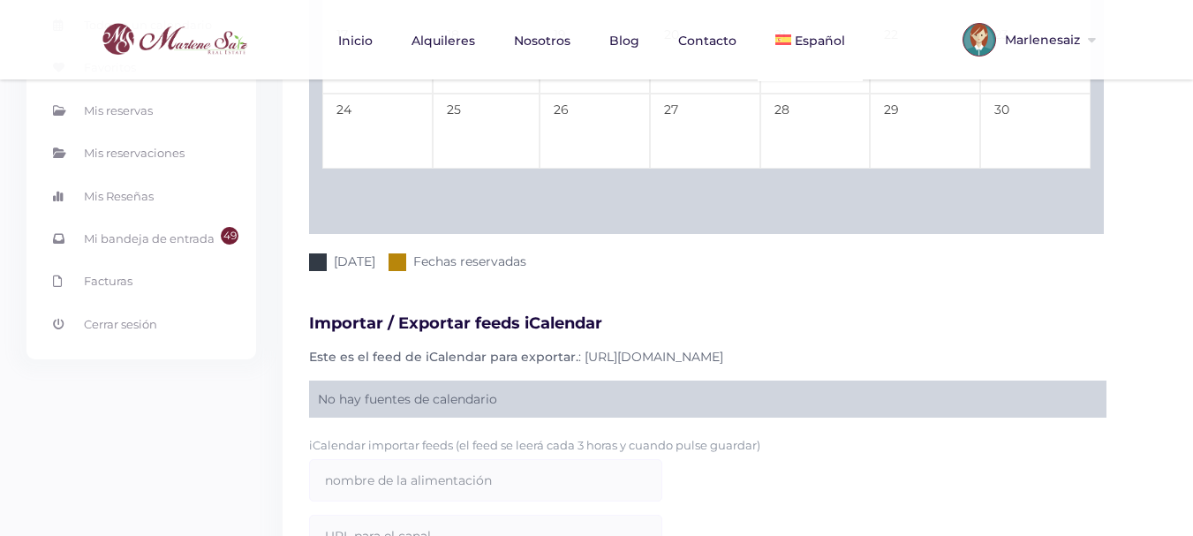
scroll to position [795, 0]
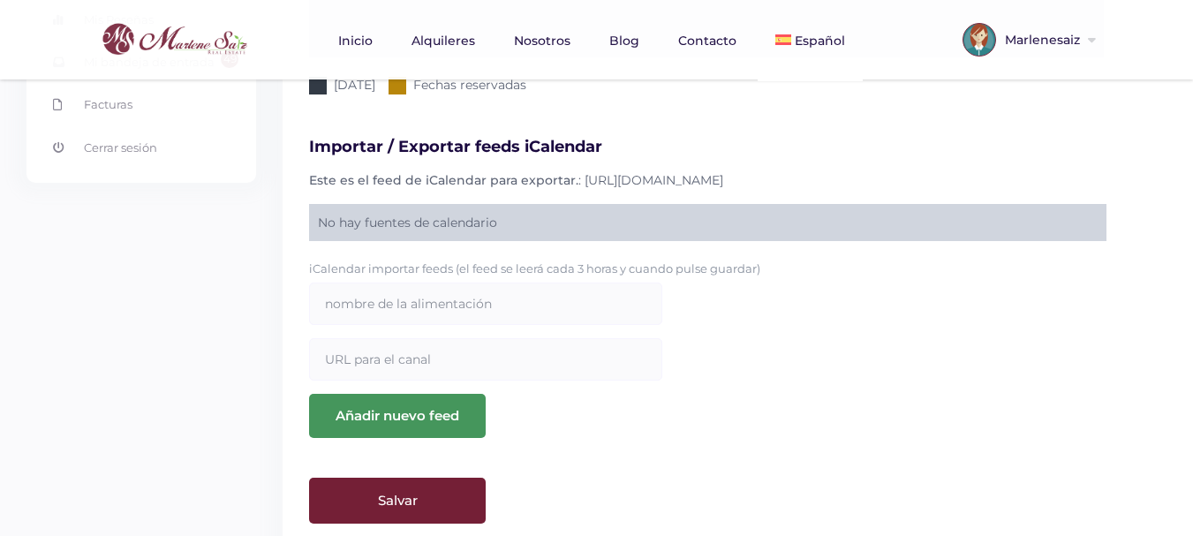
click at [450, 412] on span "Añadir nuevo feed" at bounding box center [397, 416] width 177 height 44
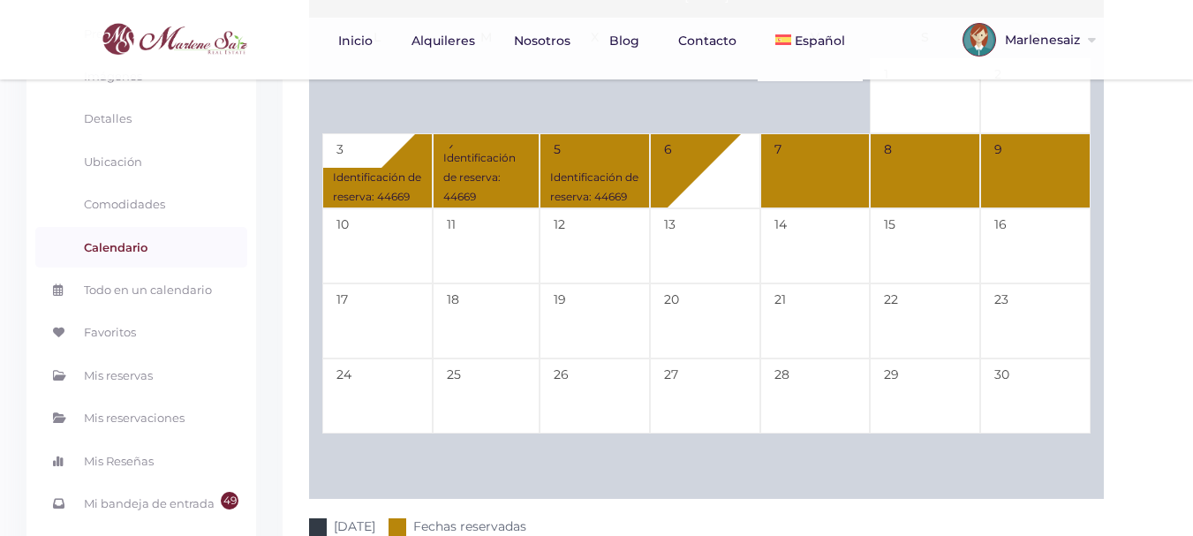
scroll to position [265, 0]
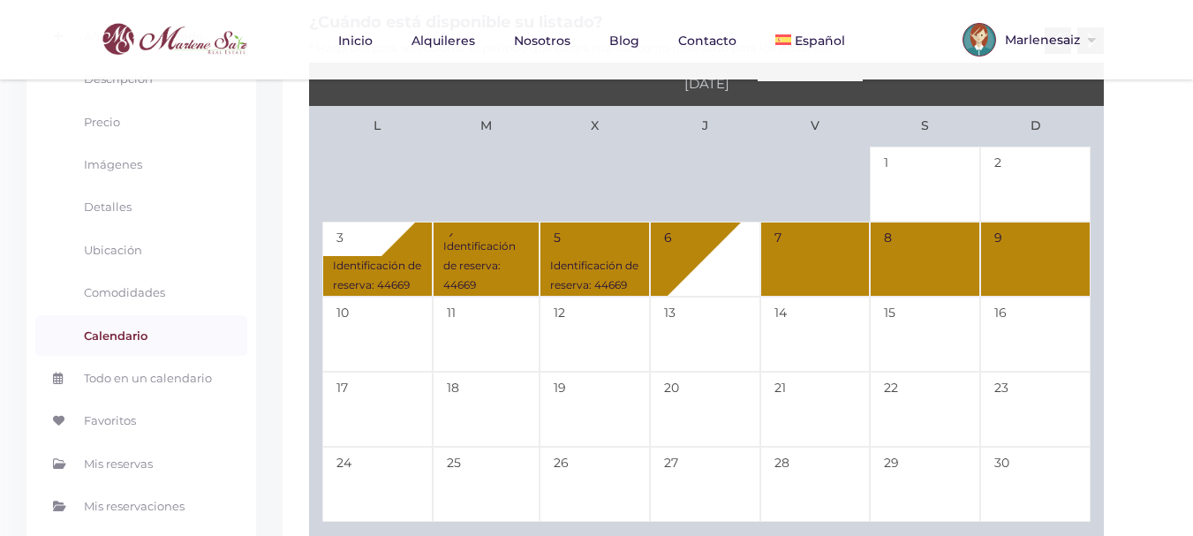
click at [598, 253] on table "L M X J V S D 1 2 Identificación de reserva: 44669 3 Identificación de reserva:…" at bounding box center [706, 334] width 795 height 457
click at [391, 256] on div "Identificación de reserva: 44669" at bounding box center [377, 276] width 109 height 40
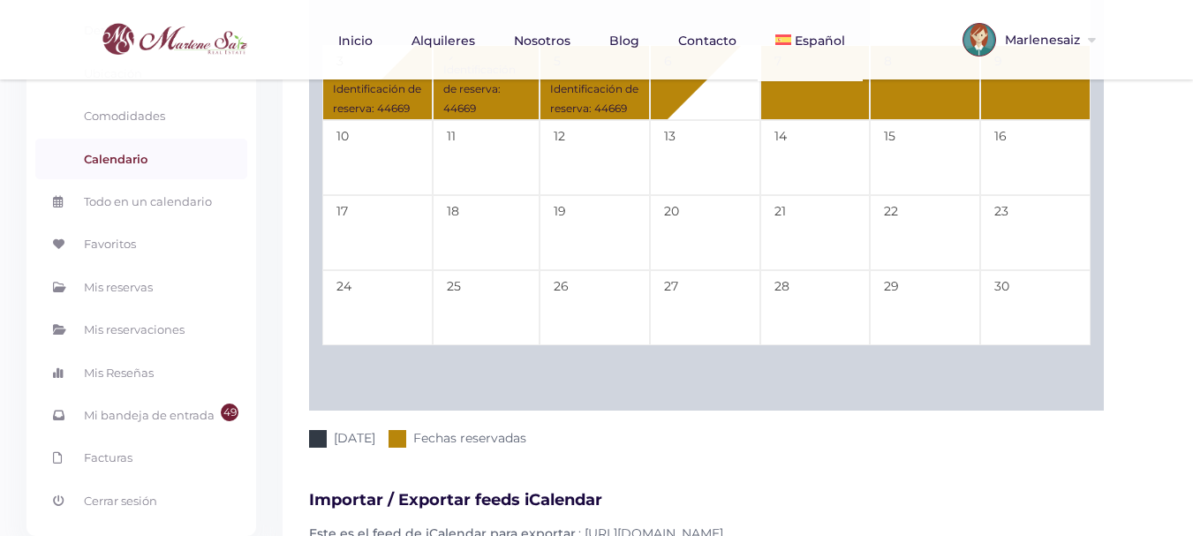
scroll to position [530, 0]
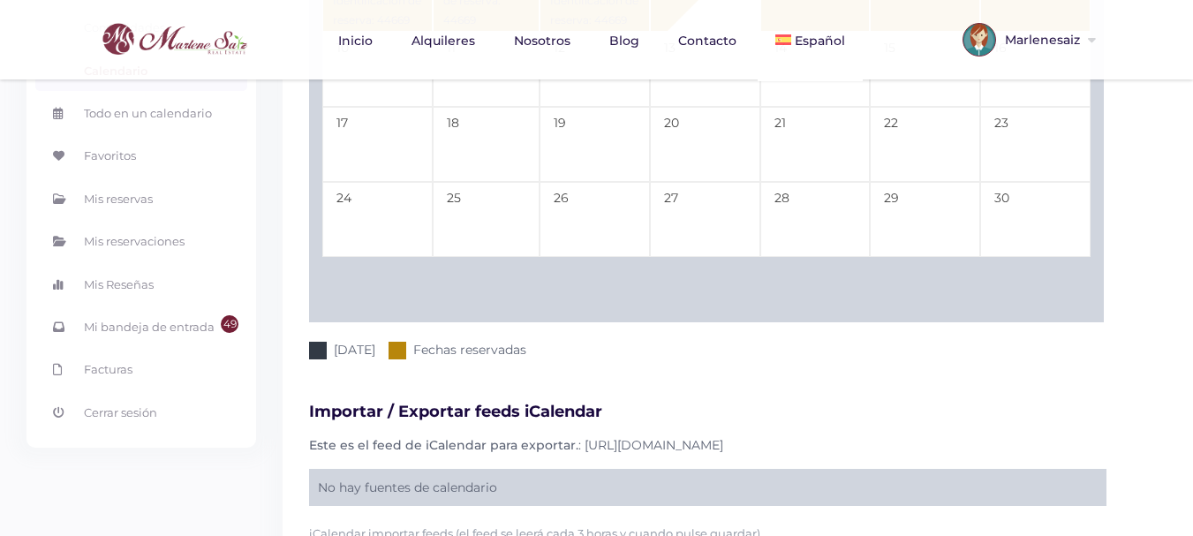
click at [318, 350] on div at bounding box center [318, 351] width 18 height 18
click at [389, 350] on div at bounding box center [398, 351] width 18 height 18
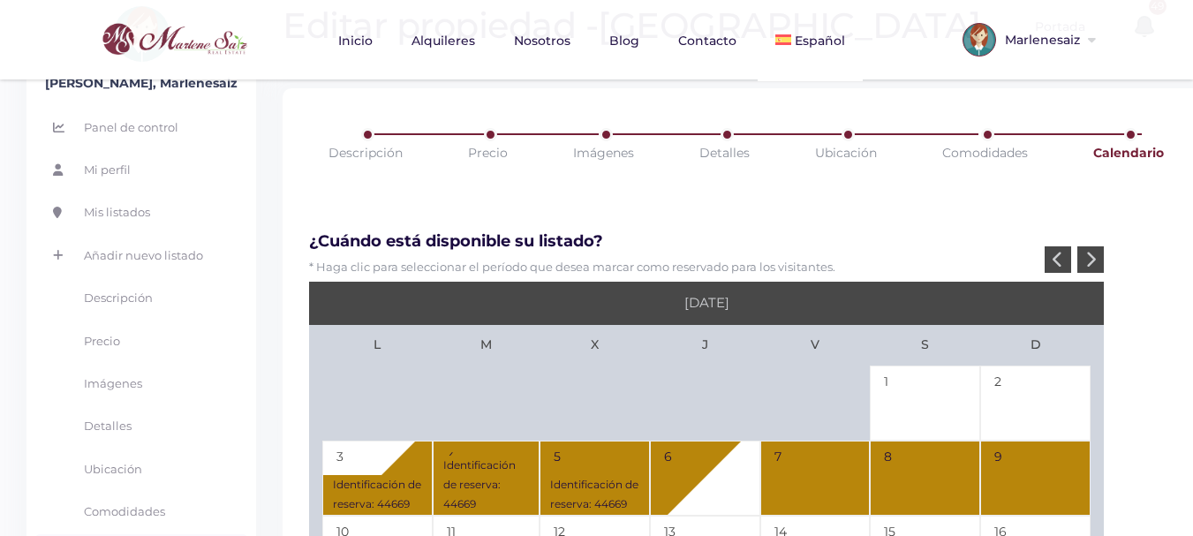
scroll to position [223, 0]
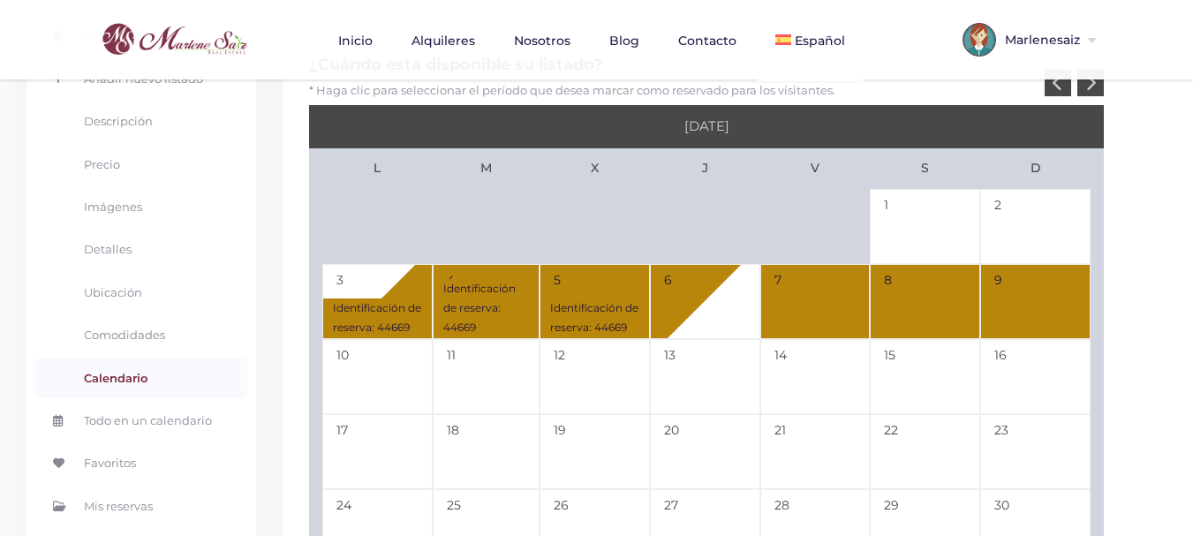
click at [368, 290] on td "Identificación de reserva: 44669 3" at bounding box center [377, 301] width 110 height 75
click at [629, 296] on table "L M X J V S D 1 2 Identificación de reserva: 44669 3 Identificación de reserva:…" at bounding box center [706, 376] width 795 height 457
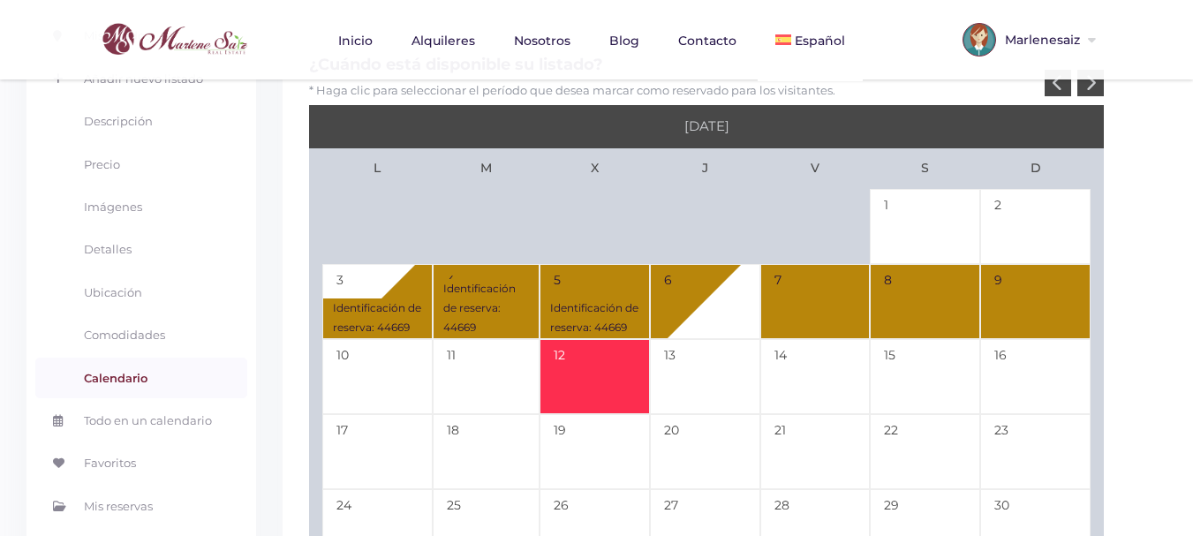
scroll to position [134, 0]
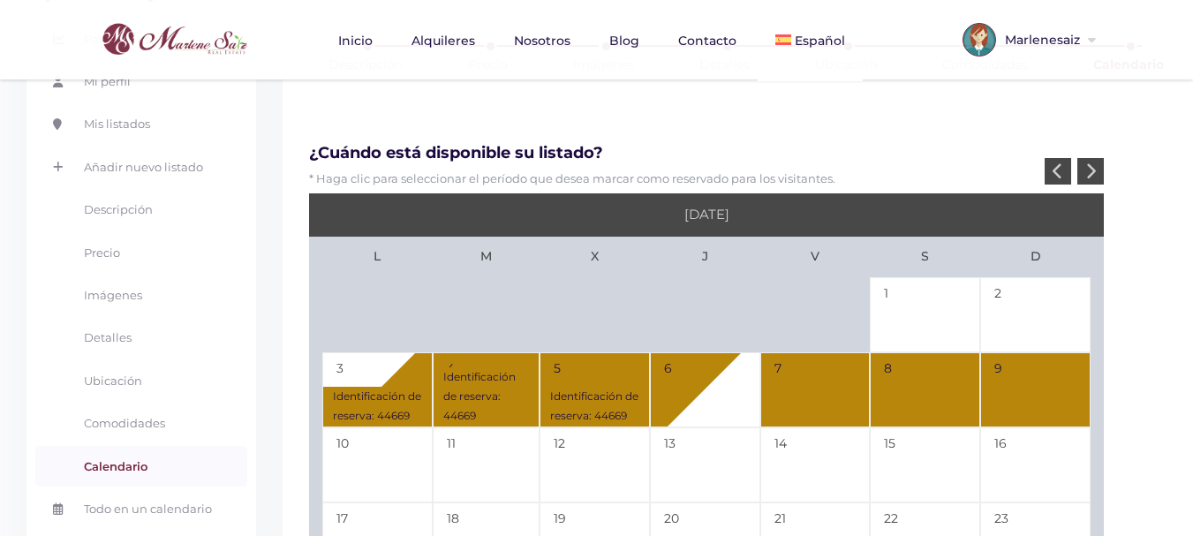
click at [410, 381] on td "Identificación de reserva: 44669 3" at bounding box center [377, 389] width 110 height 75
click at [378, 372] on td "Identificación de reserva: 44669 3" at bounding box center [377, 389] width 110 height 75
click at [378, 371] on td "Identificación de reserva: 44669 3" at bounding box center [377, 389] width 110 height 75
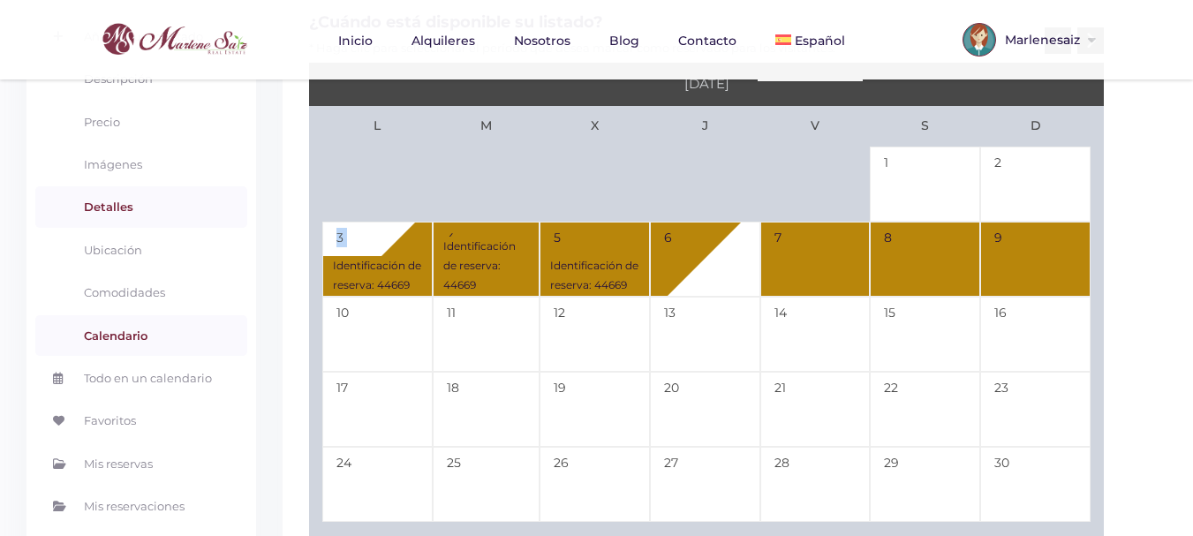
scroll to position [353, 0]
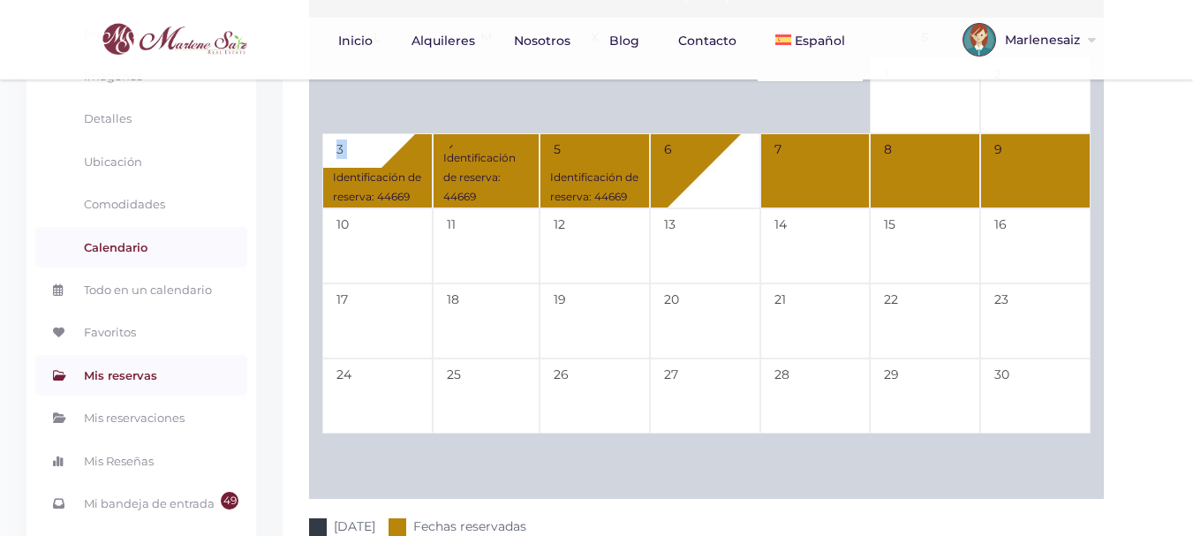
click at [129, 376] on link "Mis reservas" at bounding box center [141, 375] width 212 height 41
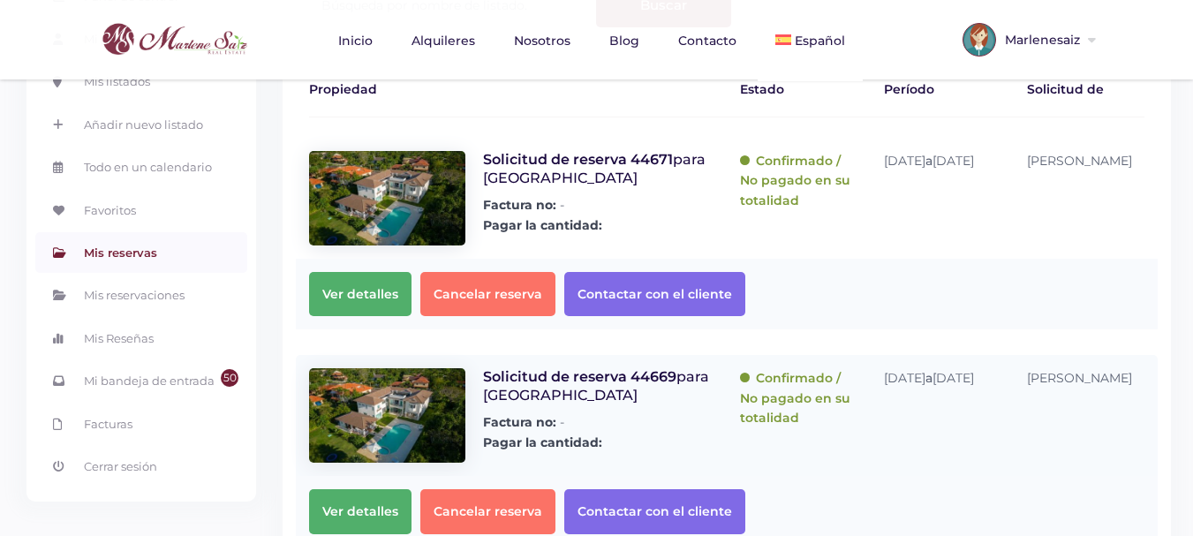
scroll to position [265, 0]
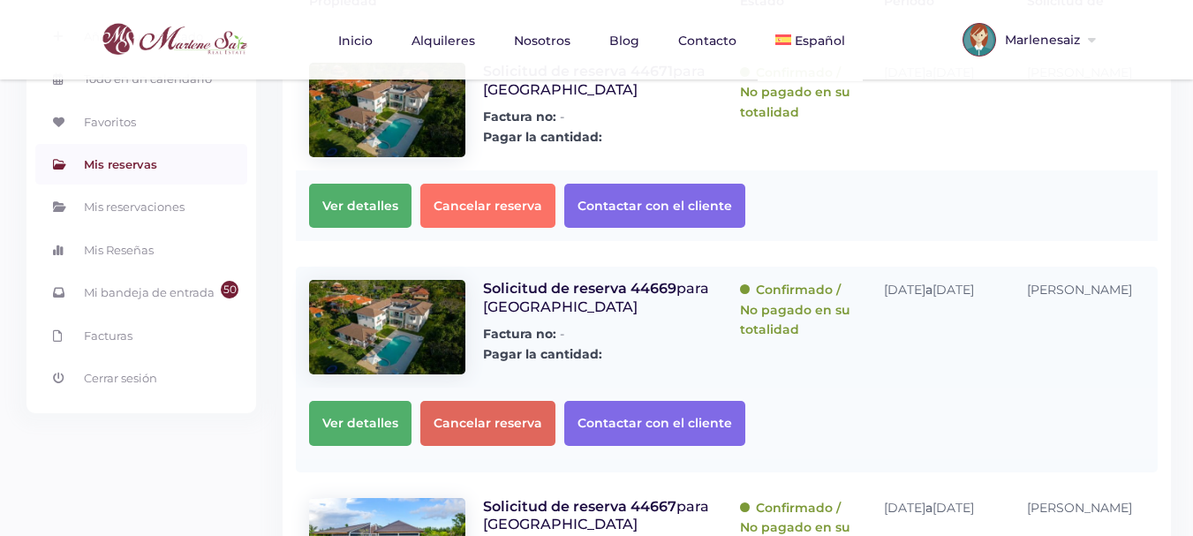
click at [470, 430] on span "Cancelar reserva" at bounding box center [487, 423] width 135 height 44
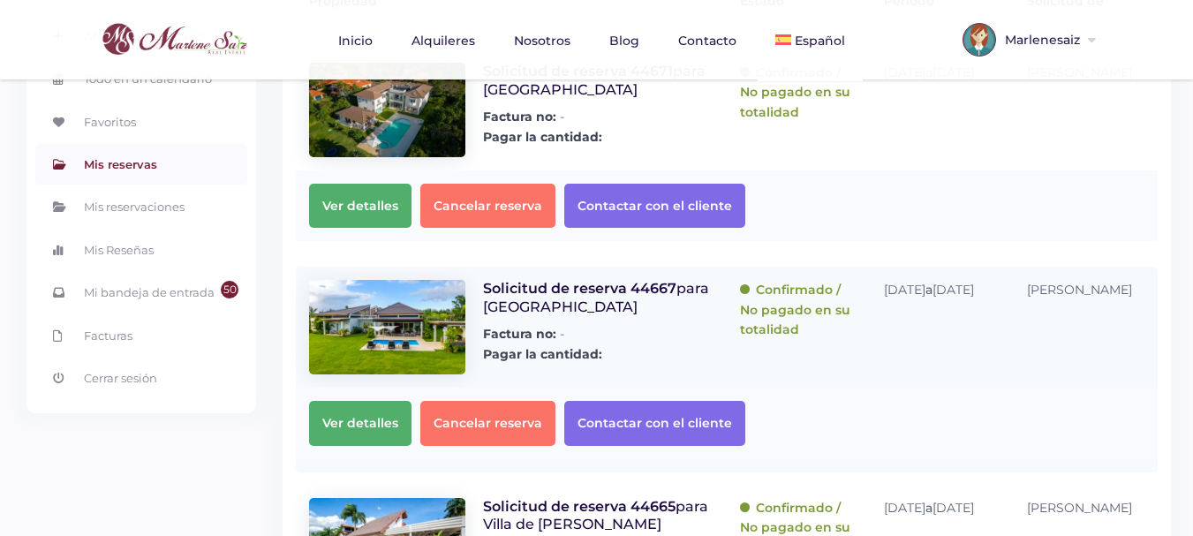
scroll to position [0, 0]
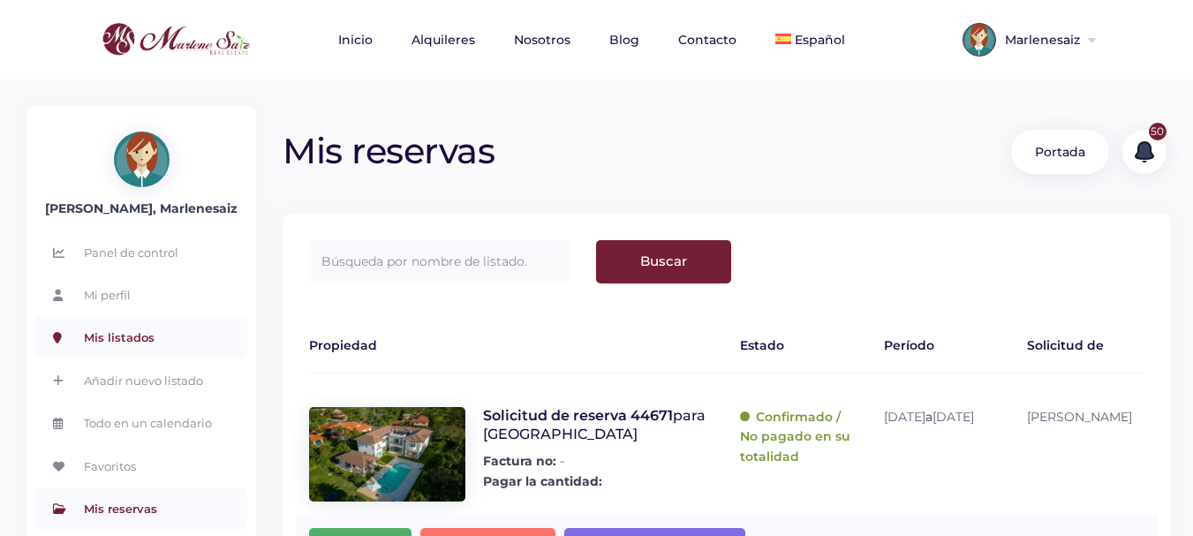
click at [134, 341] on link "Mis listados" at bounding box center [141, 337] width 212 height 41
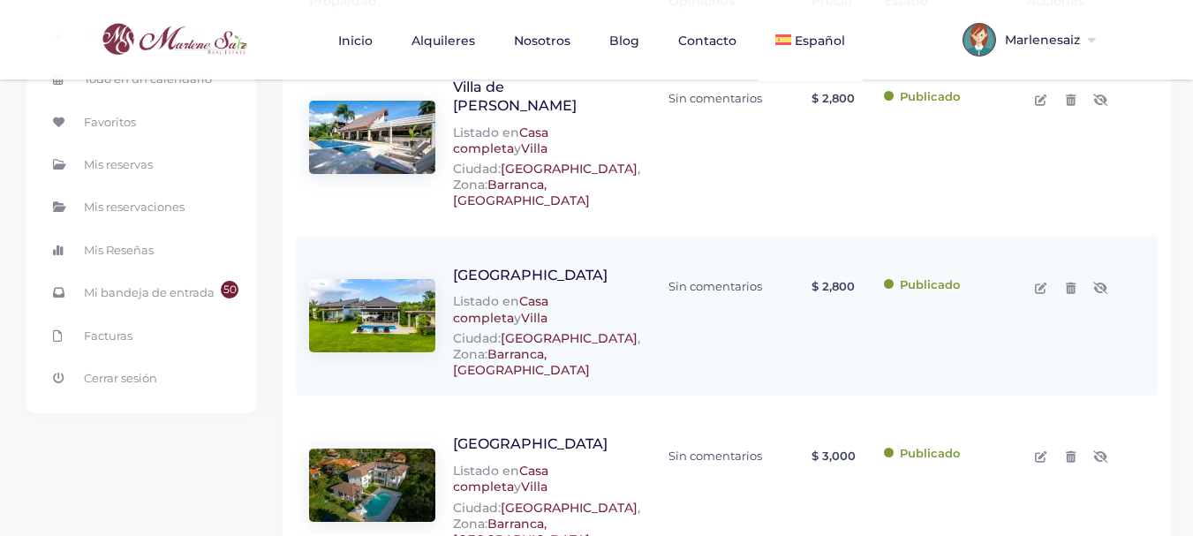
scroll to position [353, 0]
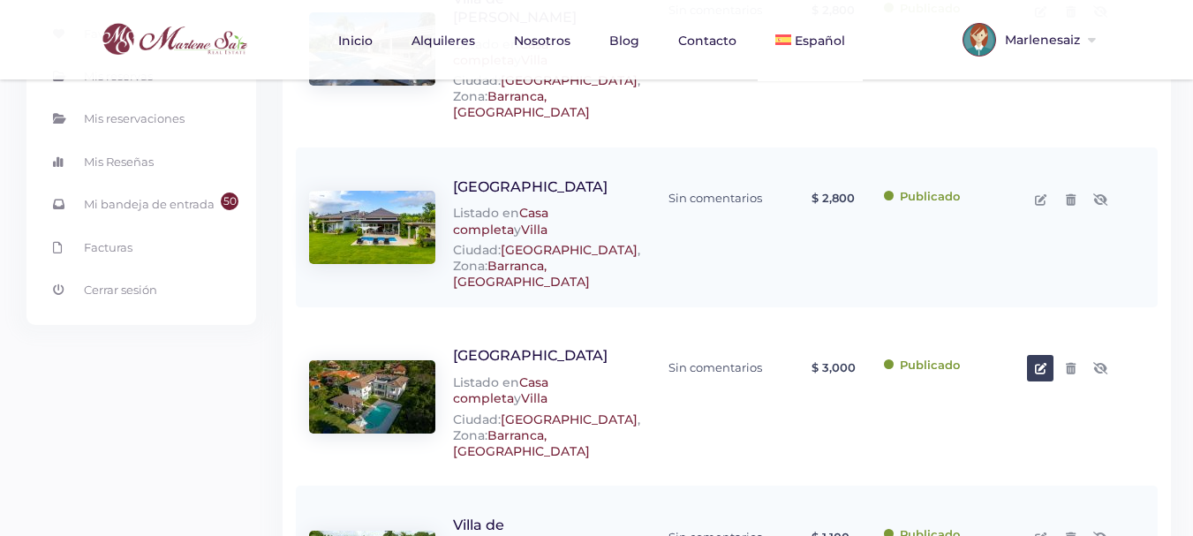
click at [1039, 363] on icon at bounding box center [1040, 368] width 11 height 11
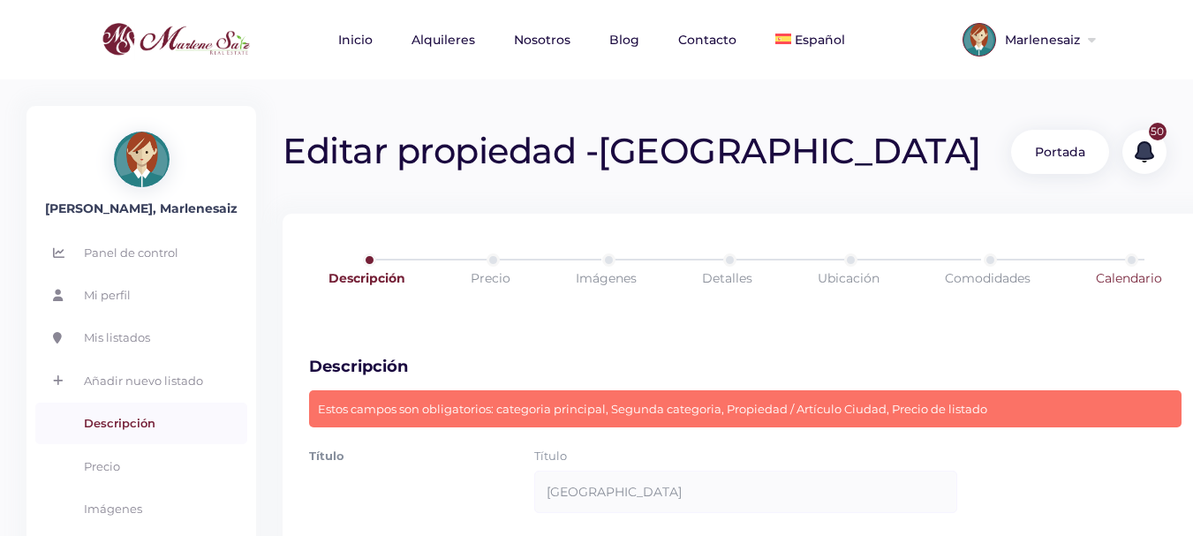
click at [1136, 279] on link "Calendario" at bounding box center [1129, 277] width 137 height 49
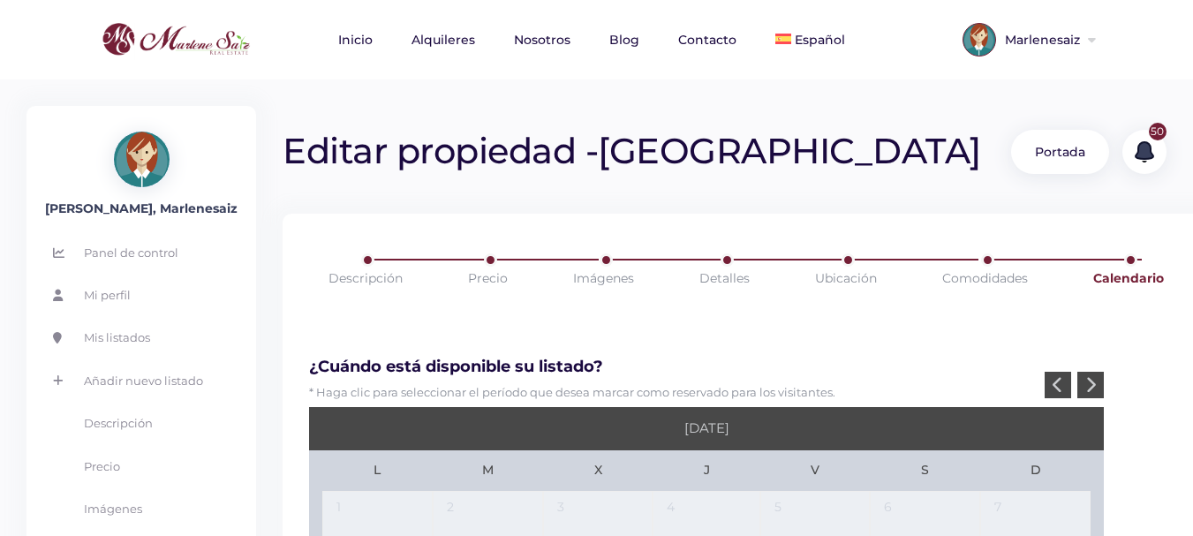
click at [1087, 379] on icon at bounding box center [1090, 384] width 11 height 17
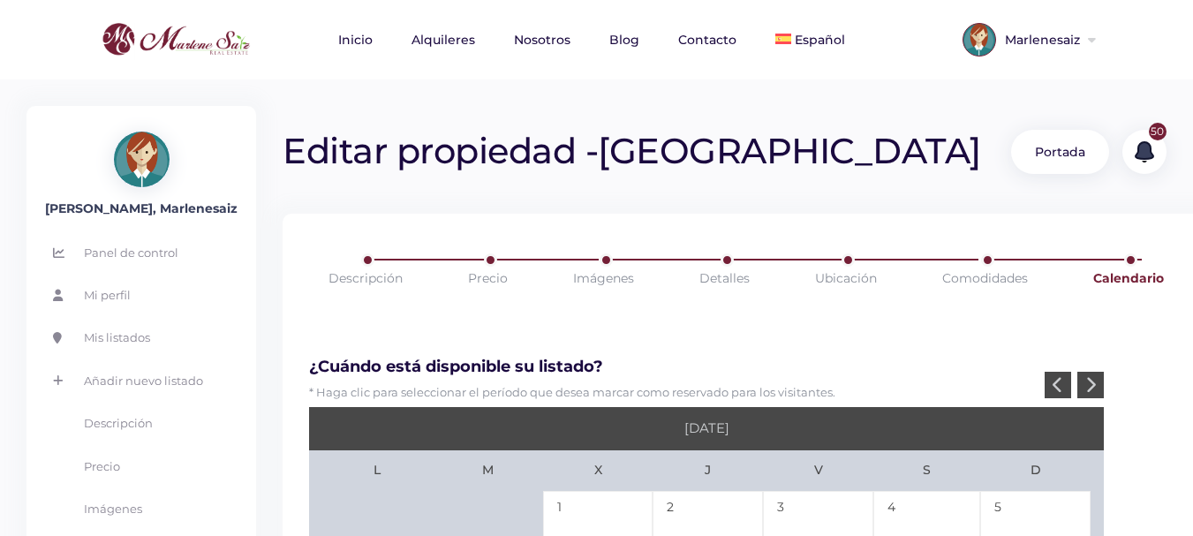
click at [1087, 379] on icon at bounding box center [1090, 384] width 11 height 17
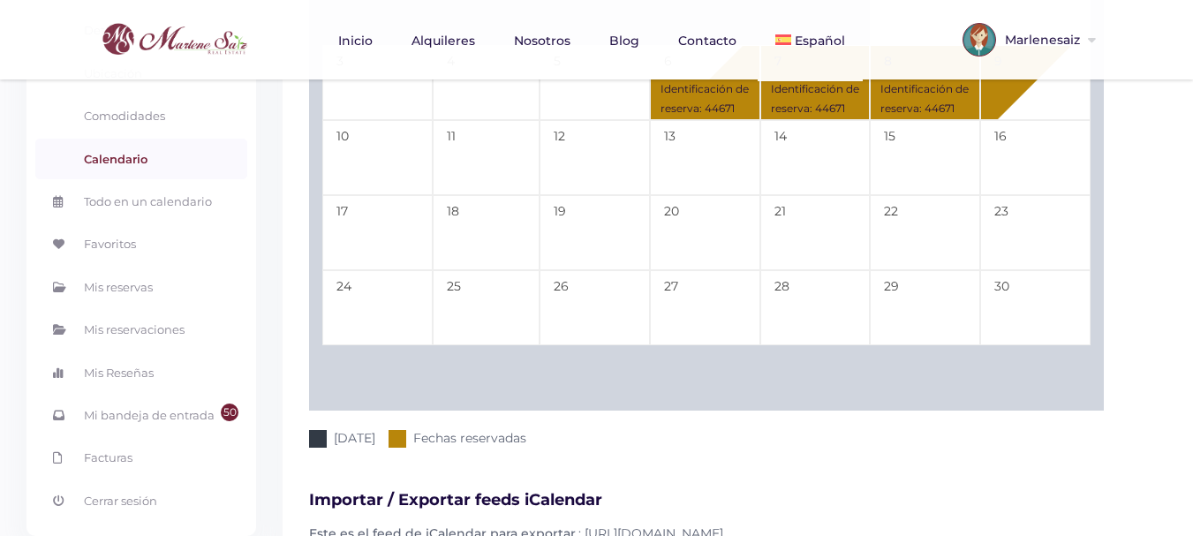
scroll to position [177, 0]
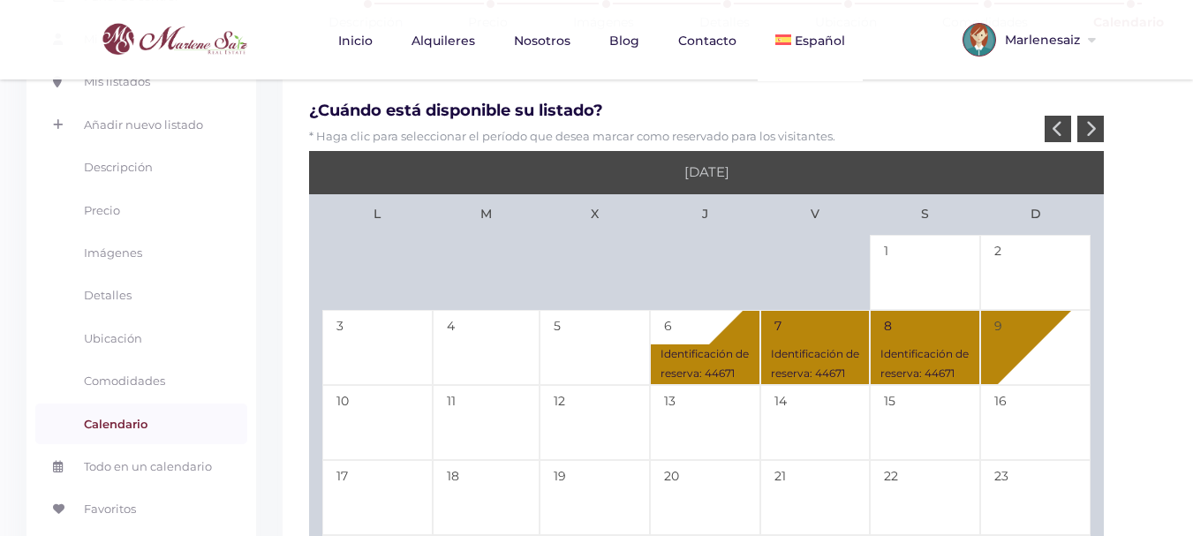
click at [1092, 125] on icon at bounding box center [1090, 128] width 11 height 17
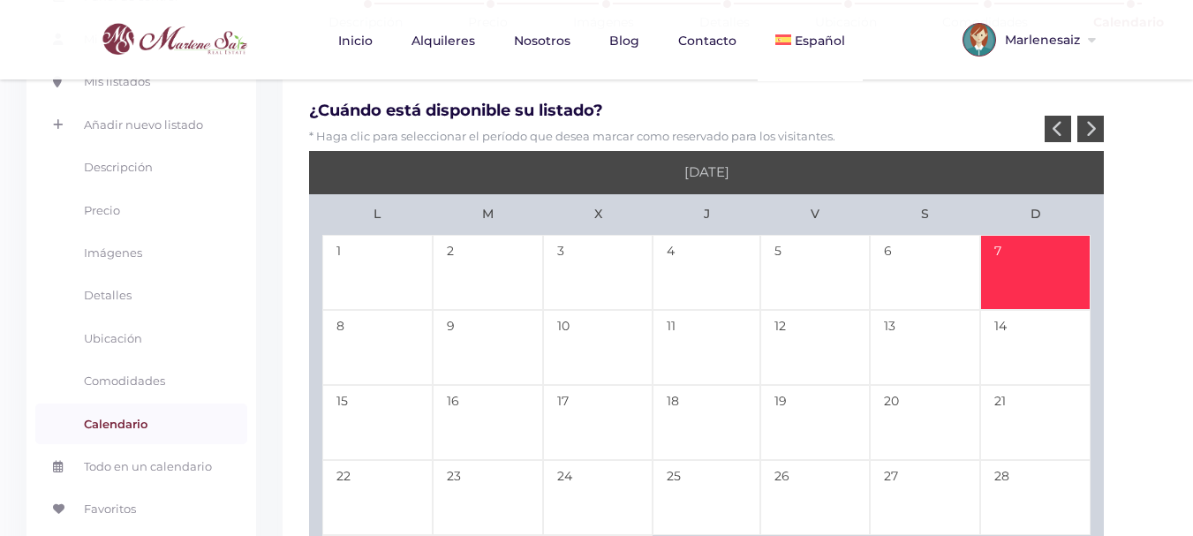
scroll to position [353, 0]
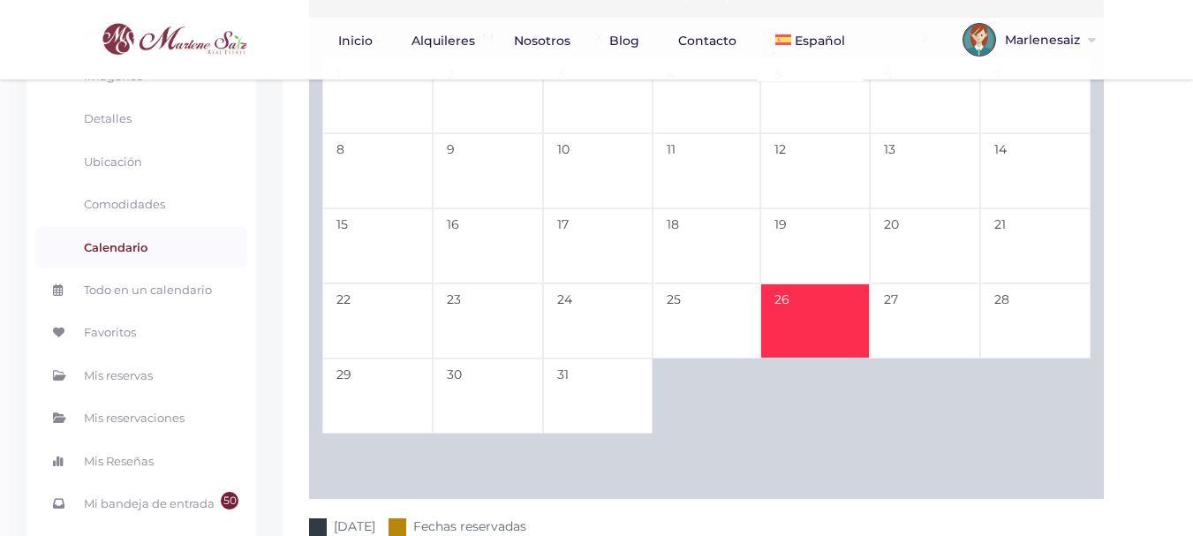
click at [839, 306] on td "26" at bounding box center [815, 320] width 110 height 75
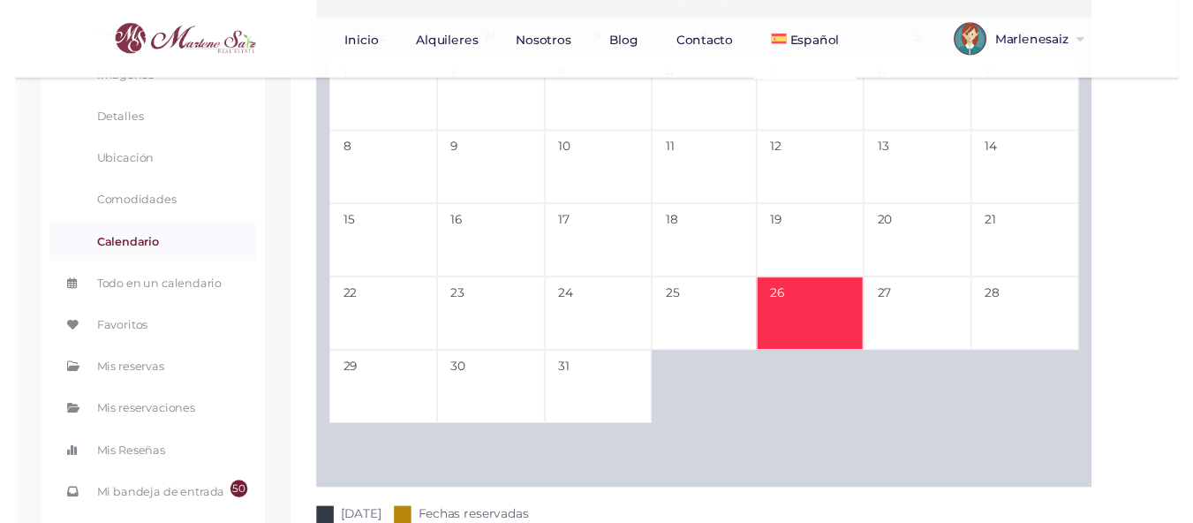
scroll to position [177, 0]
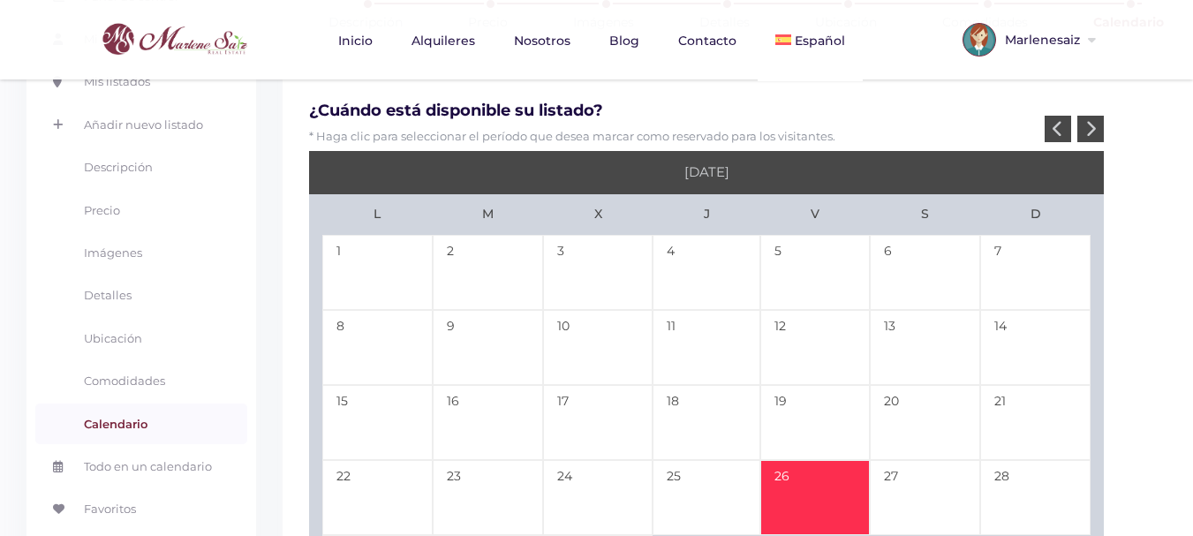
click at [1089, 132] on icon at bounding box center [1090, 128] width 11 height 17
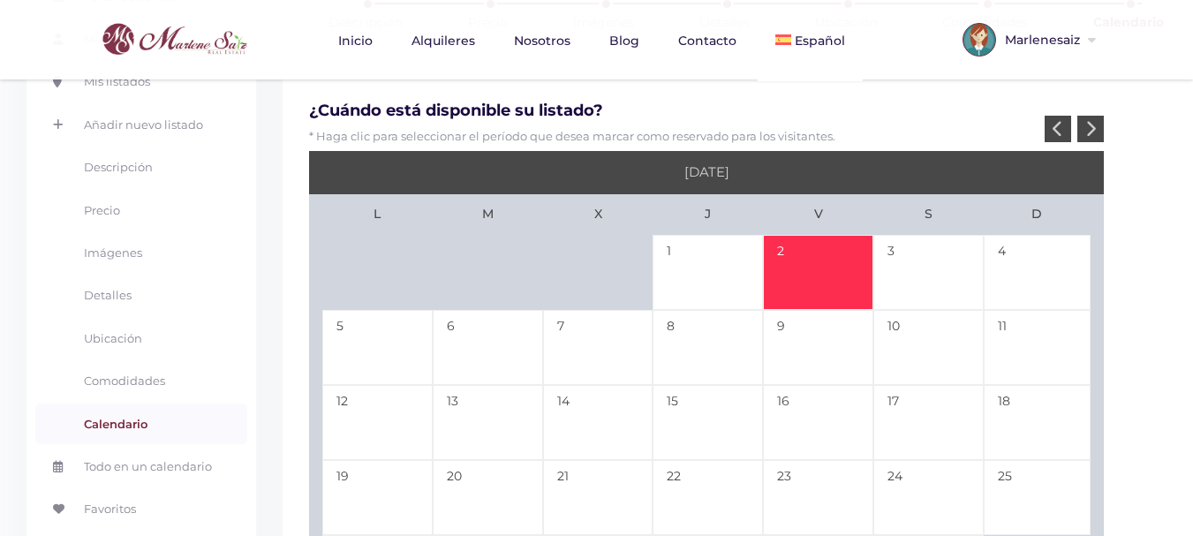
click at [811, 255] on td "2" at bounding box center [818, 272] width 110 height 75
type input "12-26-25"
type input "01-02-26"
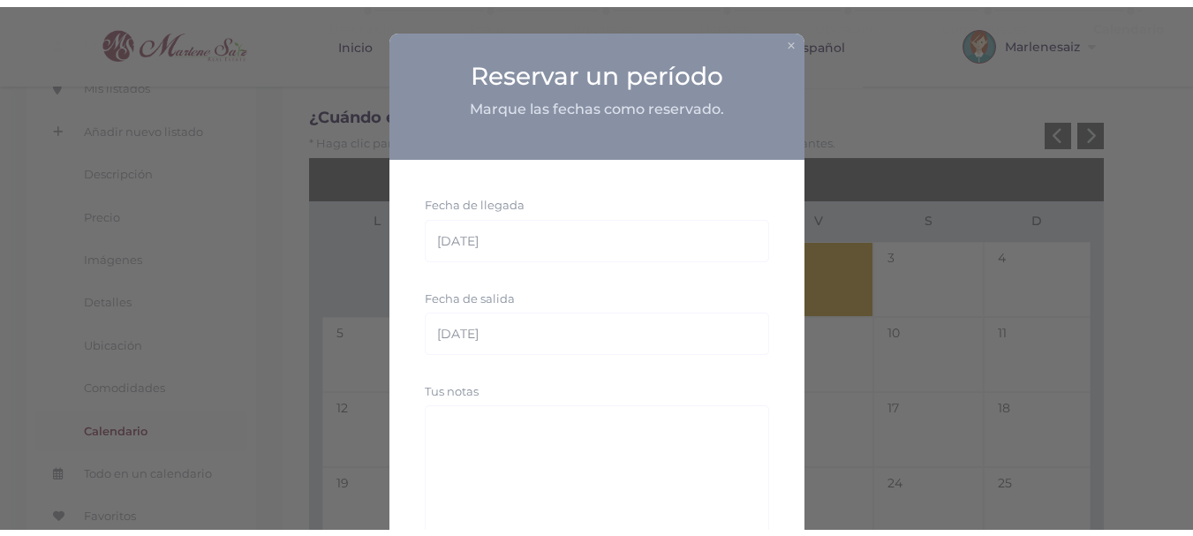
scroll to position [147, 0]
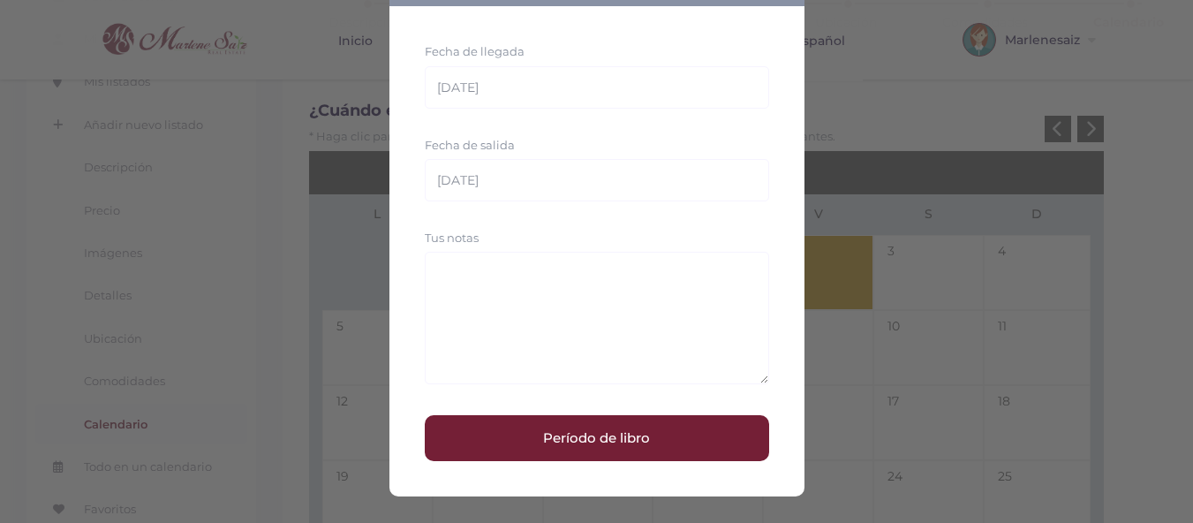
click at [599, 445] on button "Período de libro" at bounding box center [597, 438] width 344 height 46
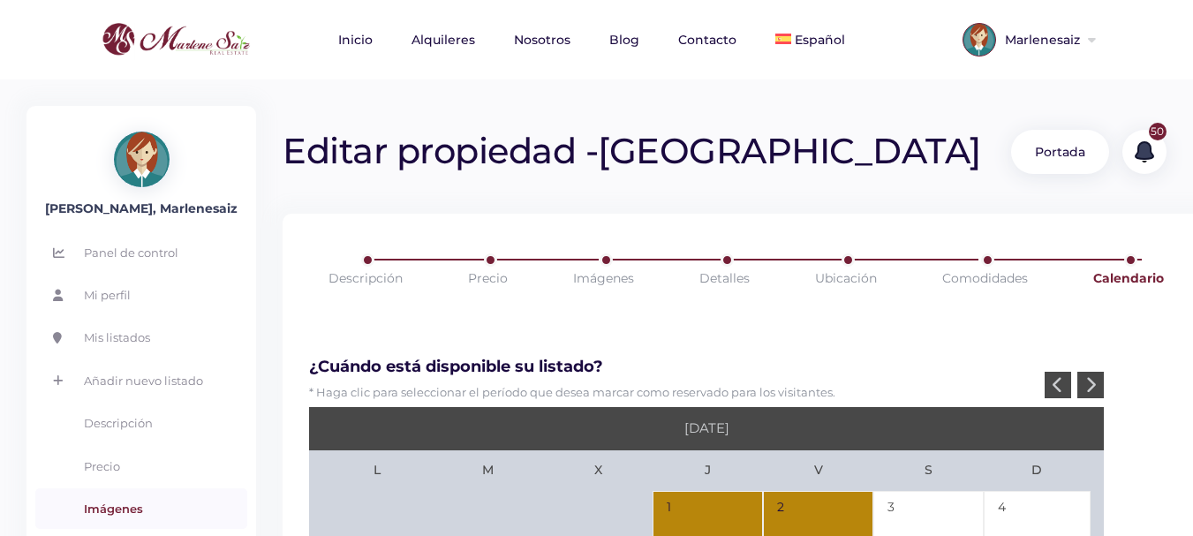
scroll to position [88, 0]
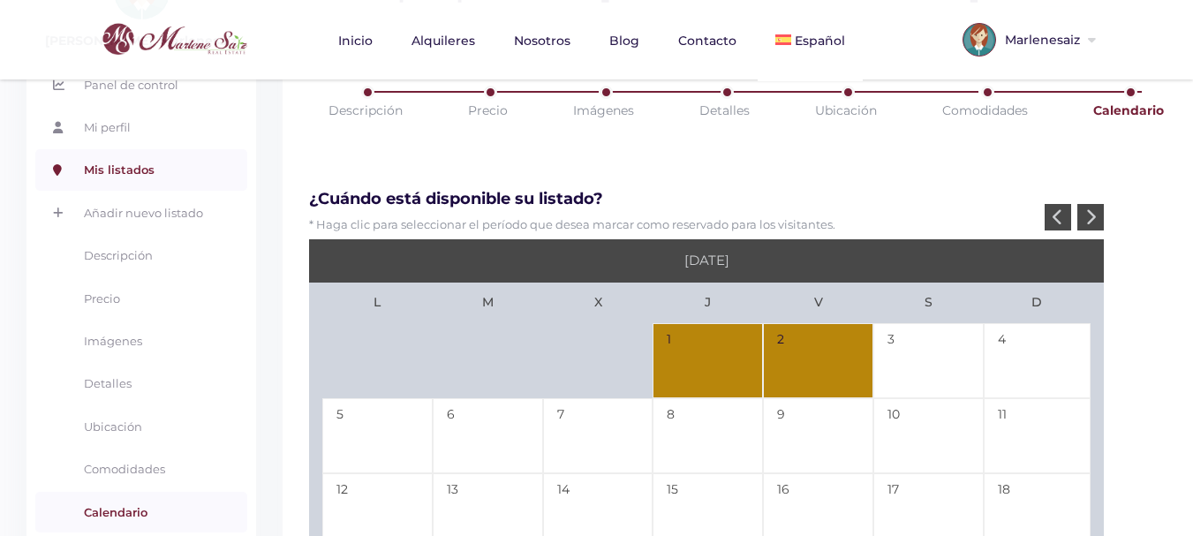
click at [126, 169] on link "Mis listados" at bounding box center [141, 169] width 212 height 41
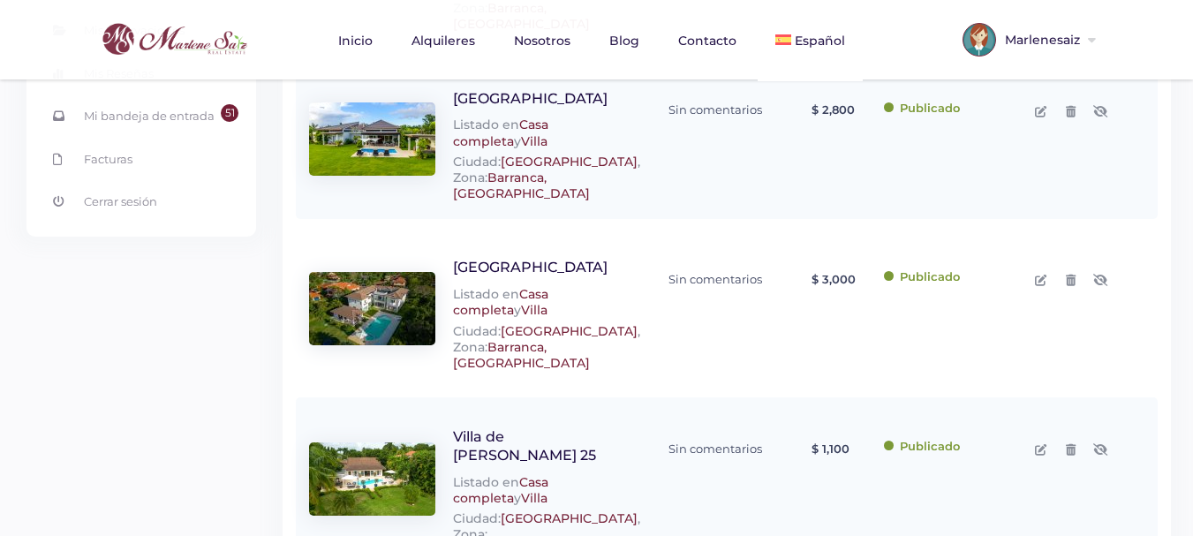
scroll to position [530, 0]
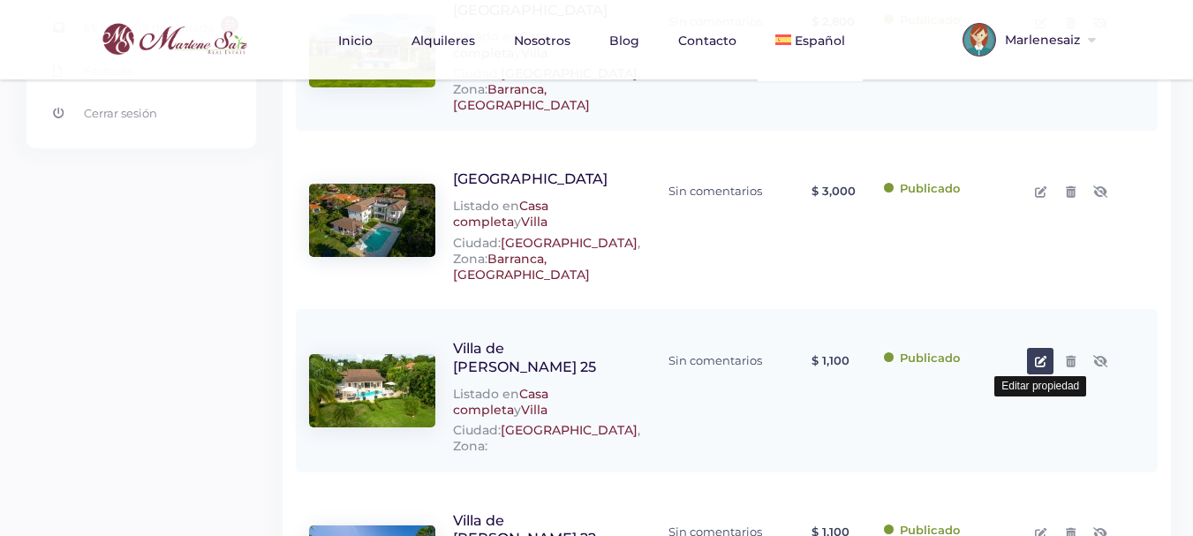
click at [1048, 348] on link at bounding box center [1040, 361] width 26 height 26
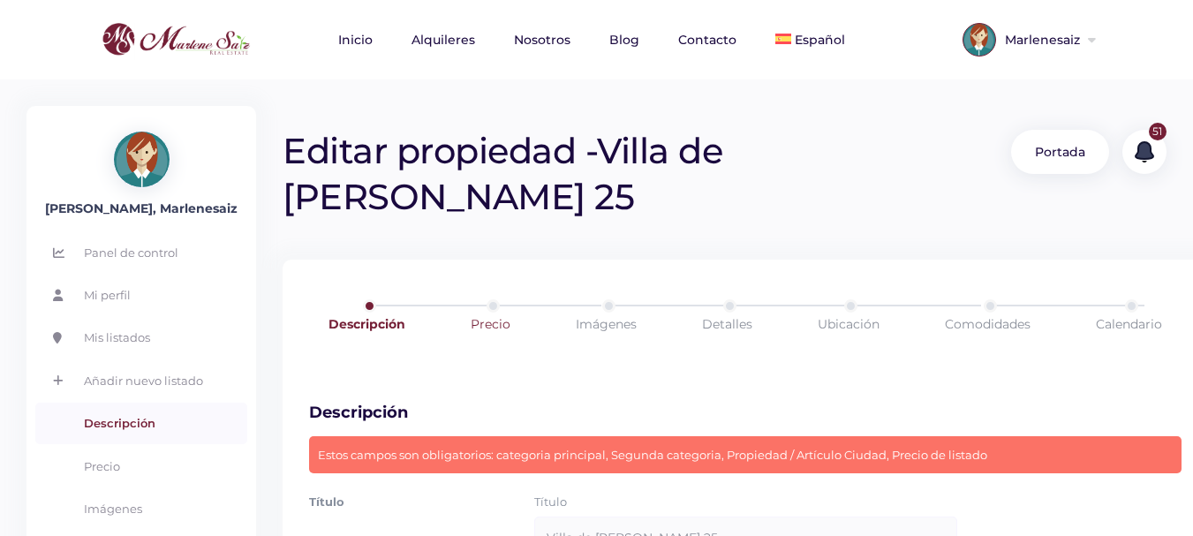
click at [490, 299] on link "Precio" at bounding box center [490, 323] width 110 height 49
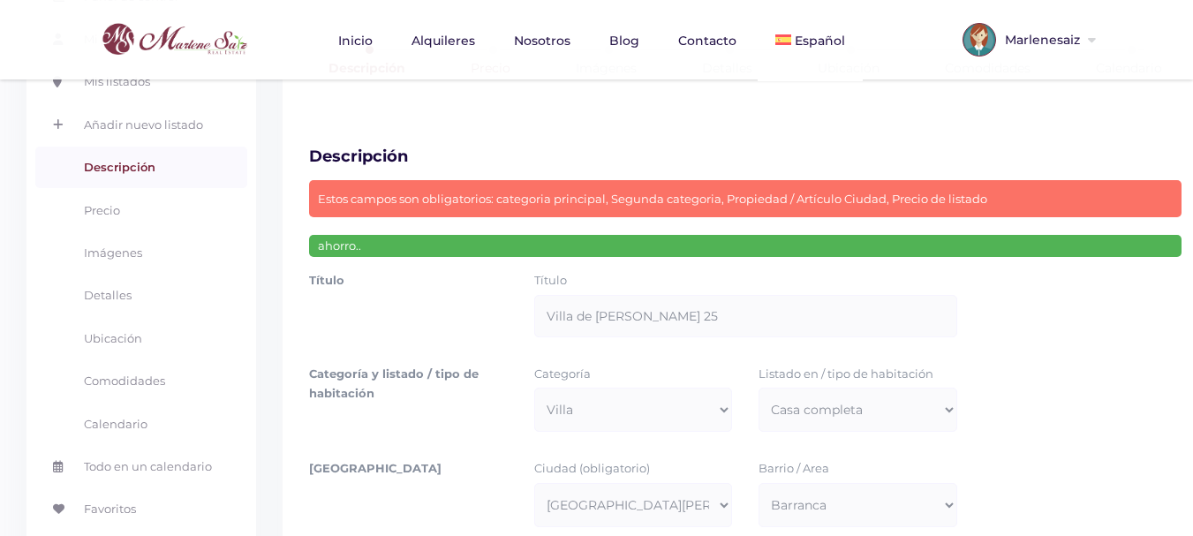
scroll to position [265, 0]
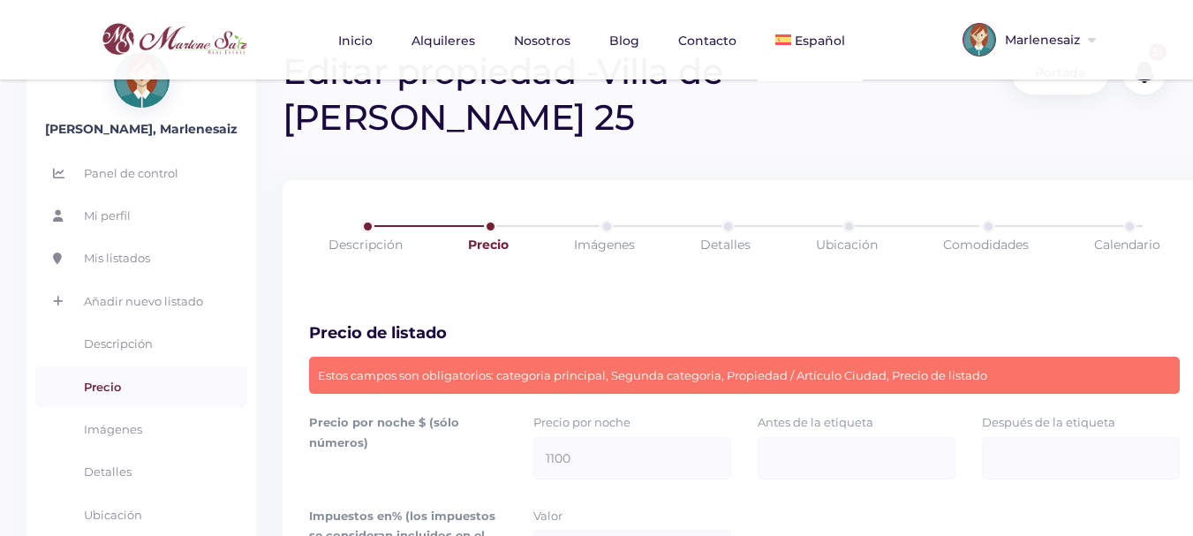
scroll to position [88, 0]
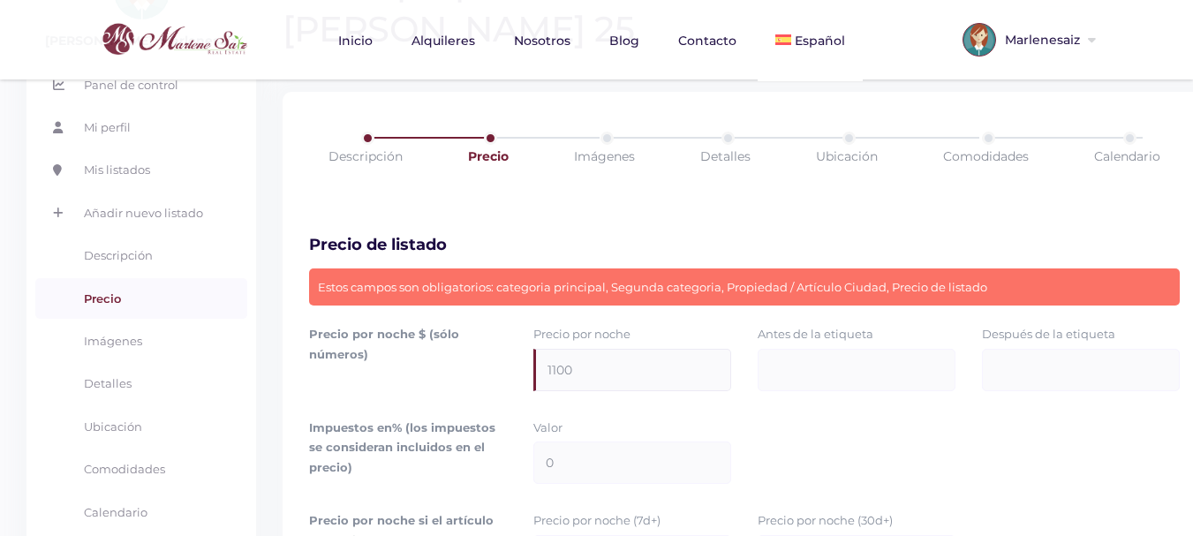
click at [580, 349] on input "1100" at bounding box center [632, 370] width 198 height 42
click at [561, 349] on input "1100" at bounding box center [632, 370] width 198 height 42
click at [556, 349] on input "1100" at bounding box center [632, 370] width 198 height 42
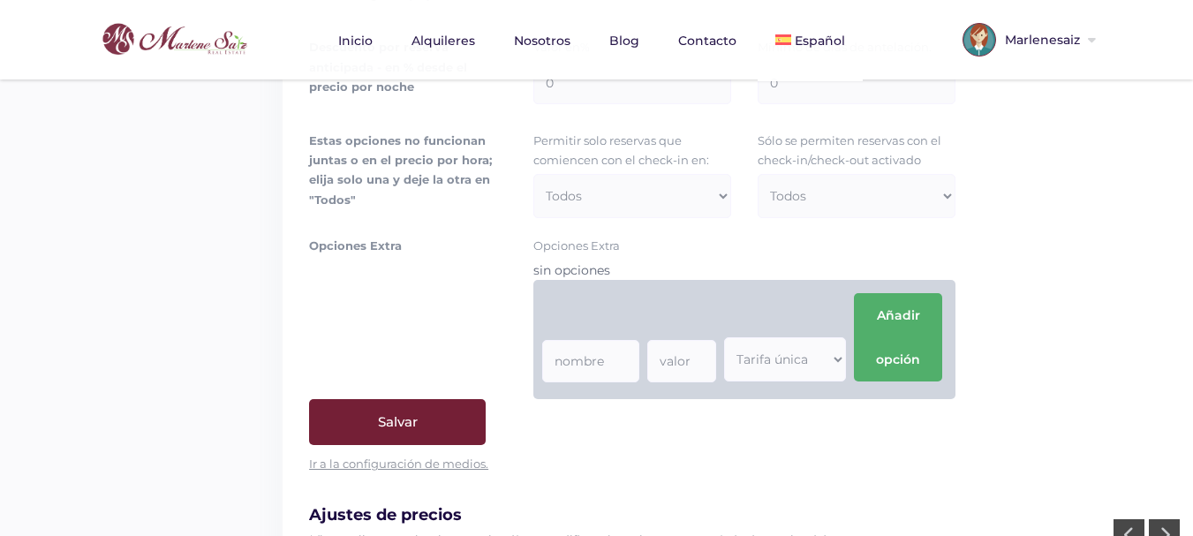
scroll to position [1413, 0]
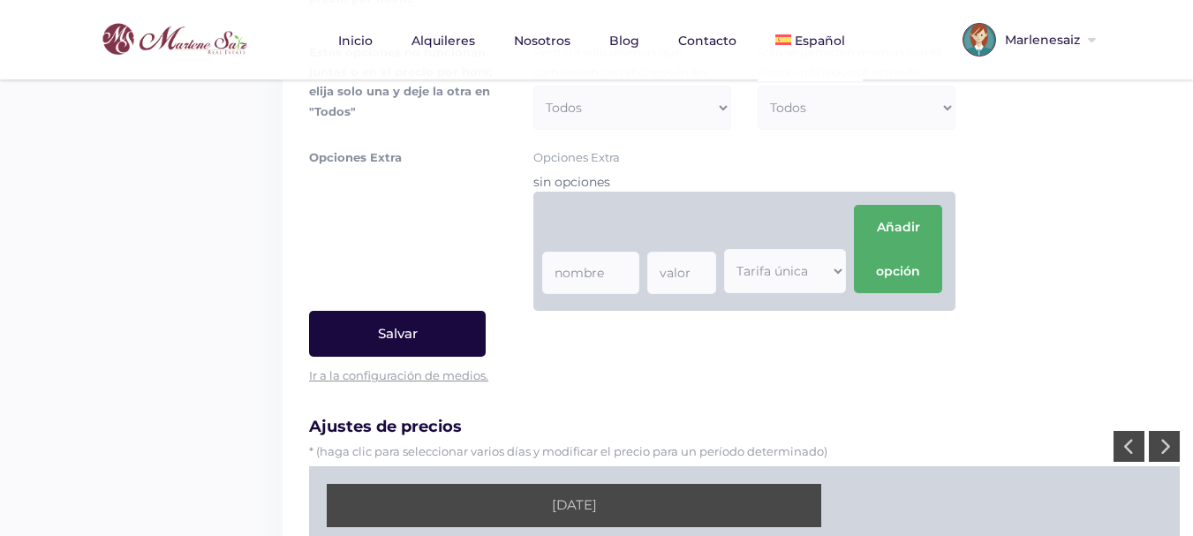
type input "1200"
click at [457, 311] on input "Salvar" at bounding box center [397, 334] width 177 height 46
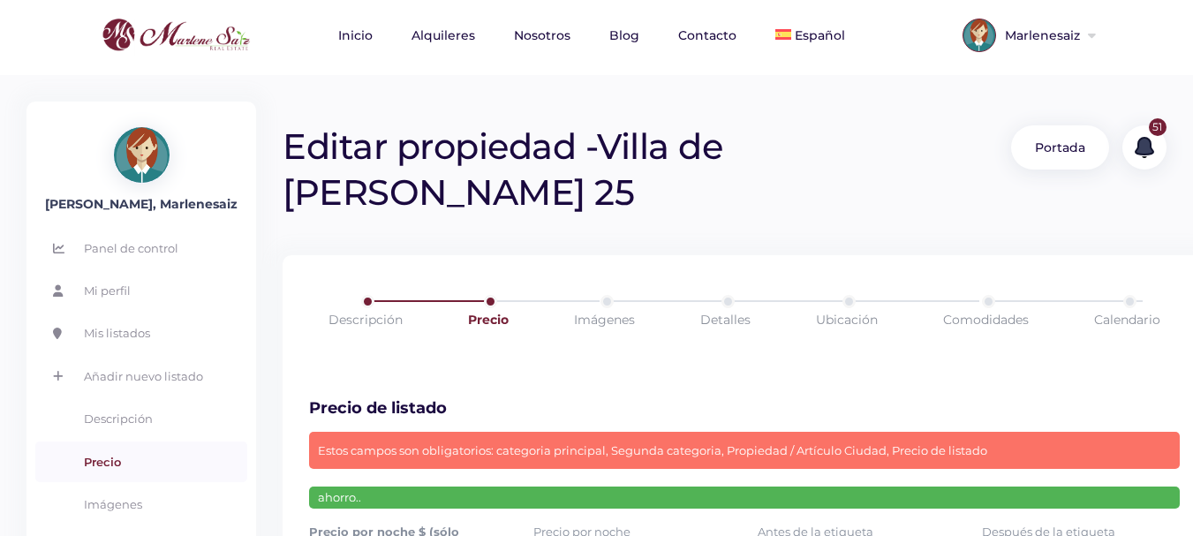
scroll to position [0, 0]
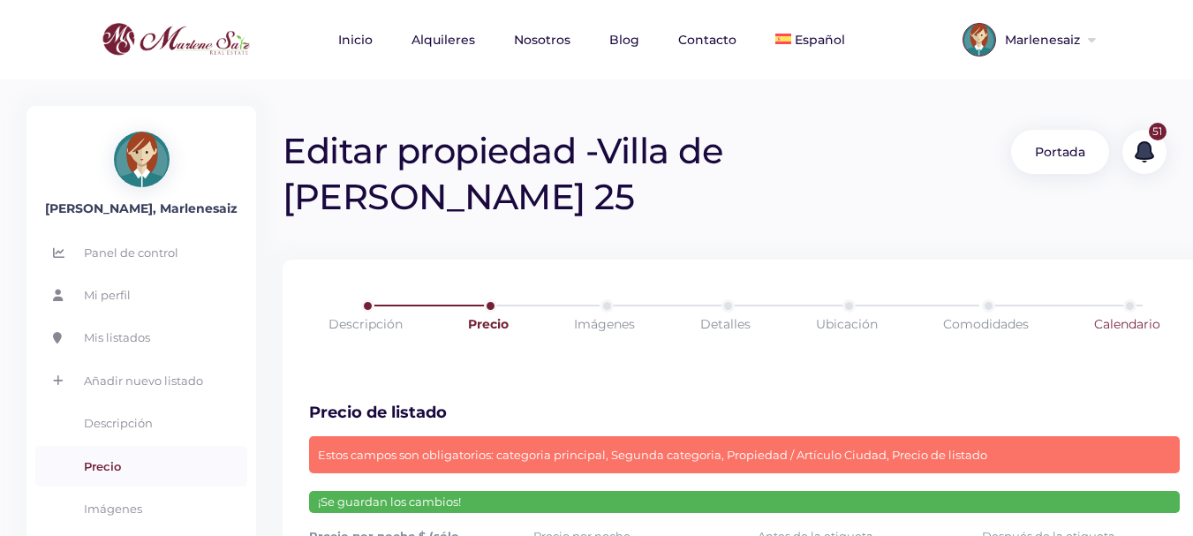
click at [1115, 299] on link "Calendario" at bounding box center [1127, 323] width 137 height 49
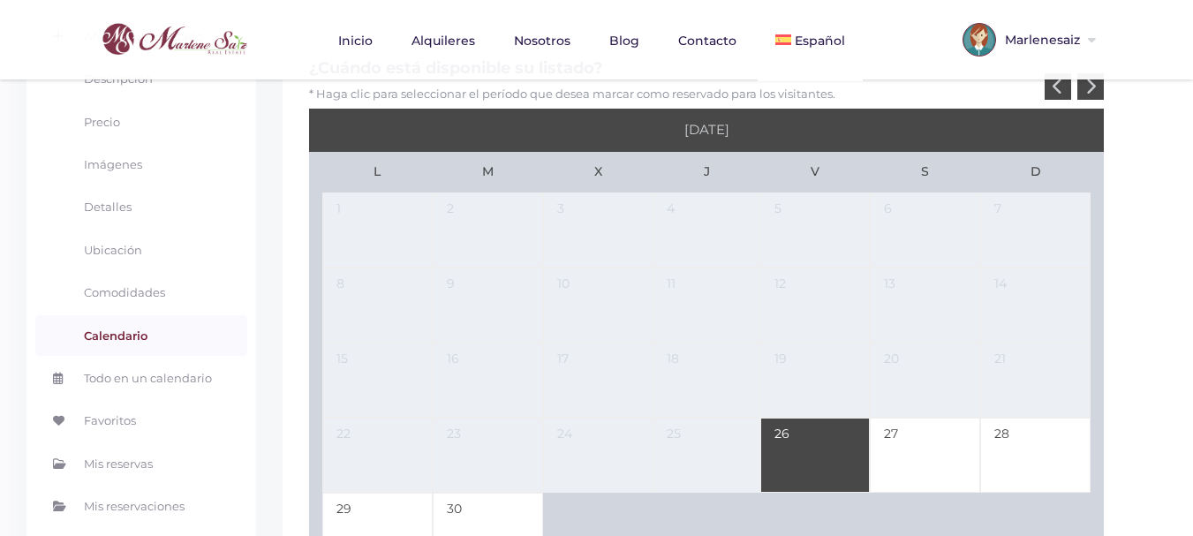
scroll to position [88, 0]
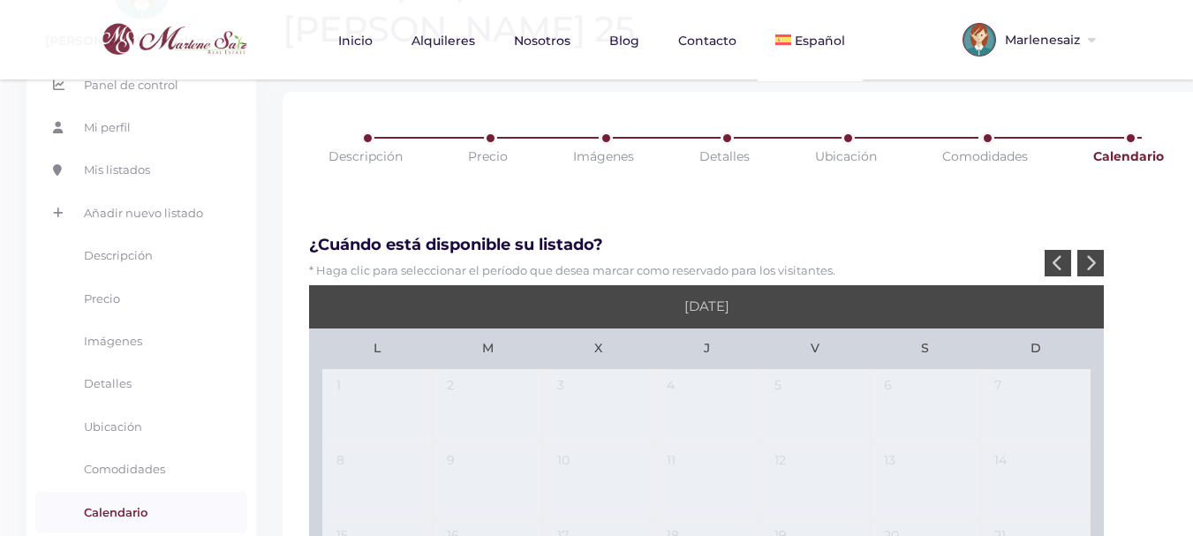
click at [1094, 254] on icon at bounding box center [1090, 262] width 11 height 17
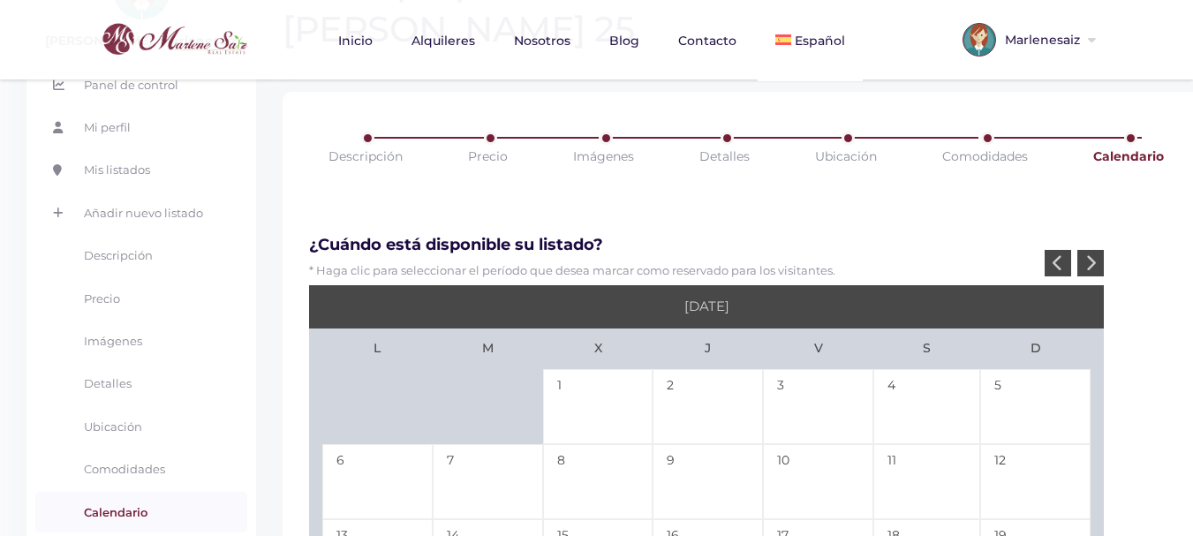
click at [1094, 254] on icon at bounding box center [1090, 262] width 11 height 17
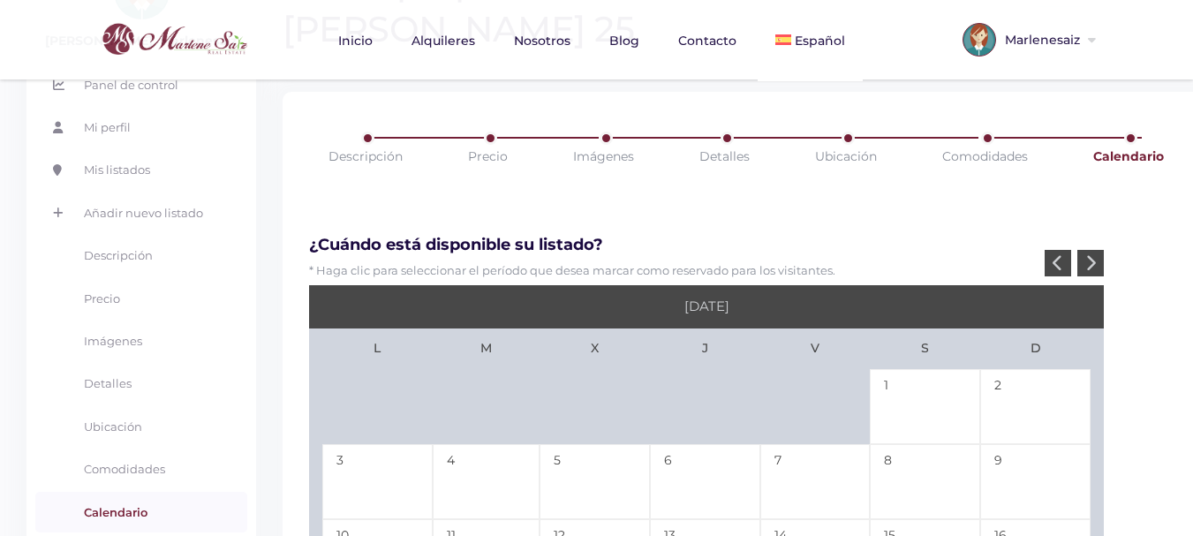
click at [1094, 254] on icon at bounding box center [1090, 262] width 11 height 17
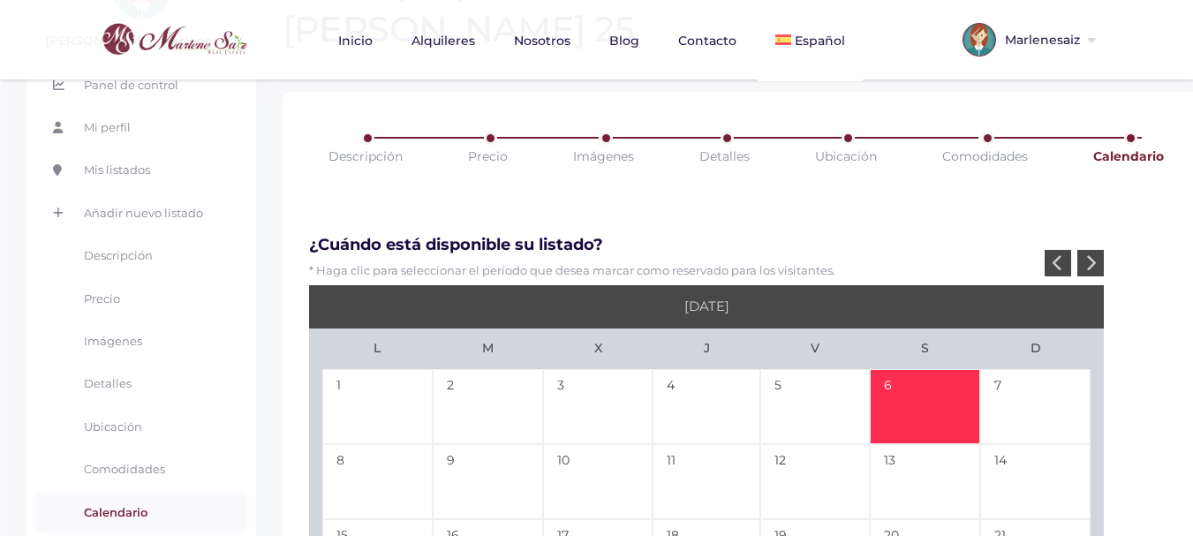
scroll to position [265, 0]
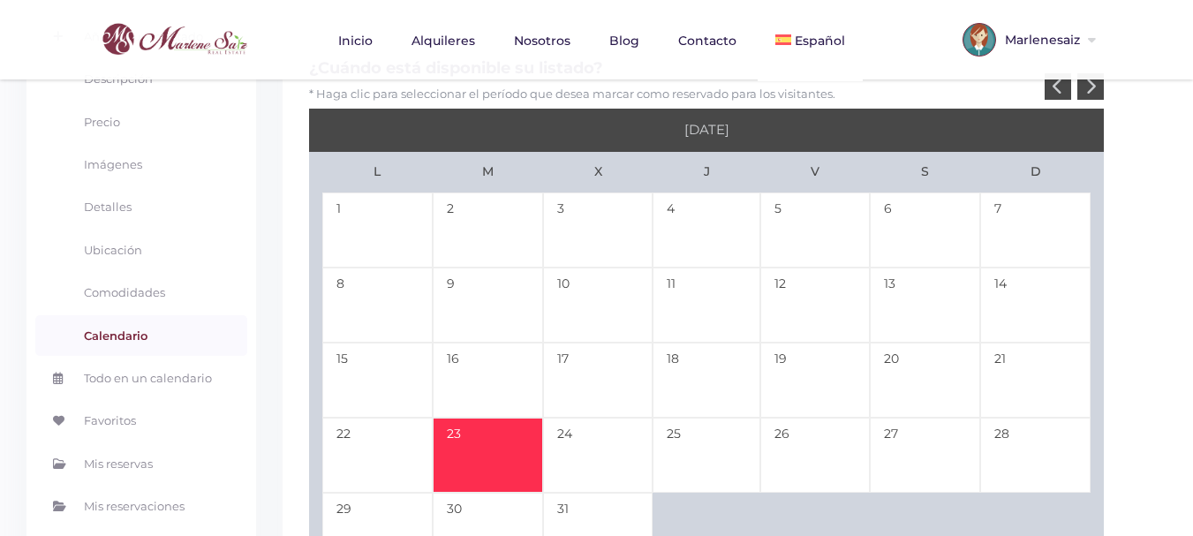
click at [479, 418] on td "23" at bounding box center [488, 455] width 110 height 75
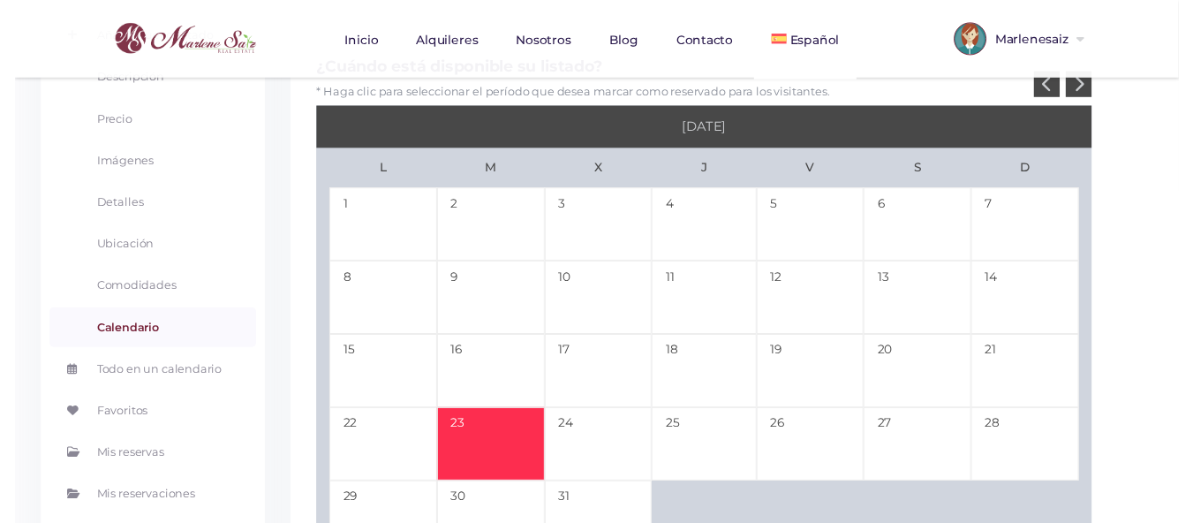
scroll to position [88, 0]
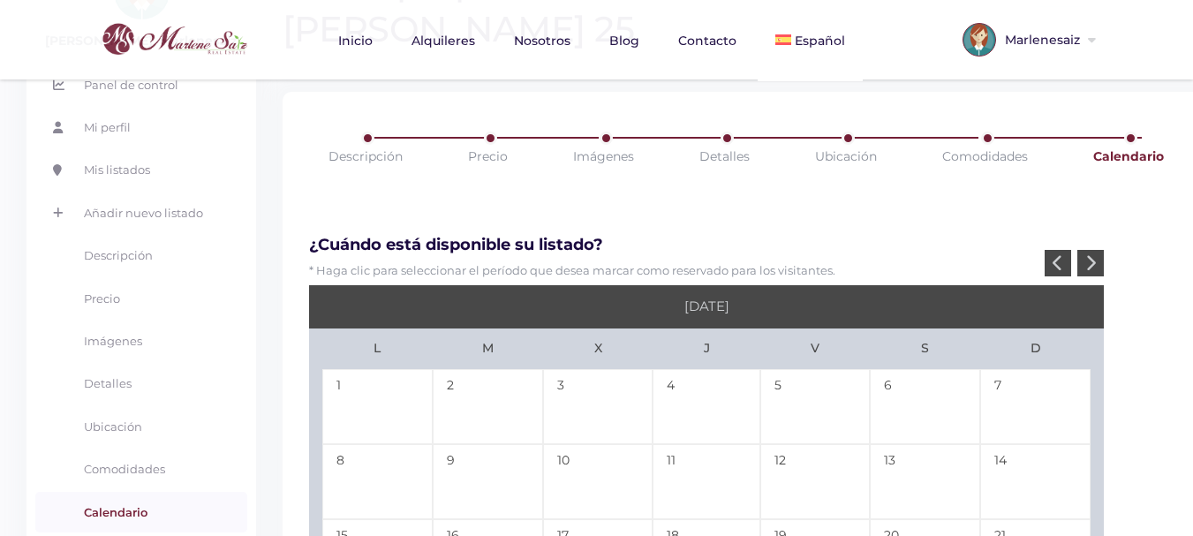
click at [1093, 254] on icon at bounding box center [1090, 262] width 11 height 17
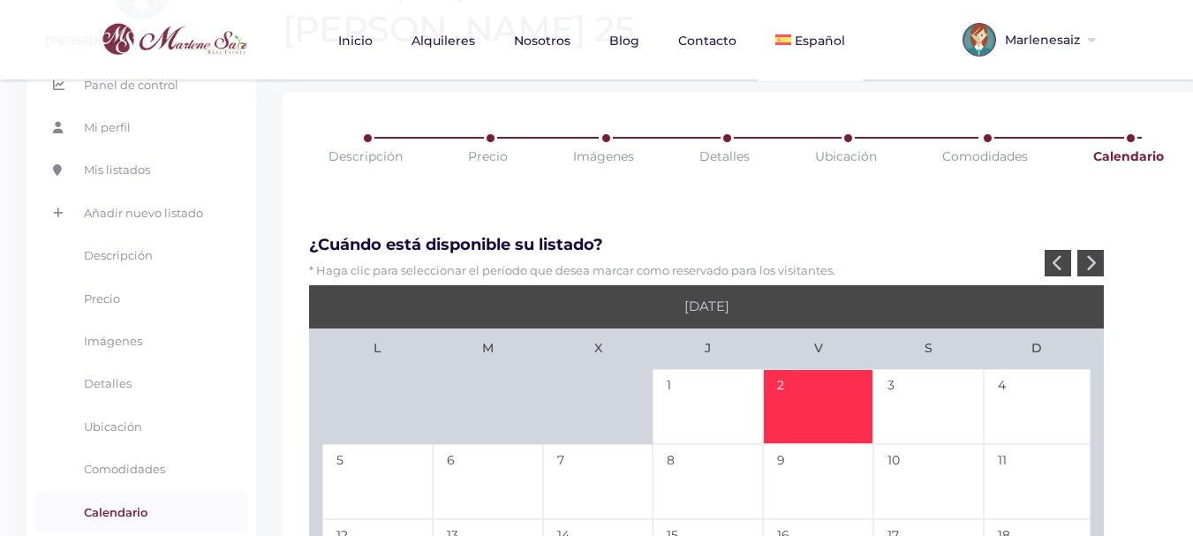
click at [815, 369] on td "2" at bounding box center [818, 406] width 110 height 75
type input "12-23-25"
type input "01-02-26"
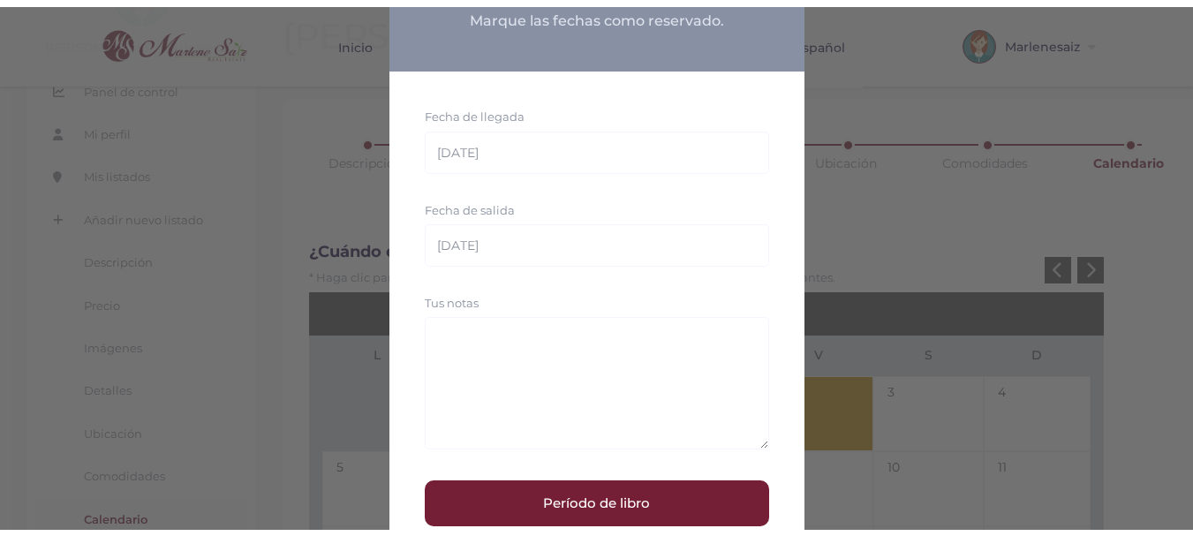
scroll to position [147, 0]
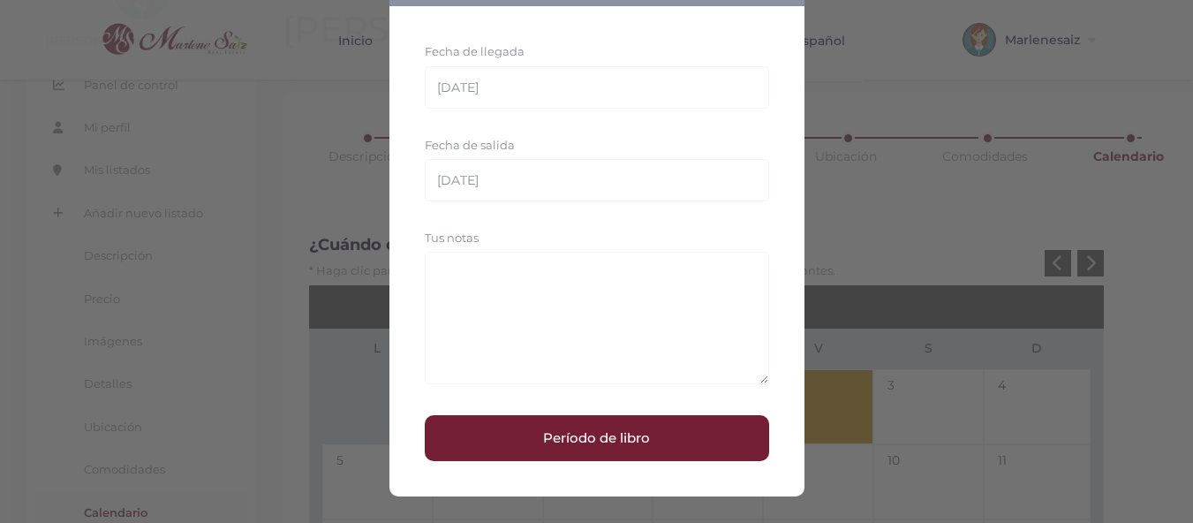
click at [622, 448] on button "Período de libro" at bounding box center [597, 438] width 344 height 46
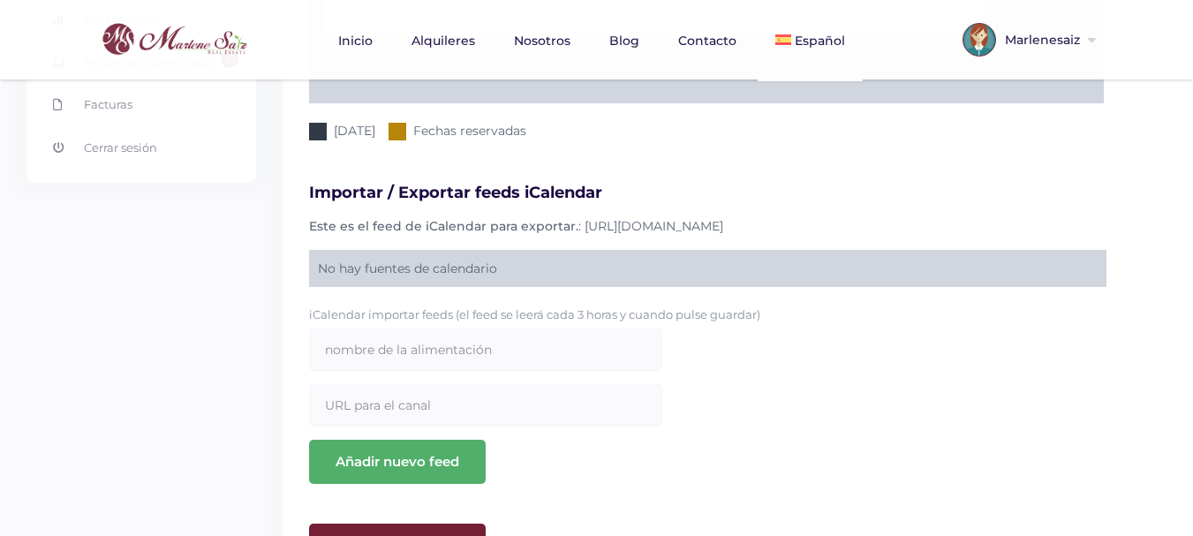
scroll to position [841, 0]
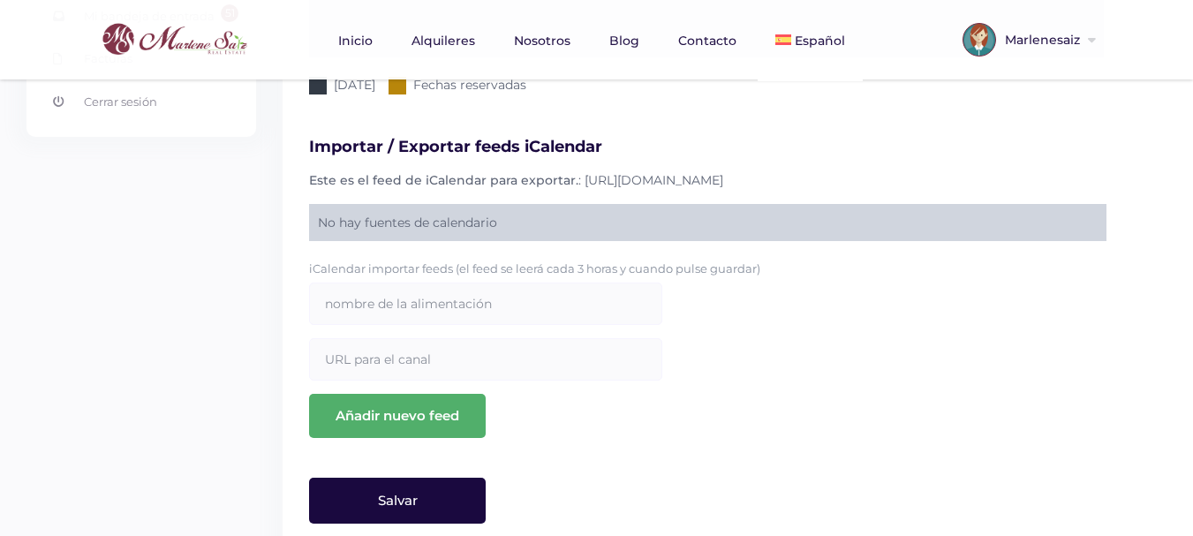
click at [450, 478] on input "Salvar" at bounding box center [397, 501] width 177 height 46
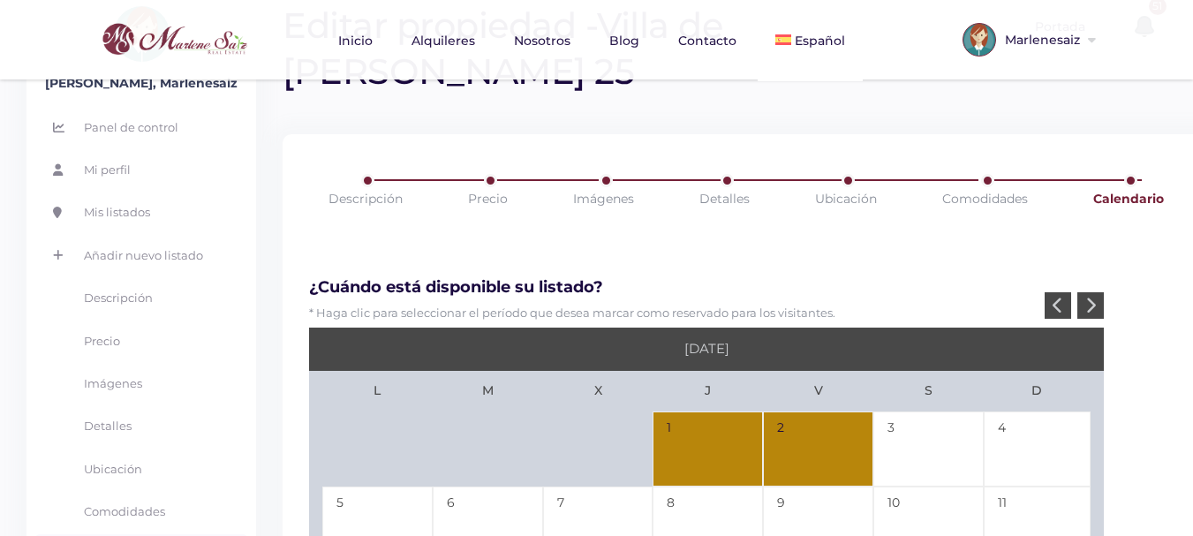
scroll to position [0, 0]
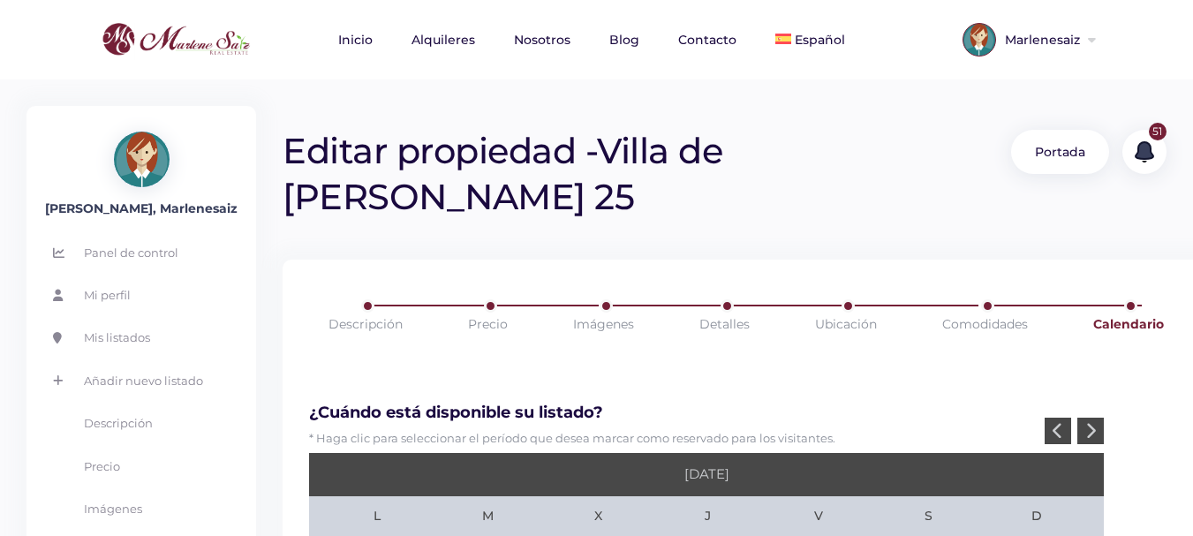
click at [1098, 418] on div at bounding box center [1090, 431] width 26 height 26
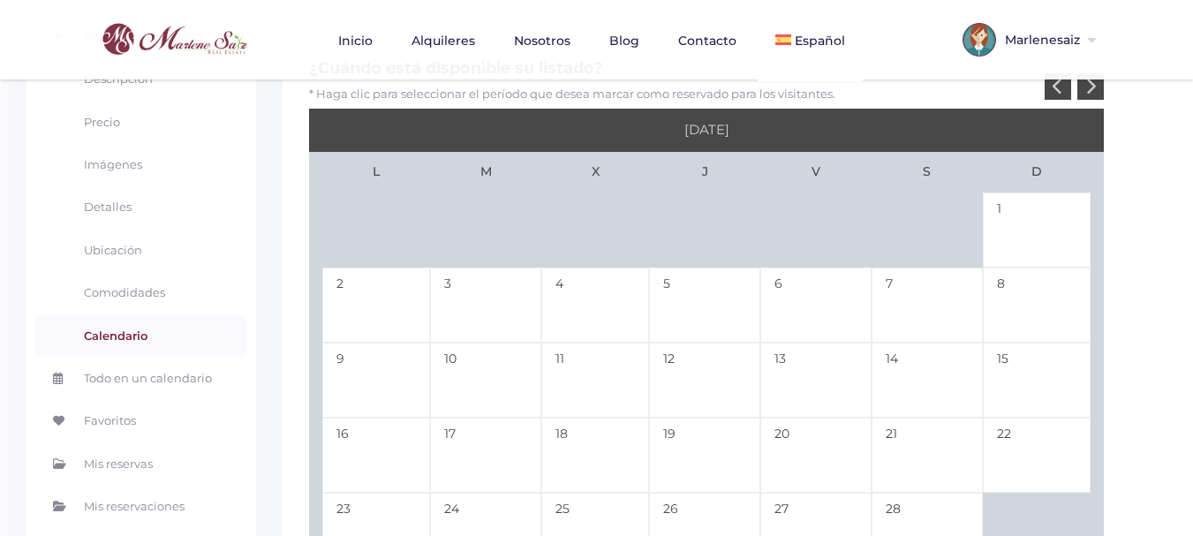
scroll to position [353, 0]
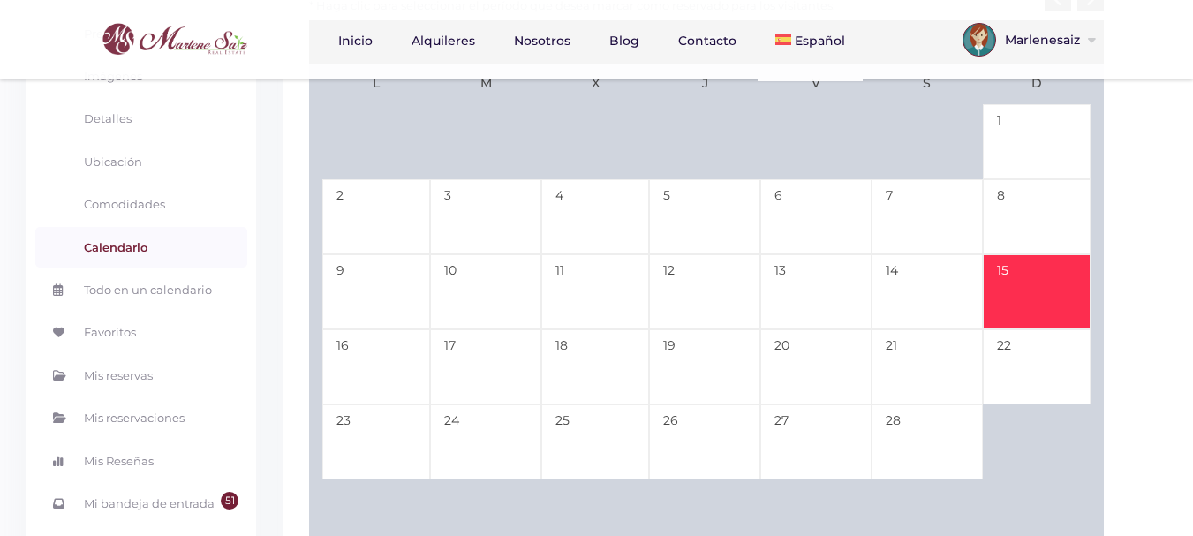
click at [1031, 255] on td "15" at bounding box center [1037, 291] width 108 height 75
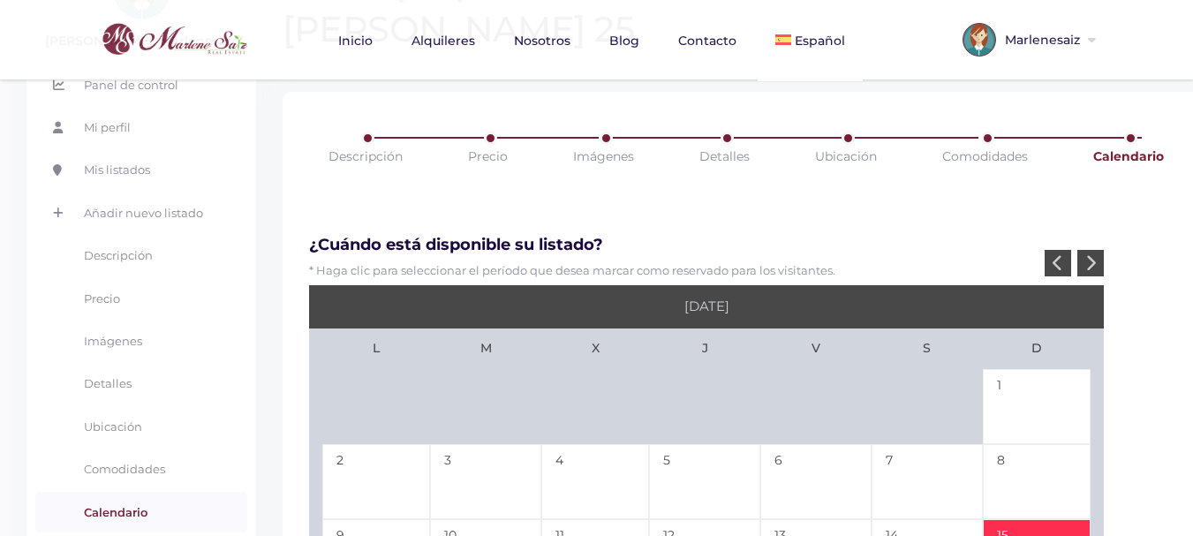
scroll to position [0, 0]
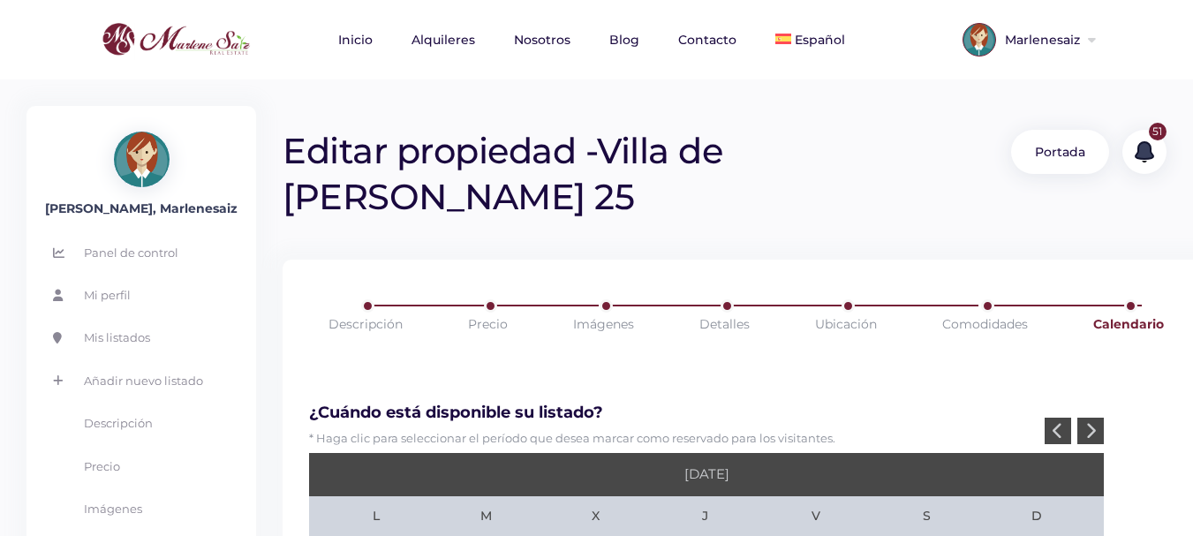
click at [1095, 422] on icon at bounding box center [1090, 430] width 11 height 17
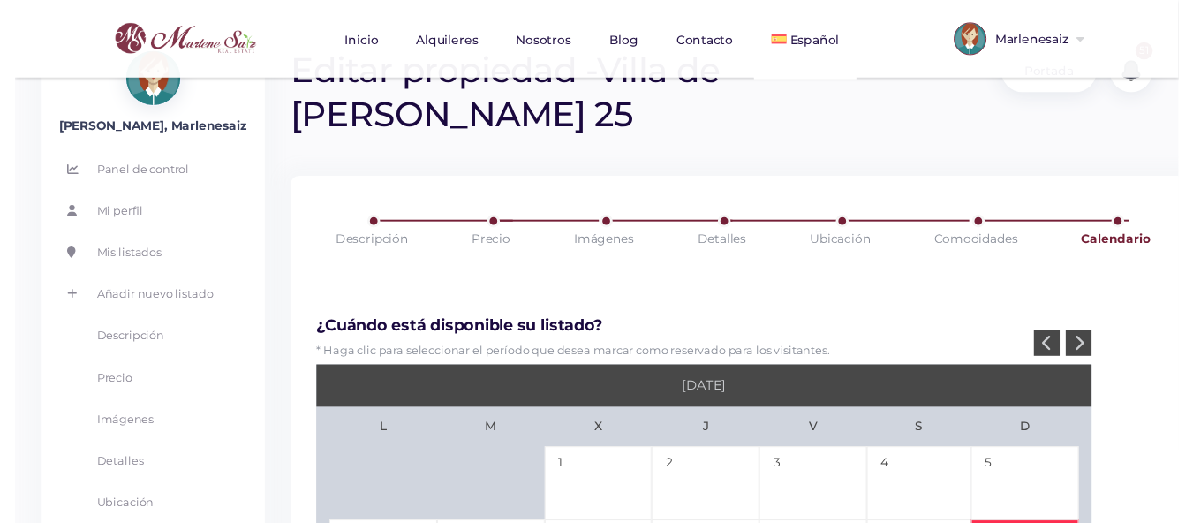
scroll to position [177, 0]
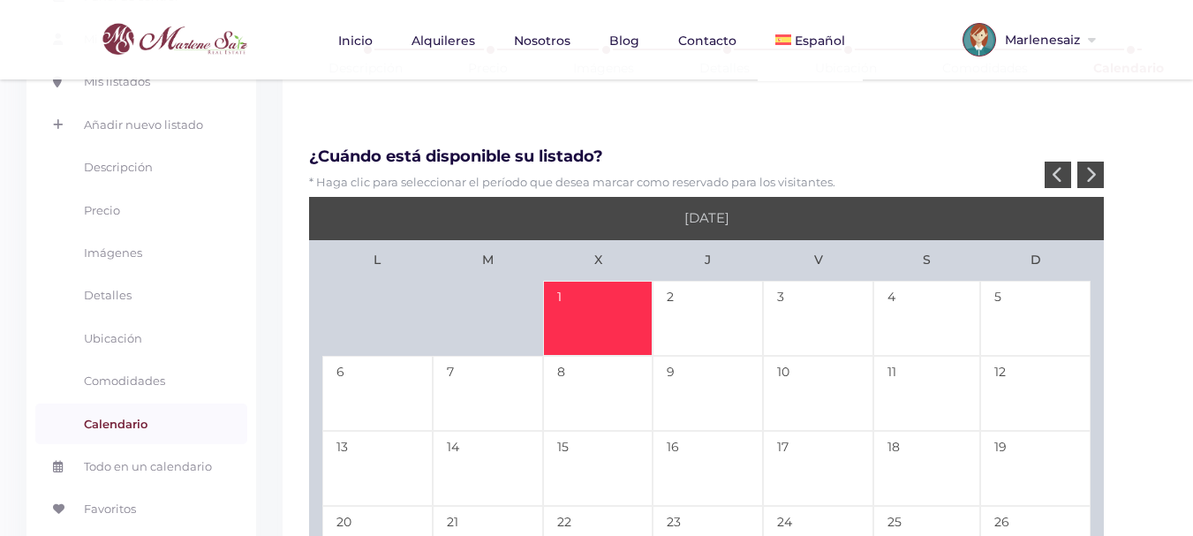
click at [556, 281] on td "1" at bounding box center [598, 318] width 110 height 75
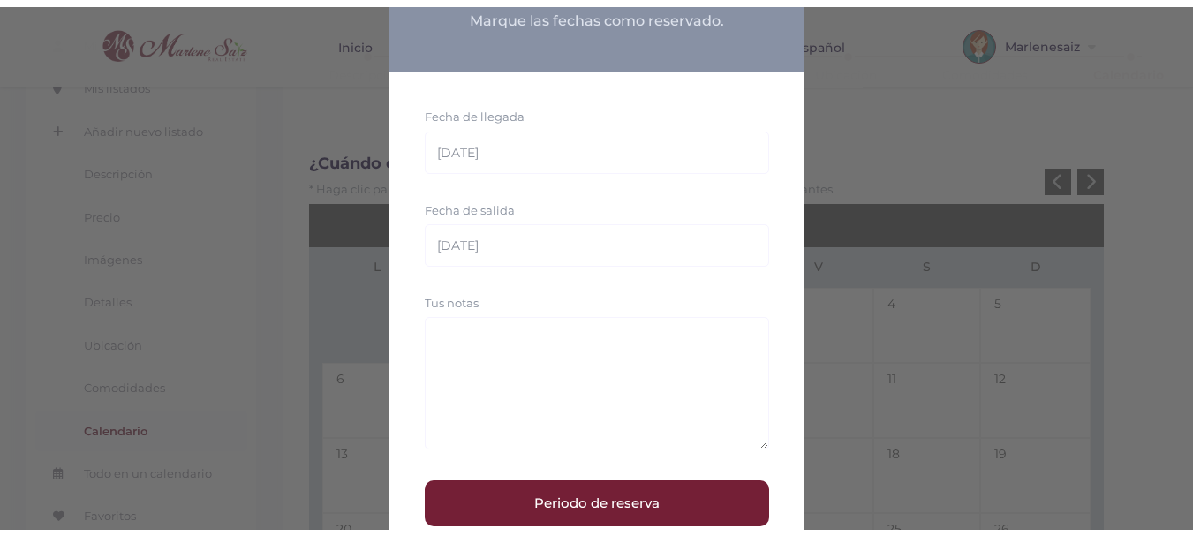
scroll to position [147, 0]
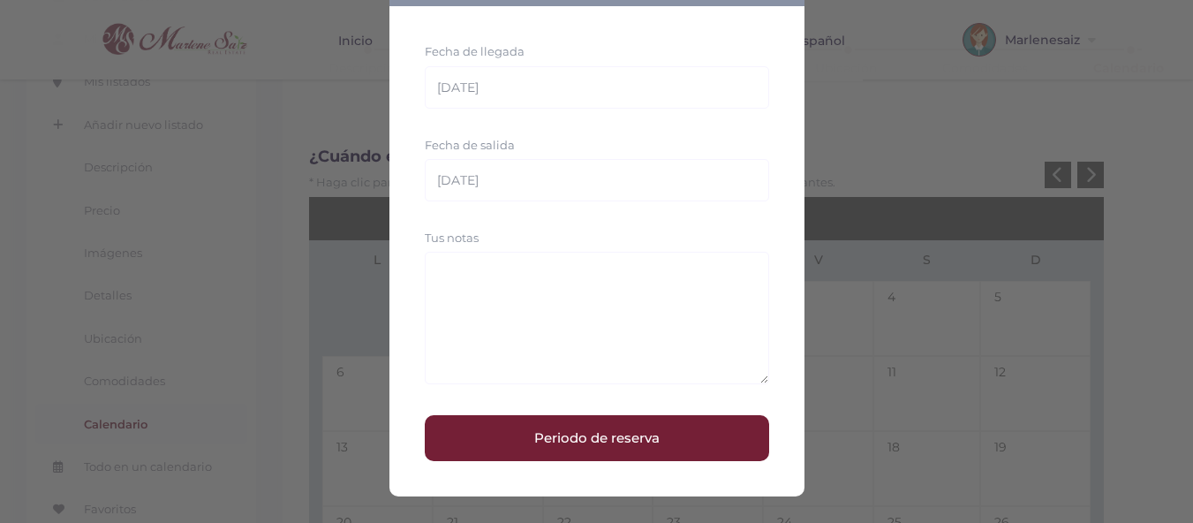
click at [590, 446] on button "Periodo de reserva" at bounding box center [597, 438] width 344 height 46
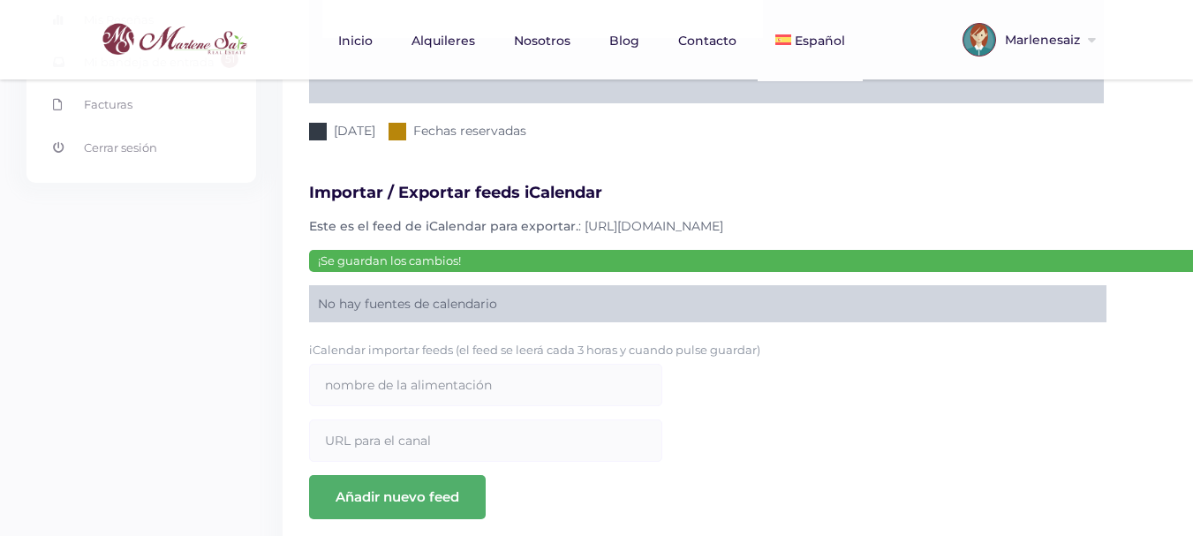
scroll to position [876, 0]
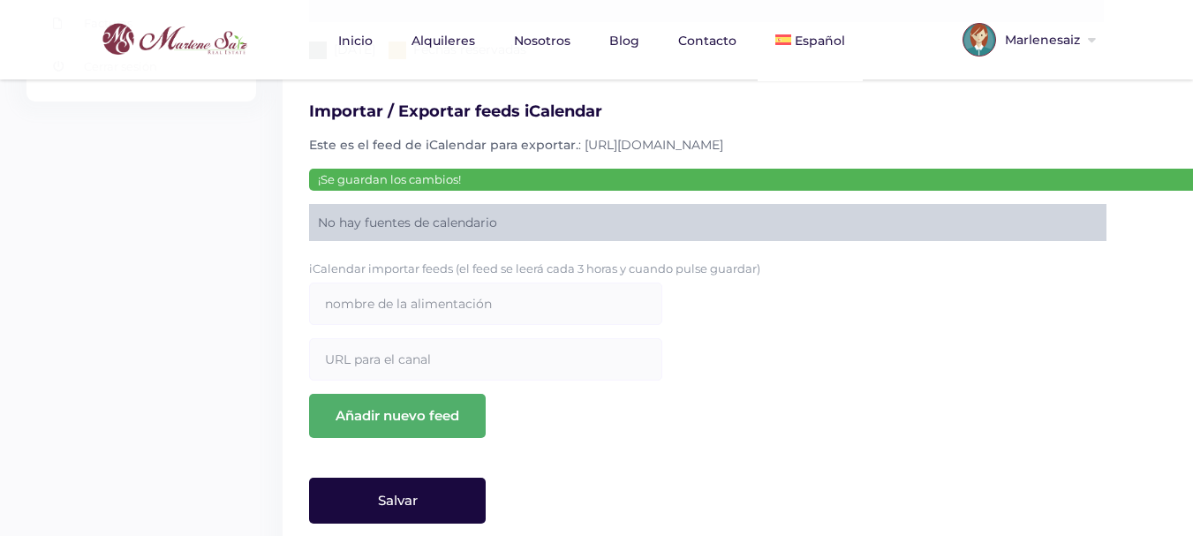
click at [405, 478] on input "Salvar" at bounding box center [397, 501] width 177 height 46
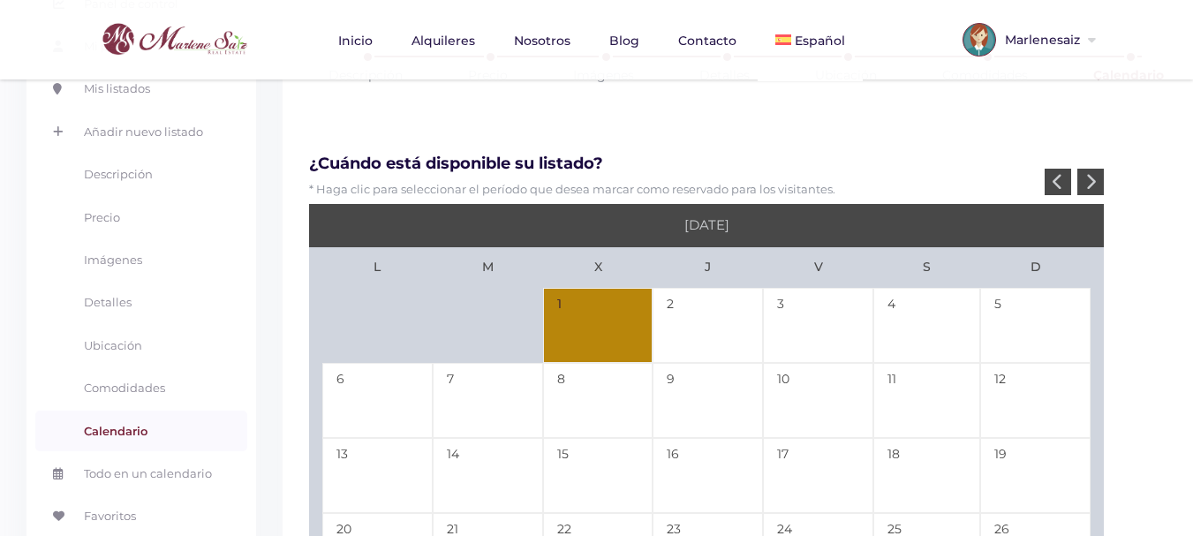
scroll to position [0, 0]
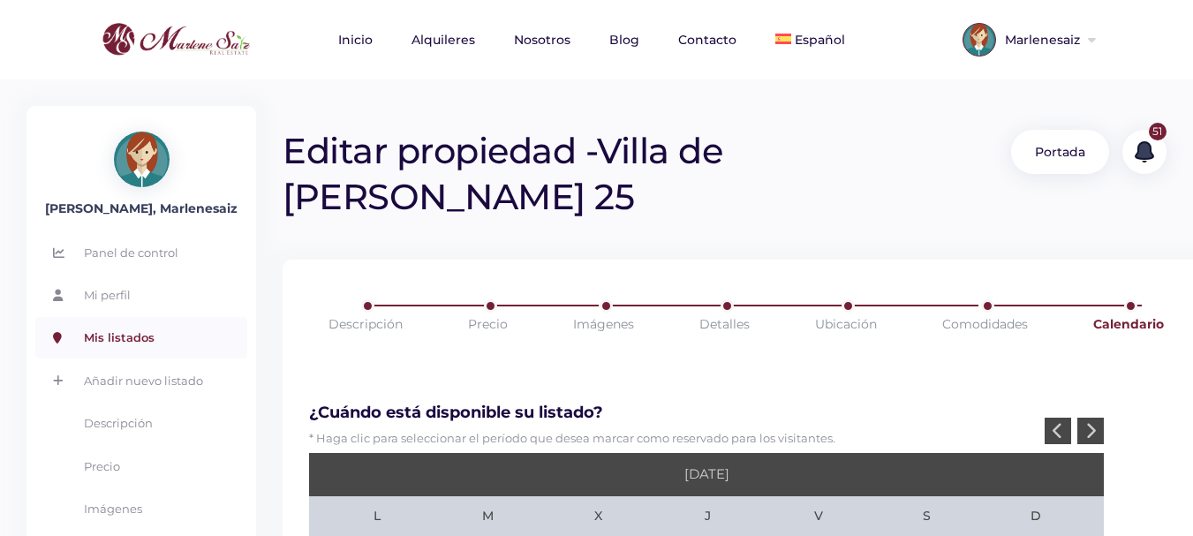
click at [132, 336] on link "Mis listados" at bounding box center [141, 337] width 212 height 41
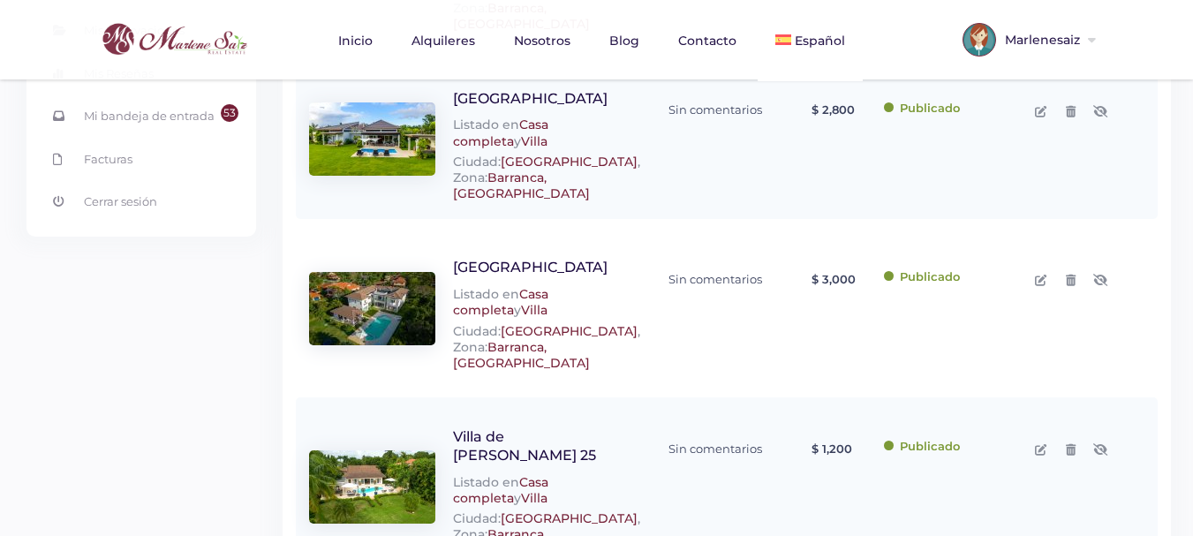
scroll to position [618, 0]
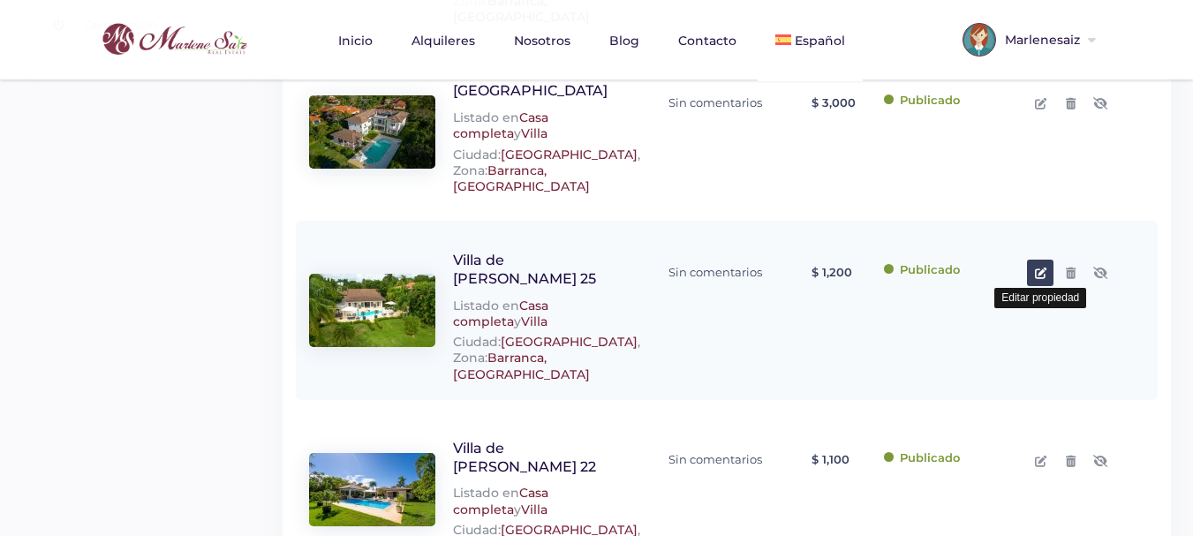
click at [1048, 260] on link at bounding box center [1040, 273] width 26 height 26
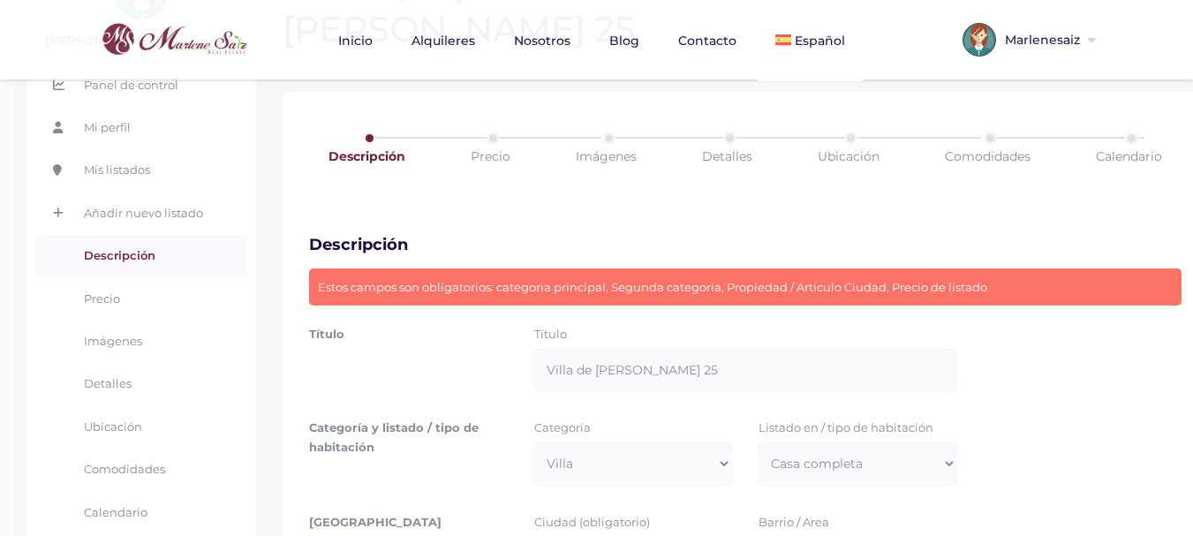
scroll to position [177, 0]
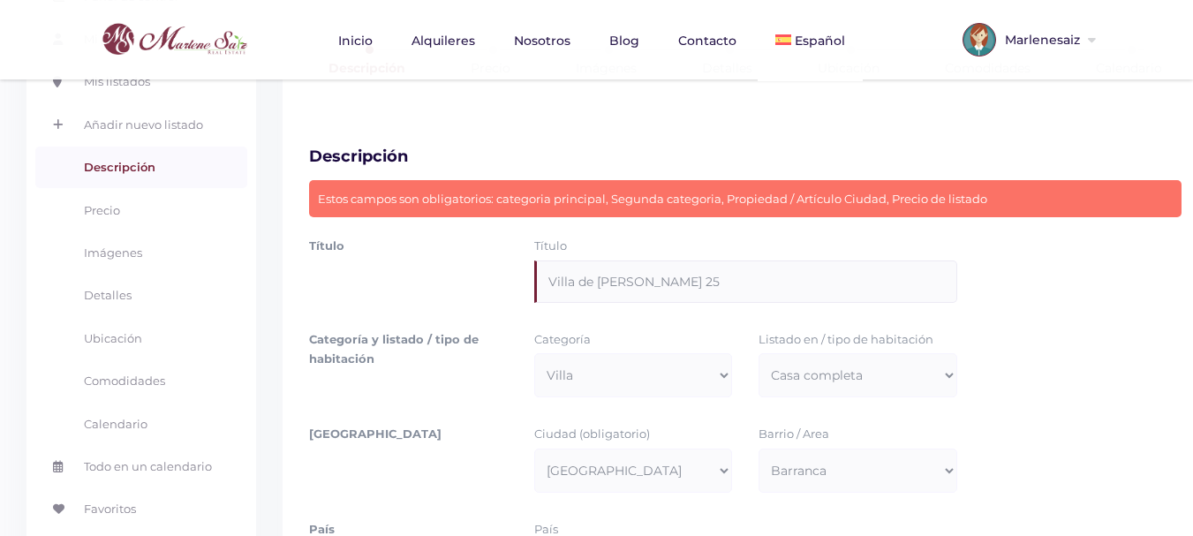
click at [688, 261] on input "Villa de [PERSON_NAME] 25" at bounding box center [745, 282] width 423 height 42
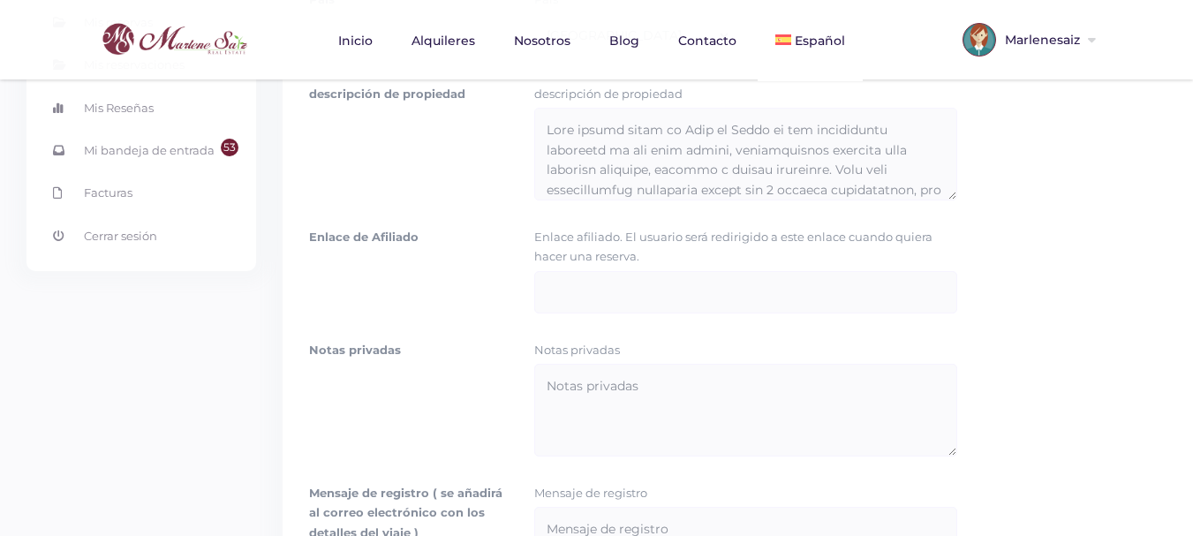
scroll to position [951, 0]
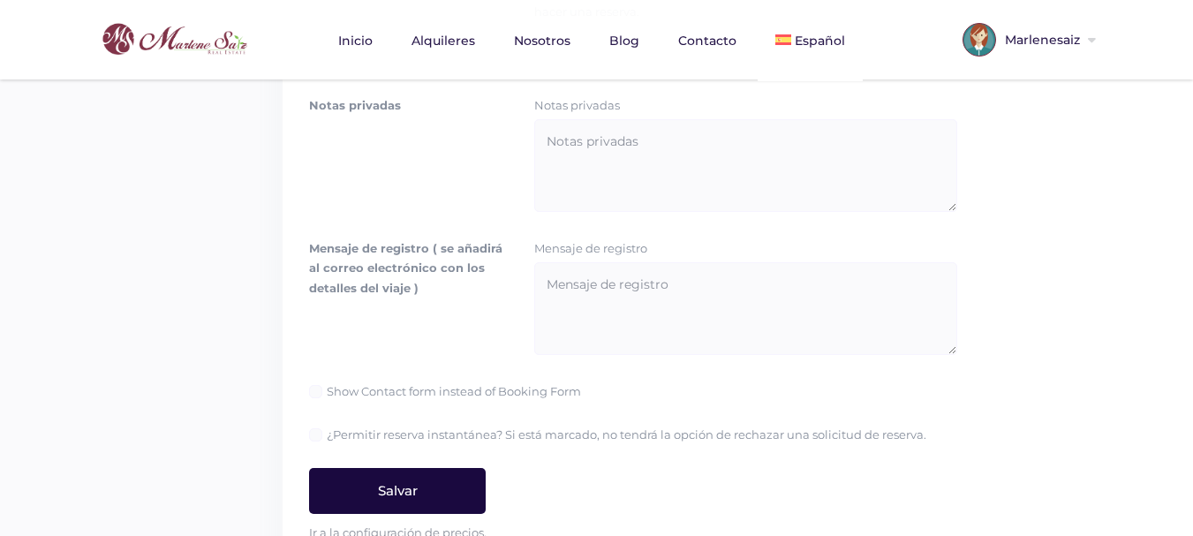
type input "Villa de lujo Vivero Etapa I"
click at [396, 468] on input "Salvar" at bounding box center [397, 491] width 177 height 46
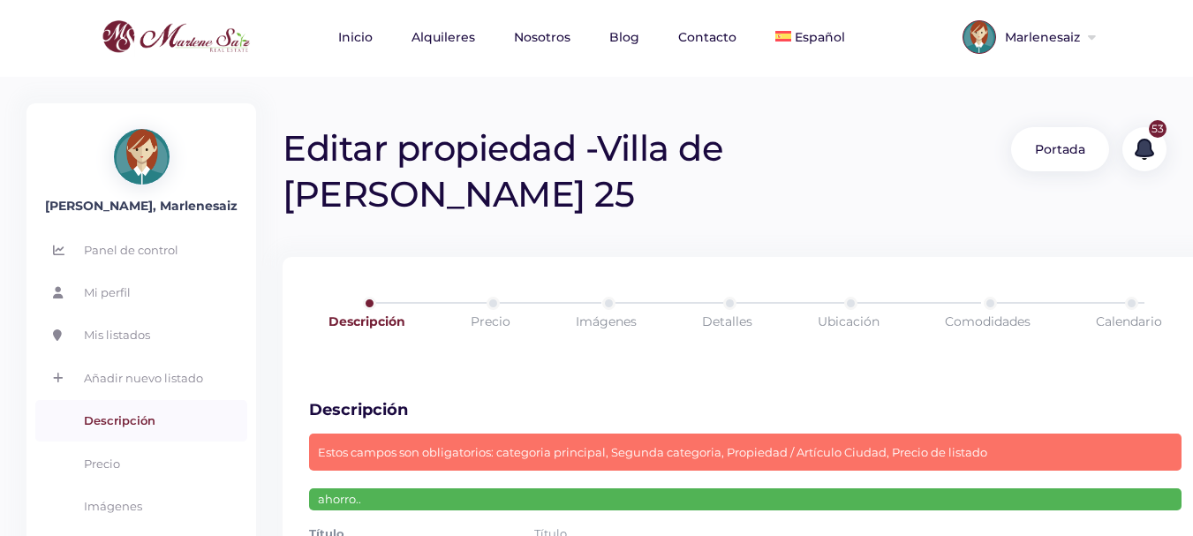
scroll to position [0, 0]
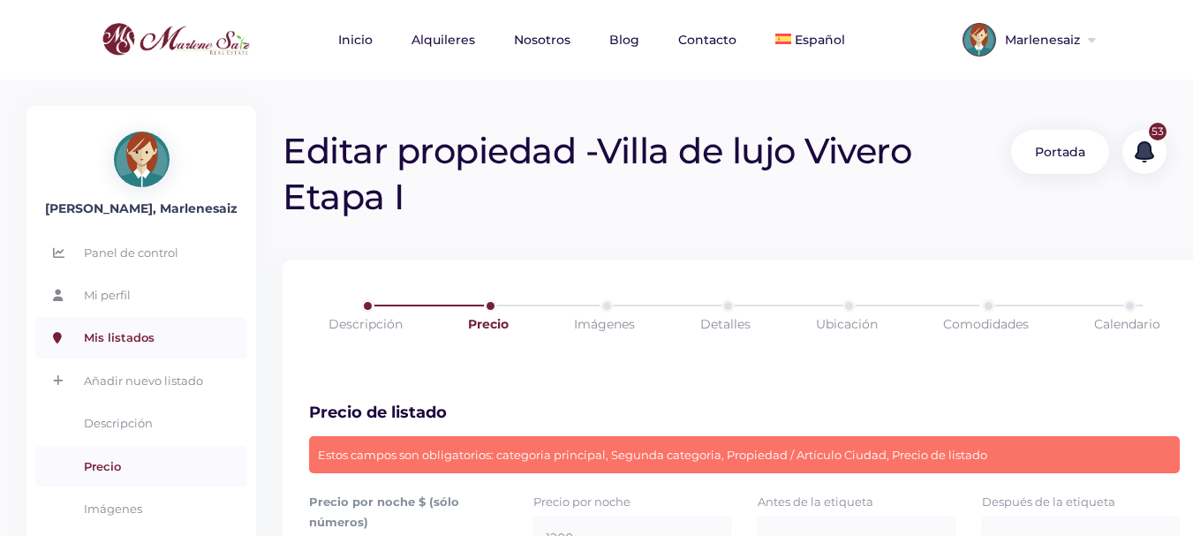
click at [181, 332] on link "Mis listados" at bounding box center [141, 337] width 212 height 41
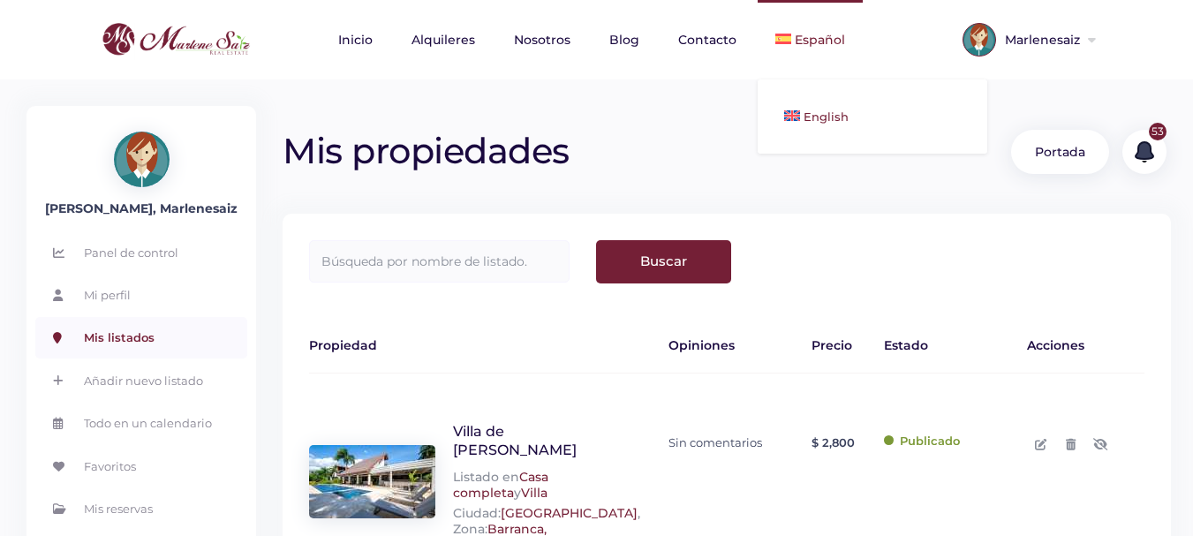
click at [820, 113] on span "English" at bounding box center [826, 117] width 45 height 14
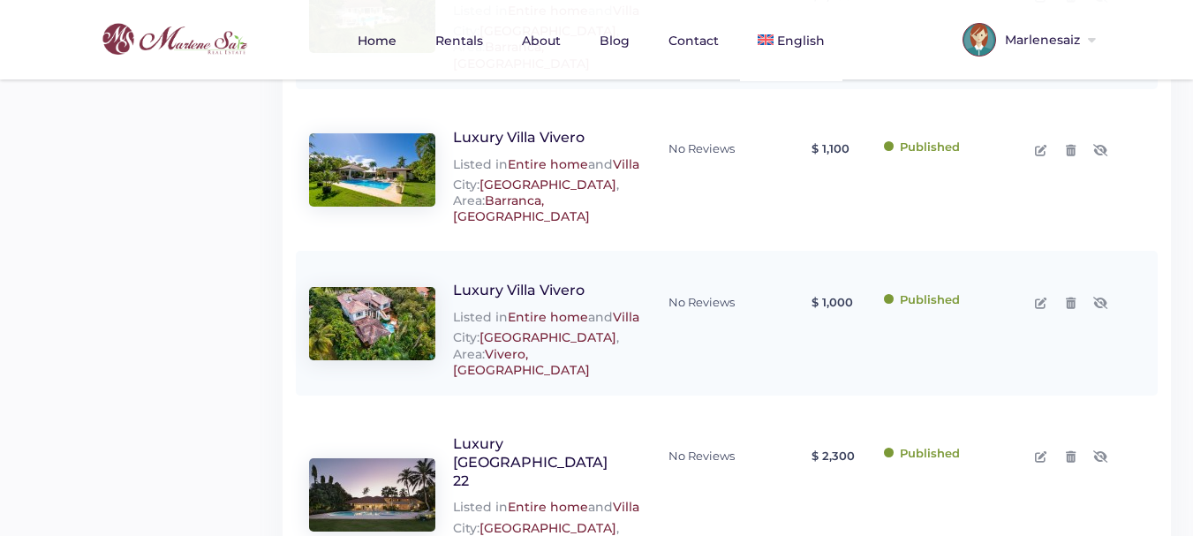
scroll to position [971, 0]
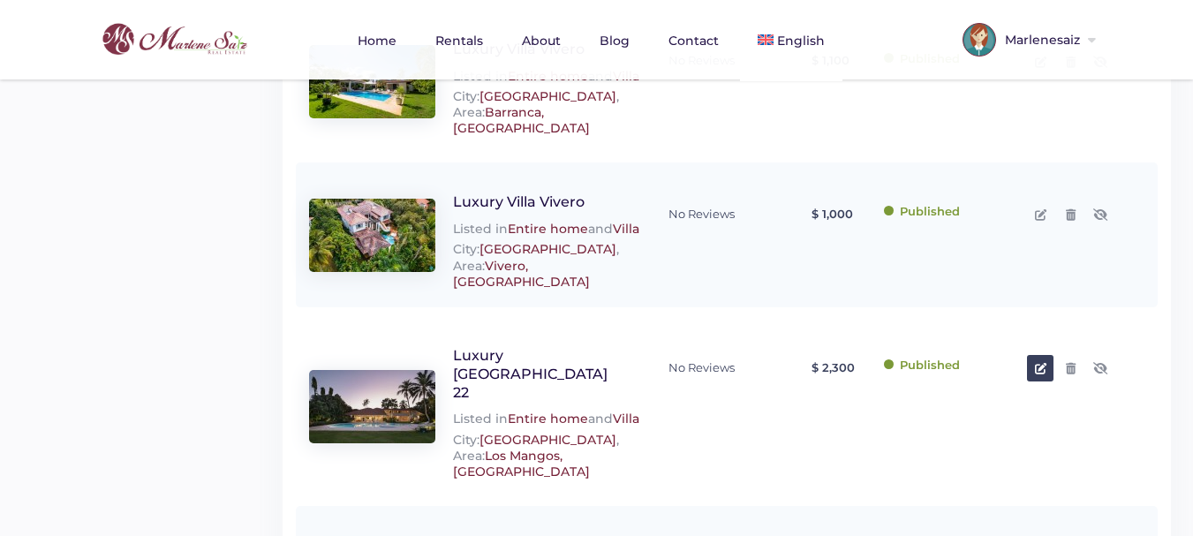
click at [1038, 363] on icon at bounding box center [1040, 368] width 11 height 11
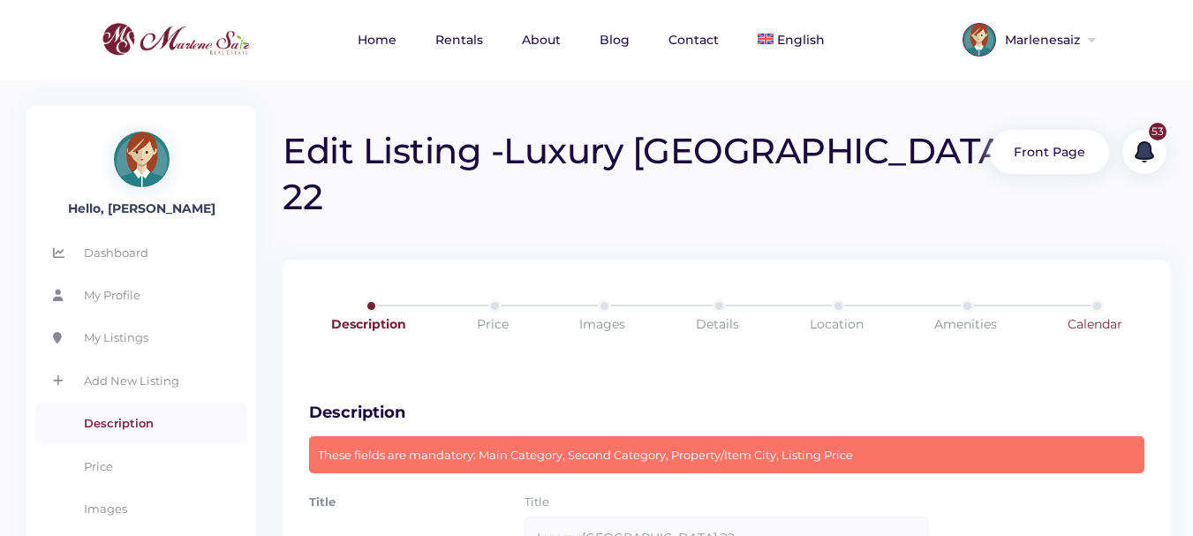
click at [1113, 299] on link "Calendar" at bounding box center [1095, 323] width 131 height 49
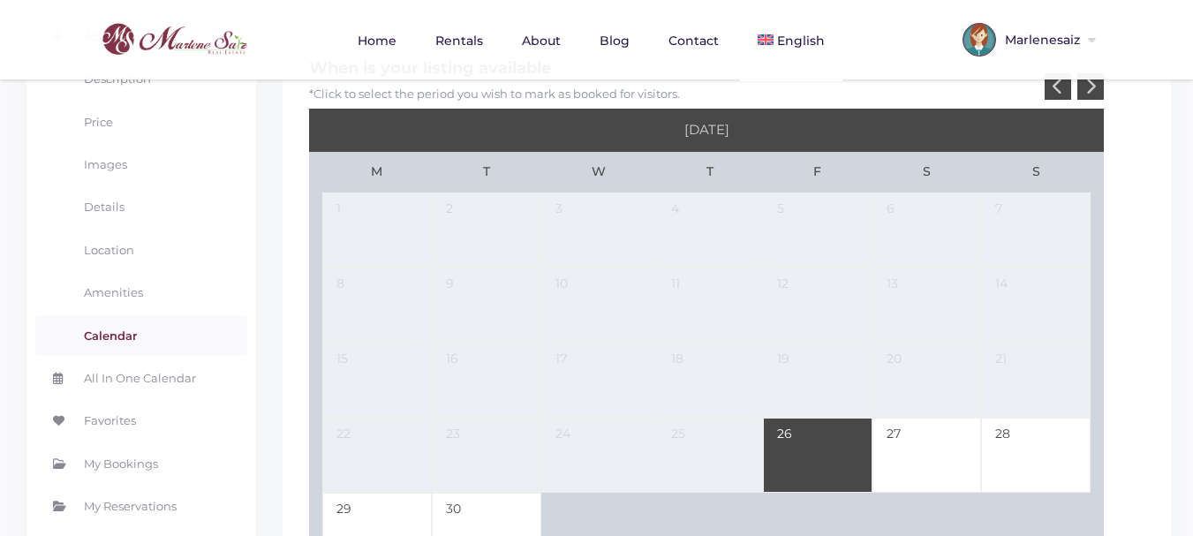
scroll to position [177, 0]
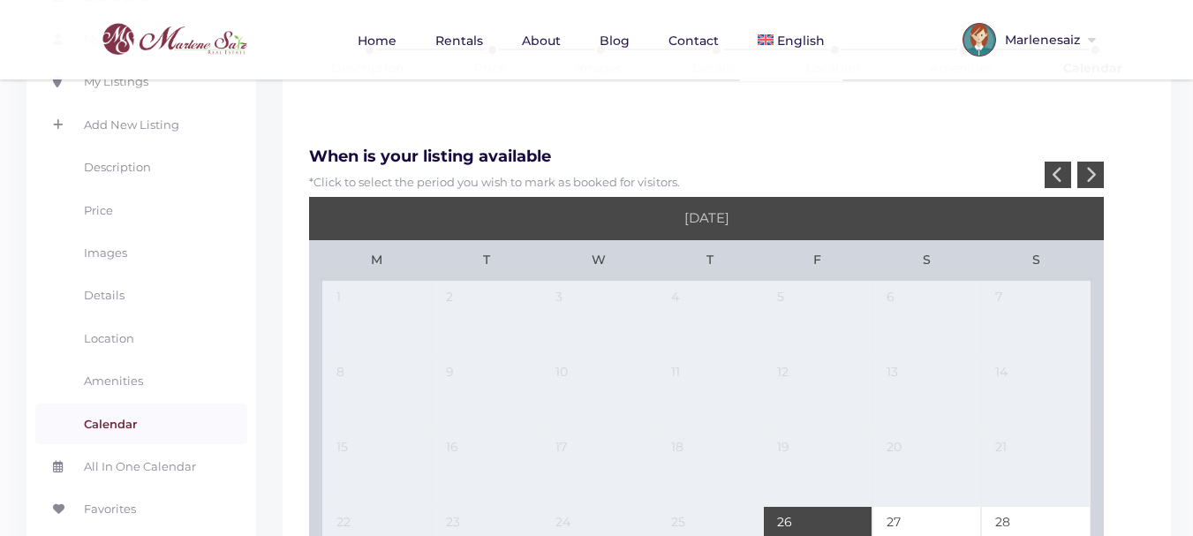
click at [1088, 166] on icon at bounding box center [1090, 174] width 11 height 17
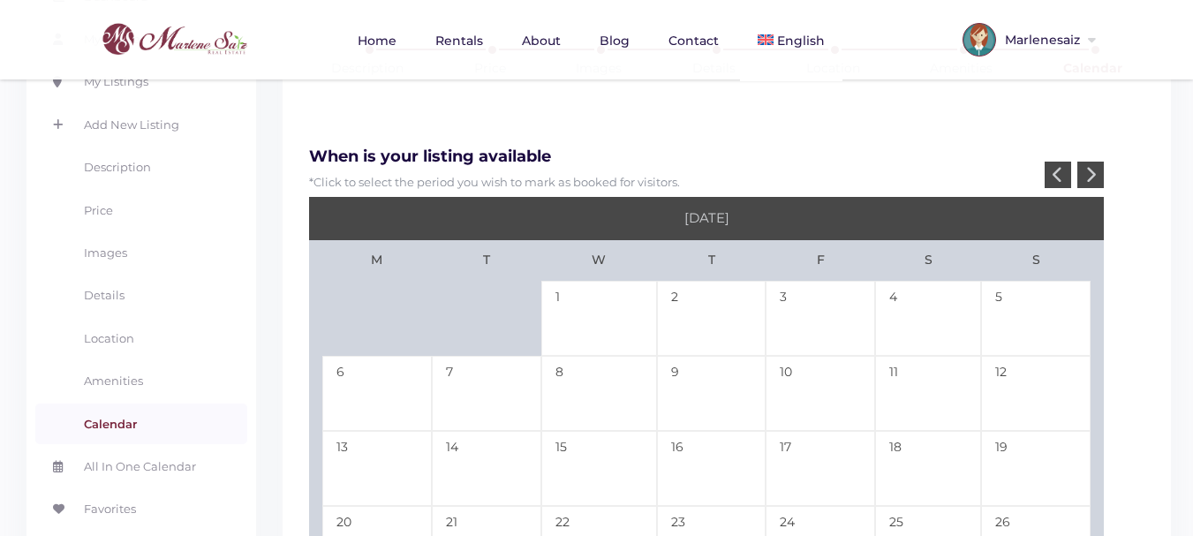
click at [1088, 166] on icon at bounding box center [1090, 174] width 11 height 17
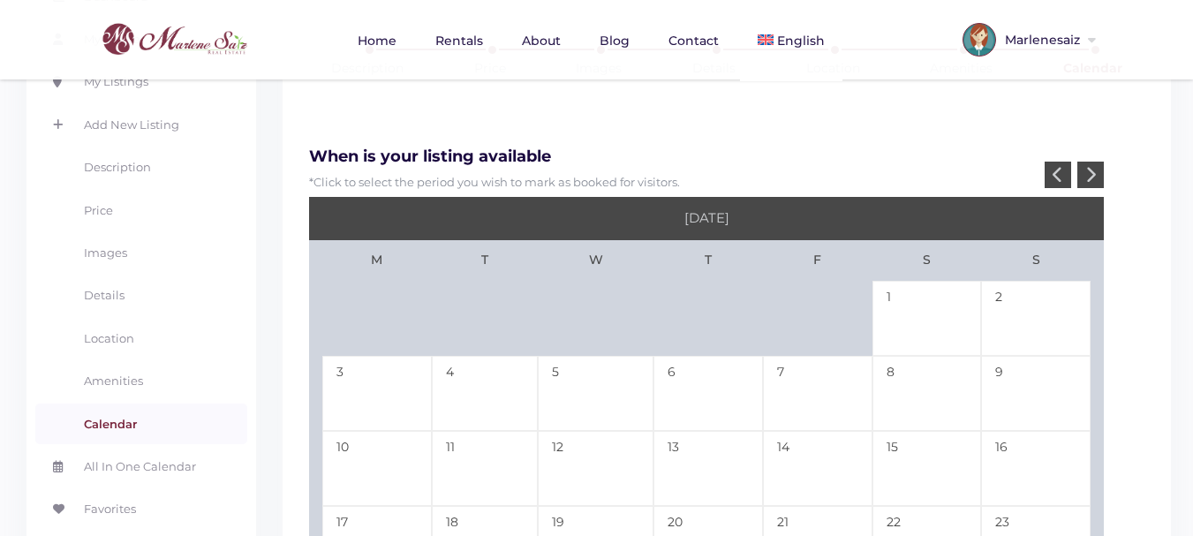
click at [1088, 166] on icon at bounding box center [1090, 174] width 11 height 17
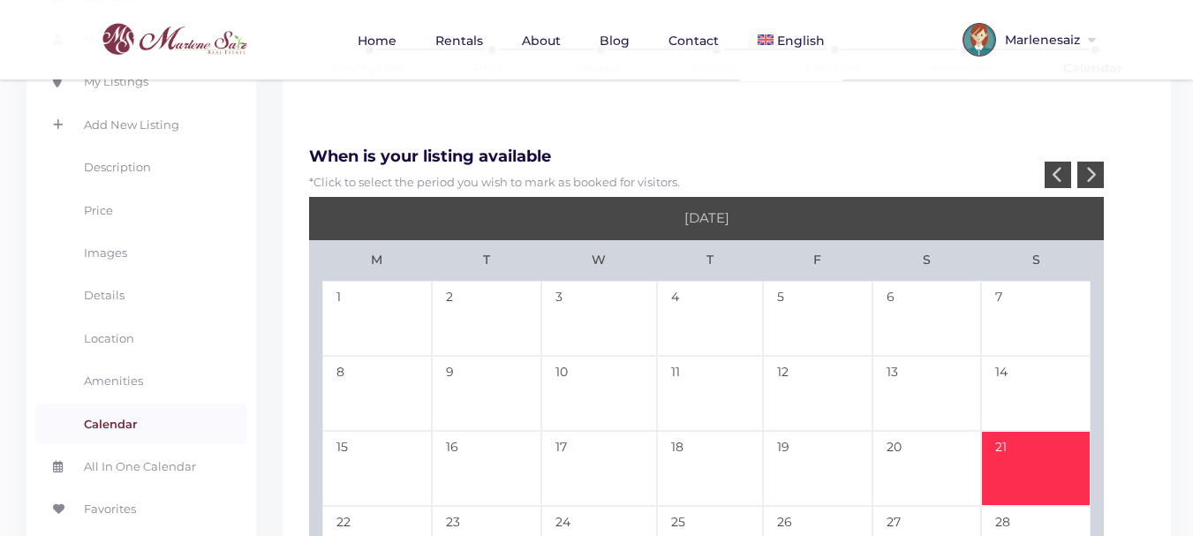
scroll to position [442, 0]
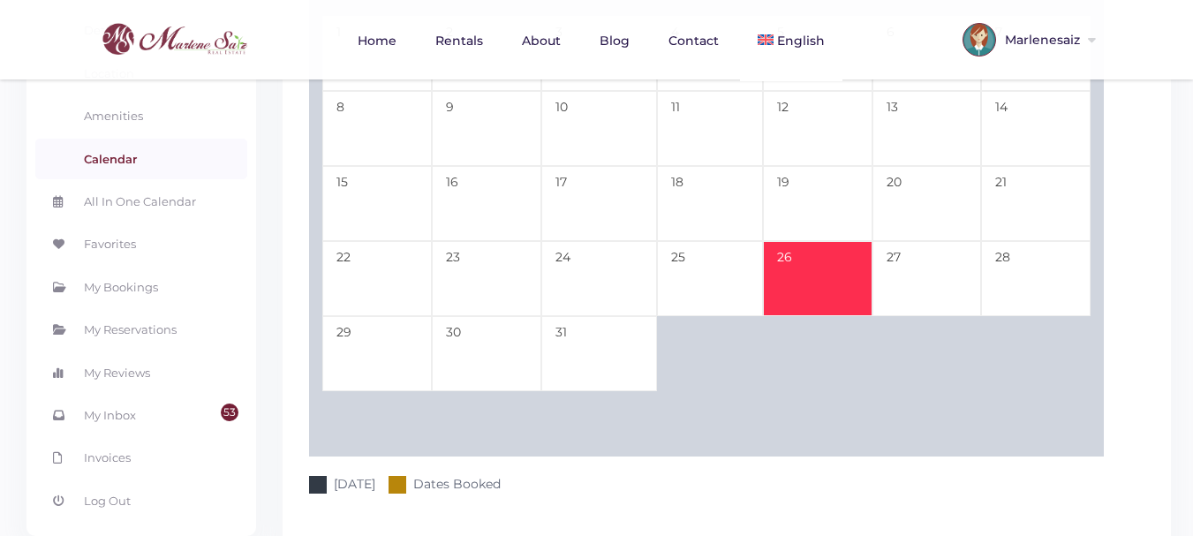
click at [814, 241] on td "26" at bounding box center [818, 278] width 110 height 75
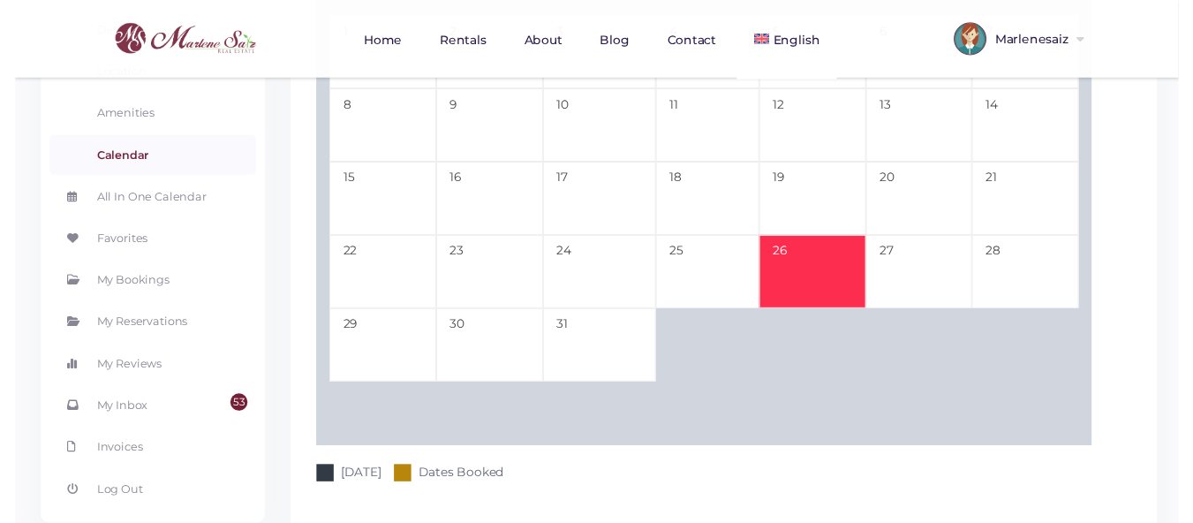
scroll to position [177, 0]
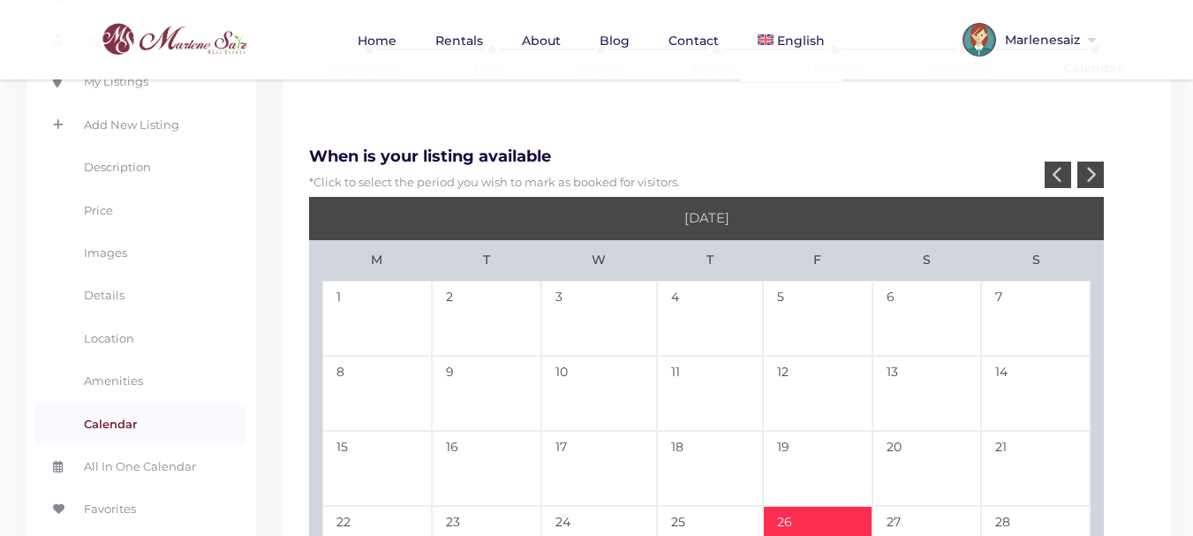
click at [1088, 166] on icon at bounding box center [1090, 174] width 11 height 17
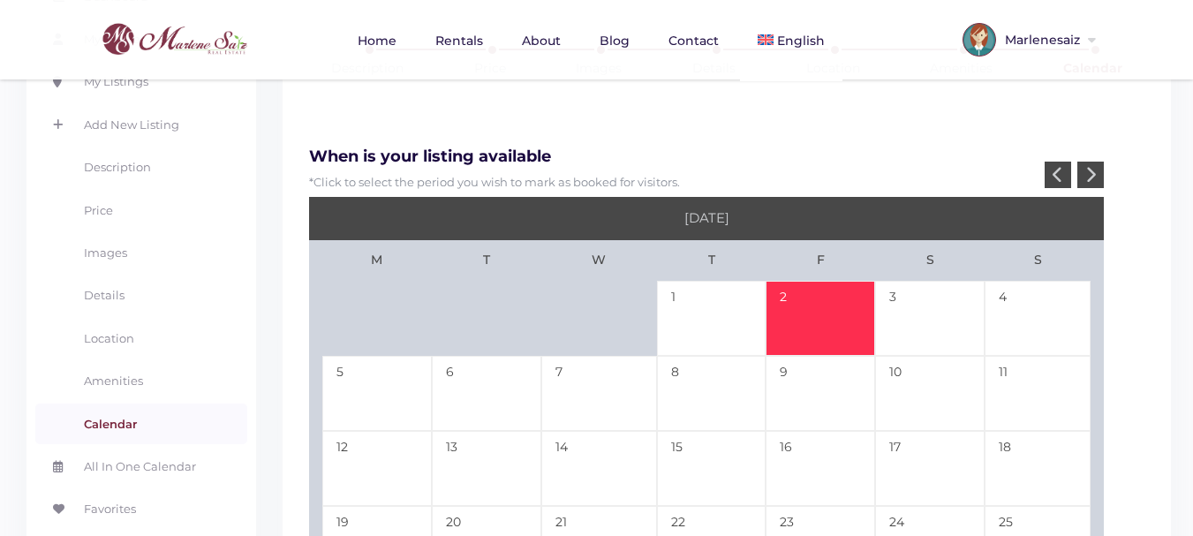
click at [827, 281] on td "2" at bounding box center [821, 318] width 110 height 75
type input "12-26-25"
type input "01-02-26"
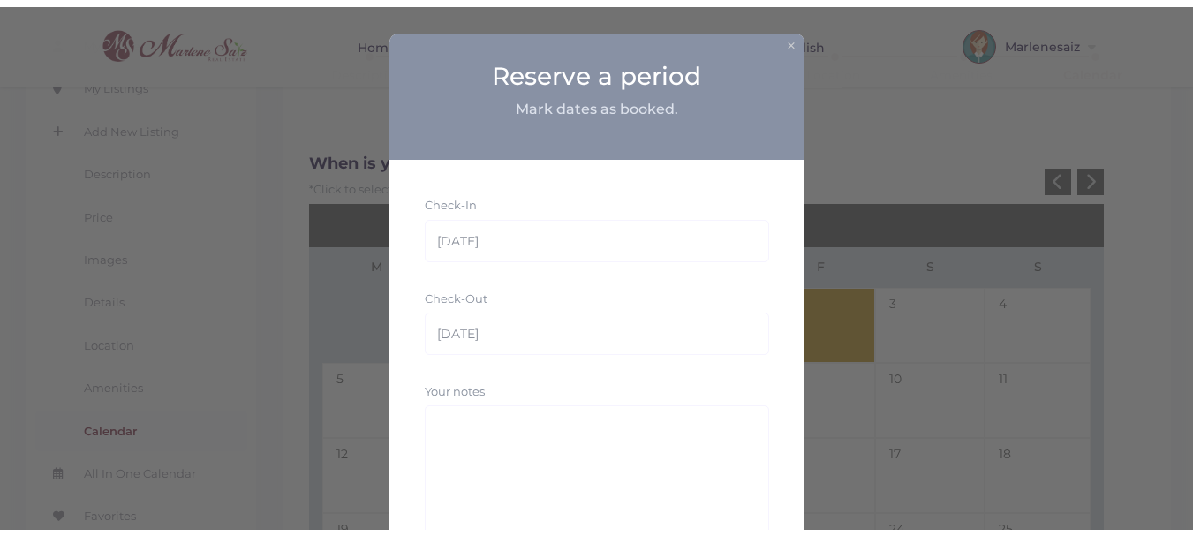
scroll to position [147, 0]
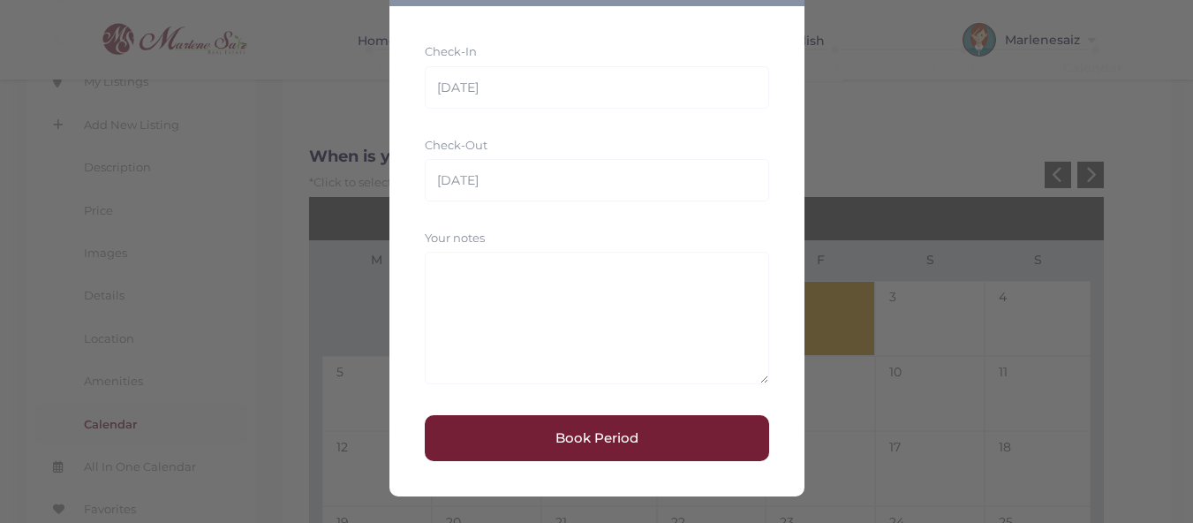
click at [597, 435] on button "Book Period" at bounding box center [597, 438] width 344 height 46
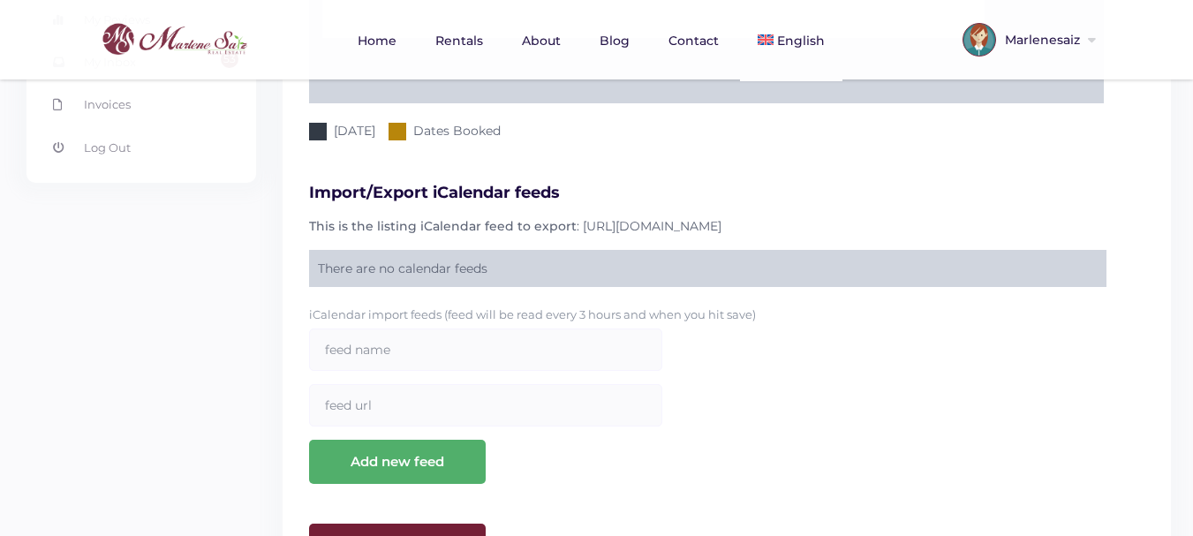
scroll to position [841, 0]
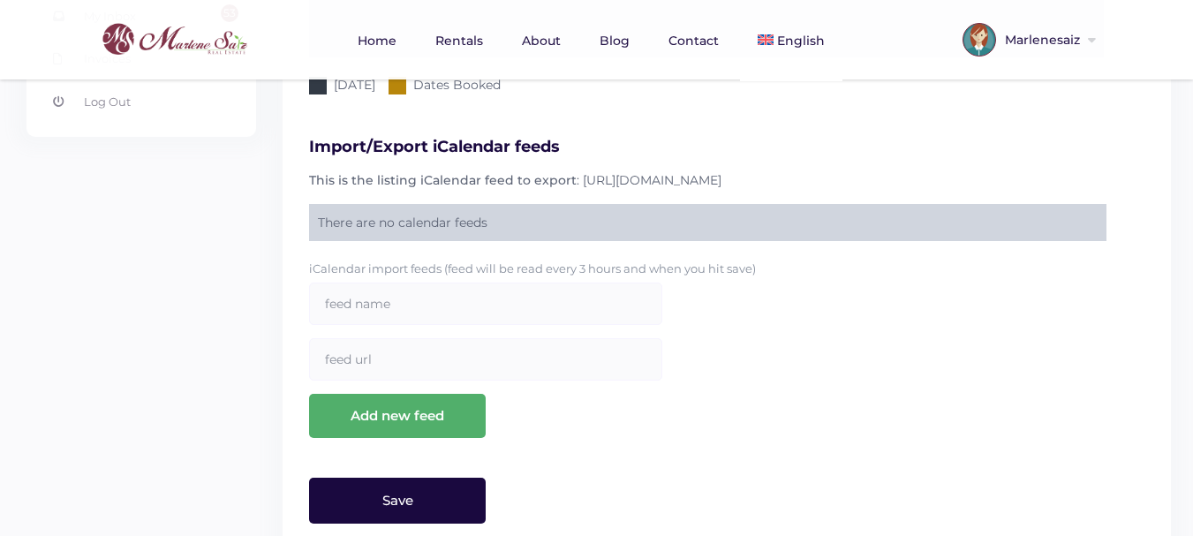
click at [415, 478] on input "Save" at bounding box center [397, 501] width 177 height 46
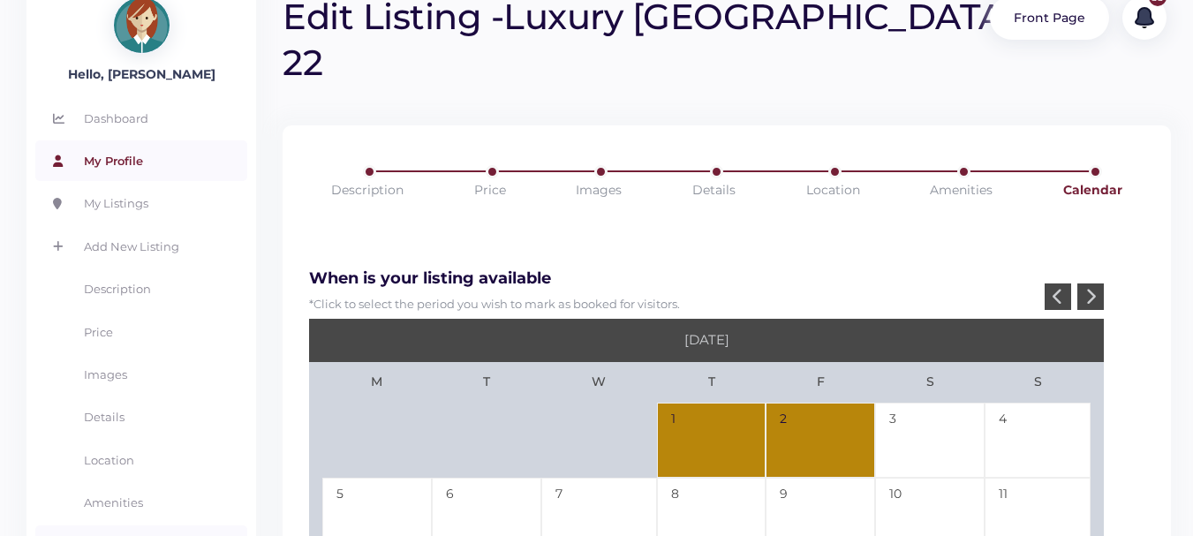
scroll to position [0, 0]
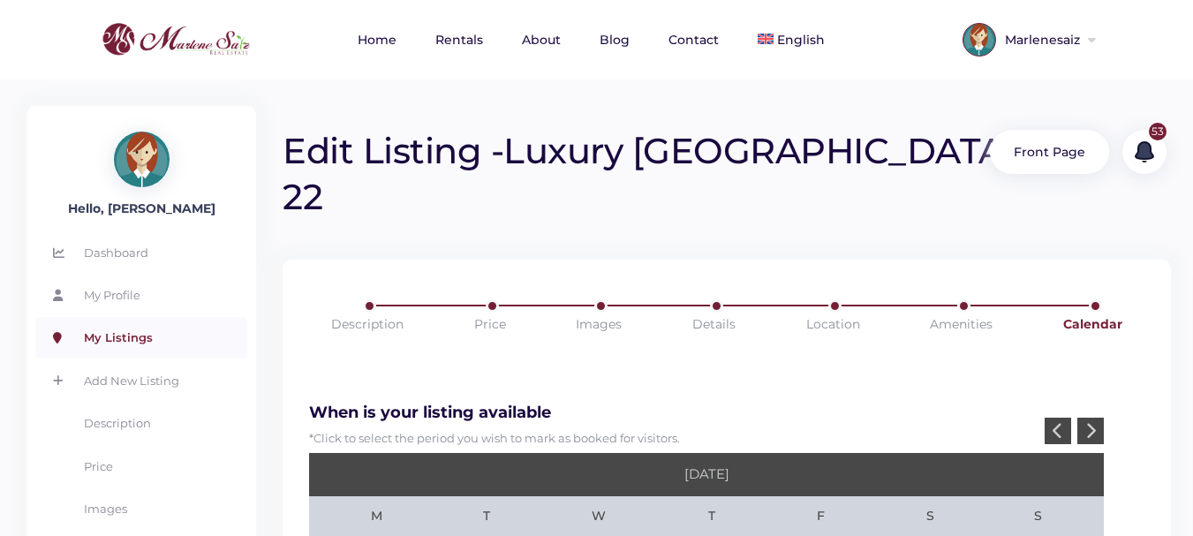
click at [140, 330] on link "My Listings" at bounding box center [141, 337] width 212 height 41
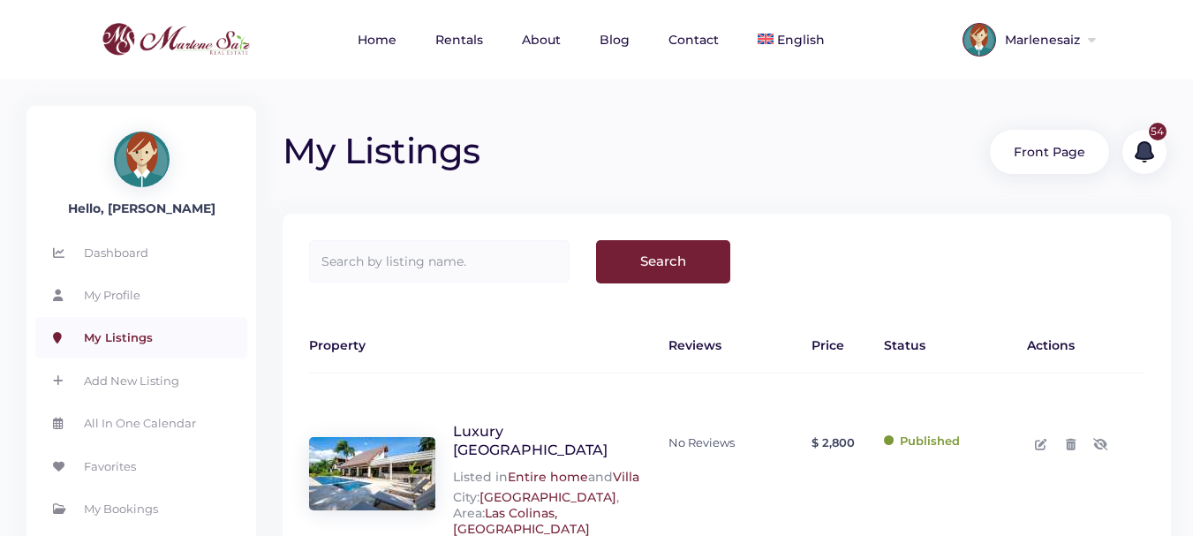
scroll to position [265, 0]
